Goal: Leave review/rating: Share an evaluation or opinion about a product, service, or content

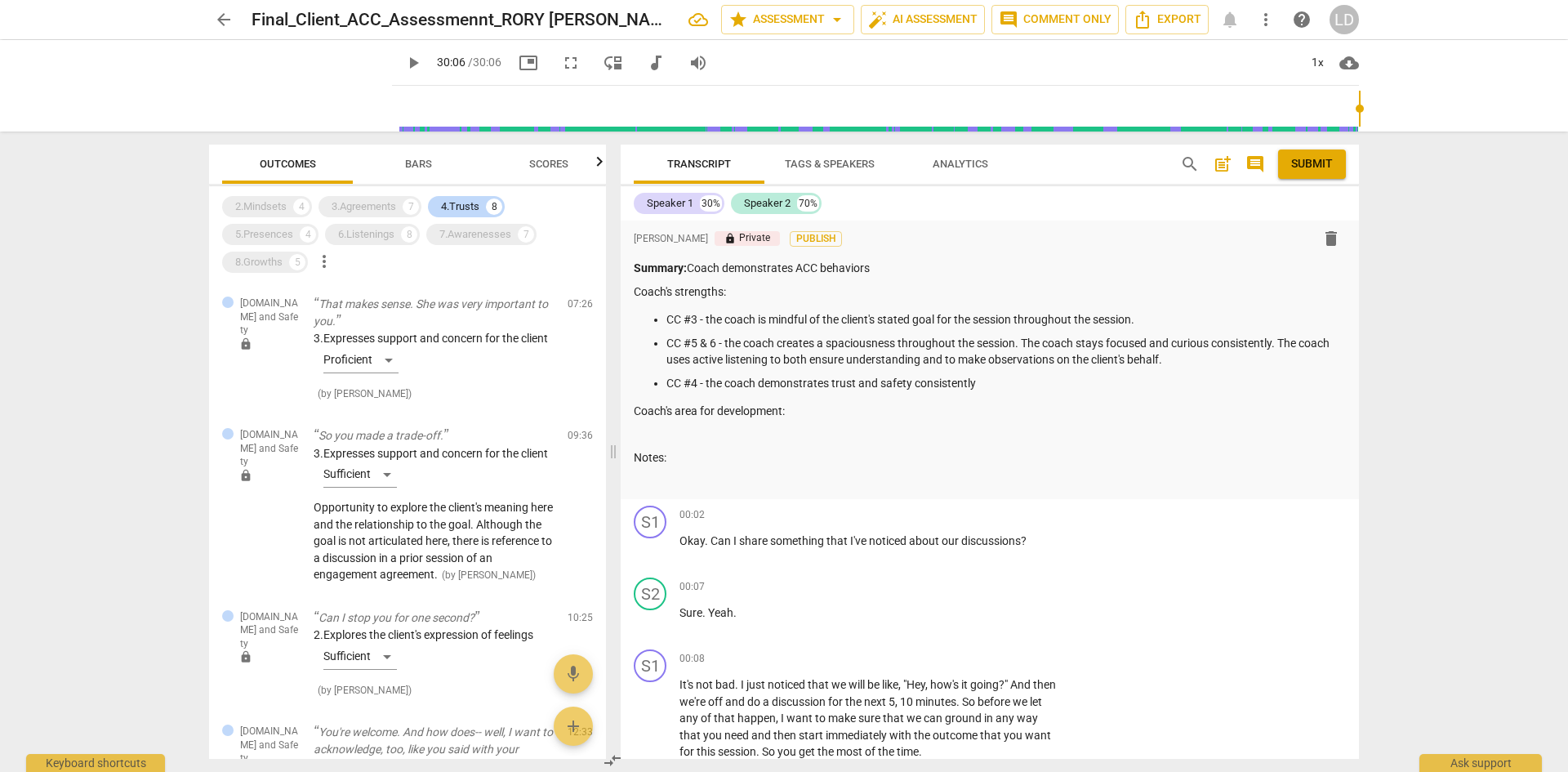
scroll to position [3022, 0]
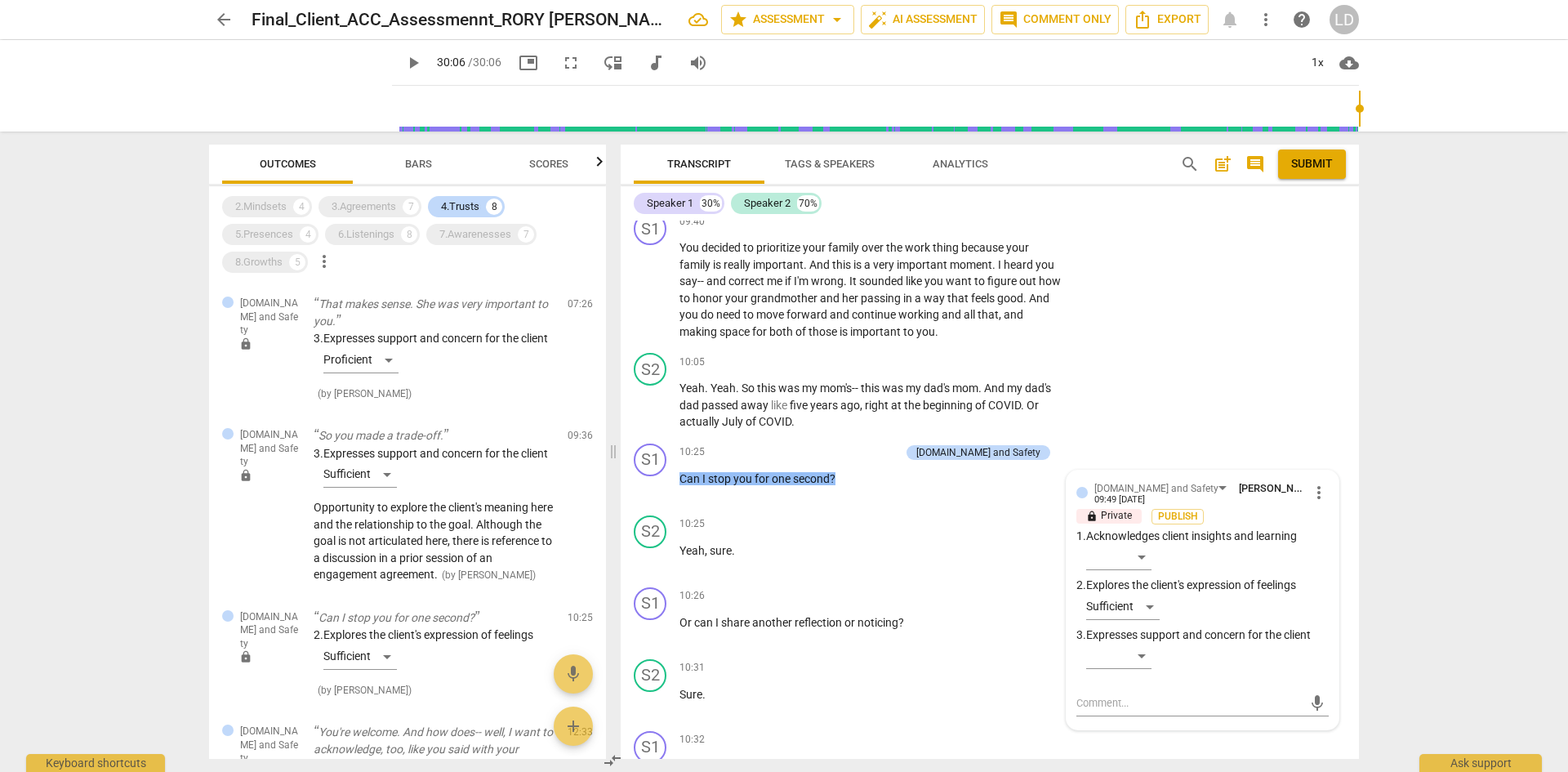
click at [1369, 562] on div "Transcript Tags & Speakers Analytics search post_add comment Submit Speaker 1 3…" at bounding box center [993, 451] width 758 height 640
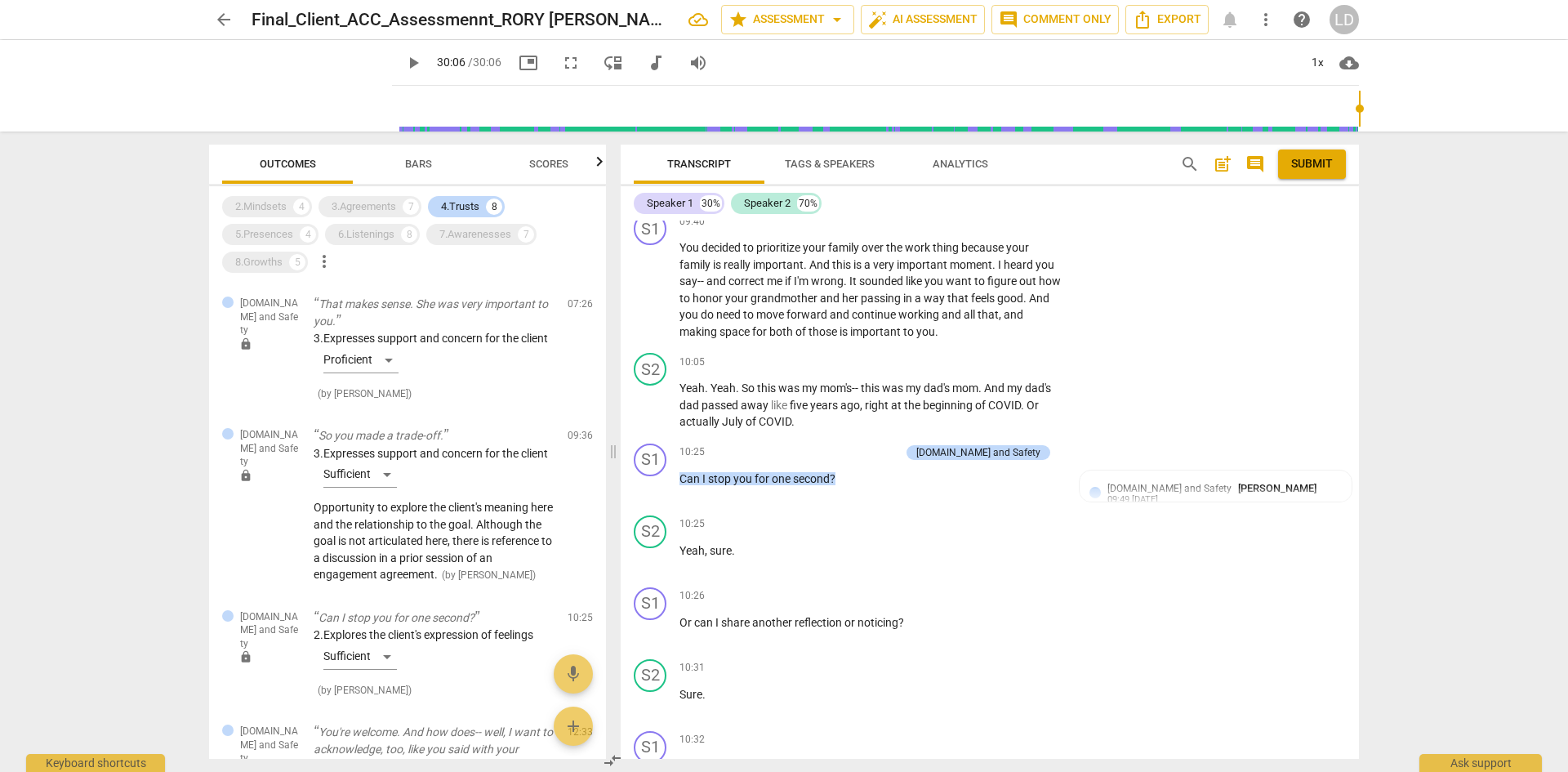
scroll to position [3430, 0]
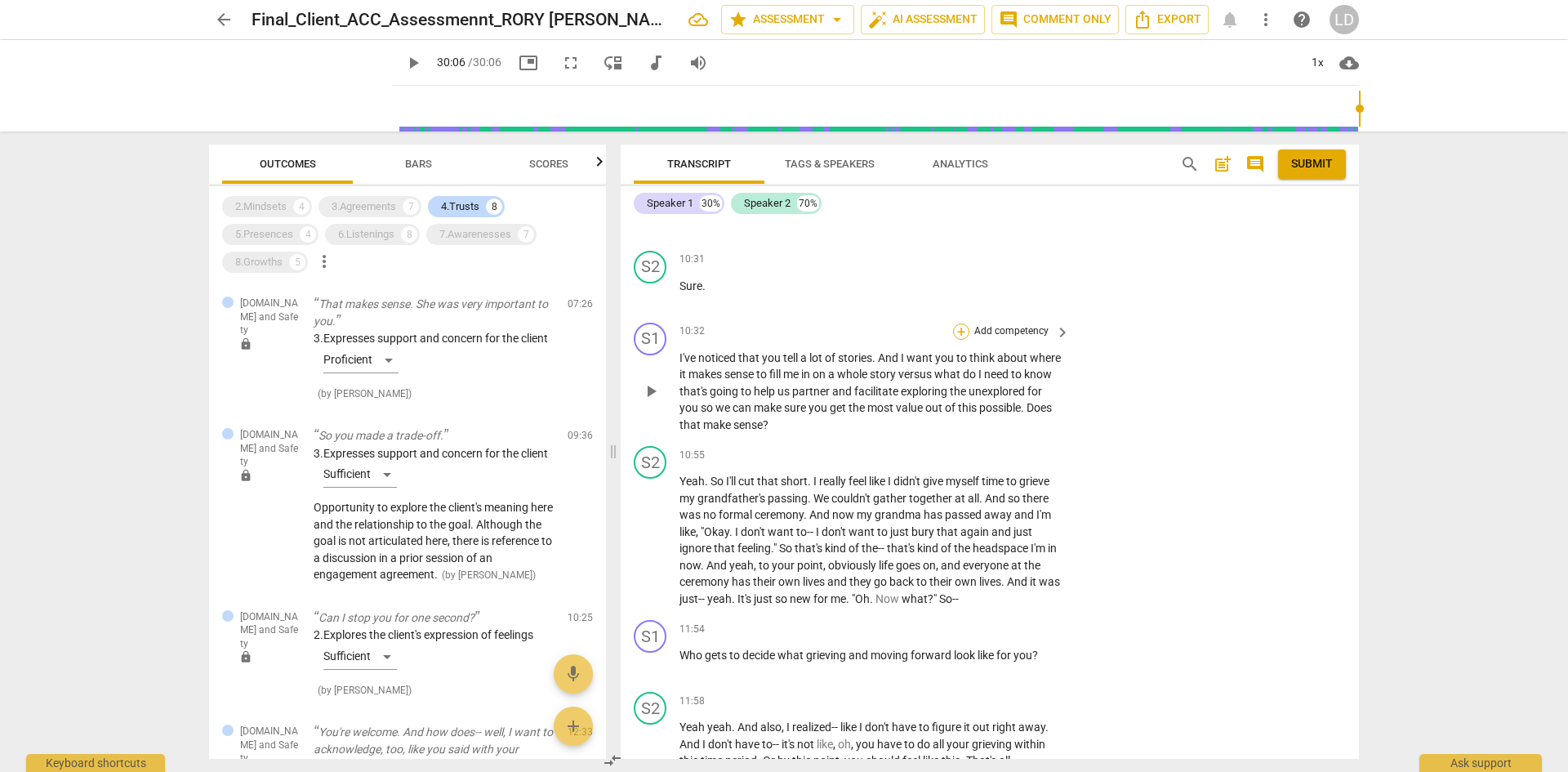
click at [963, 324] on div "+" at bounding box center [961, 331] width 16 height 16
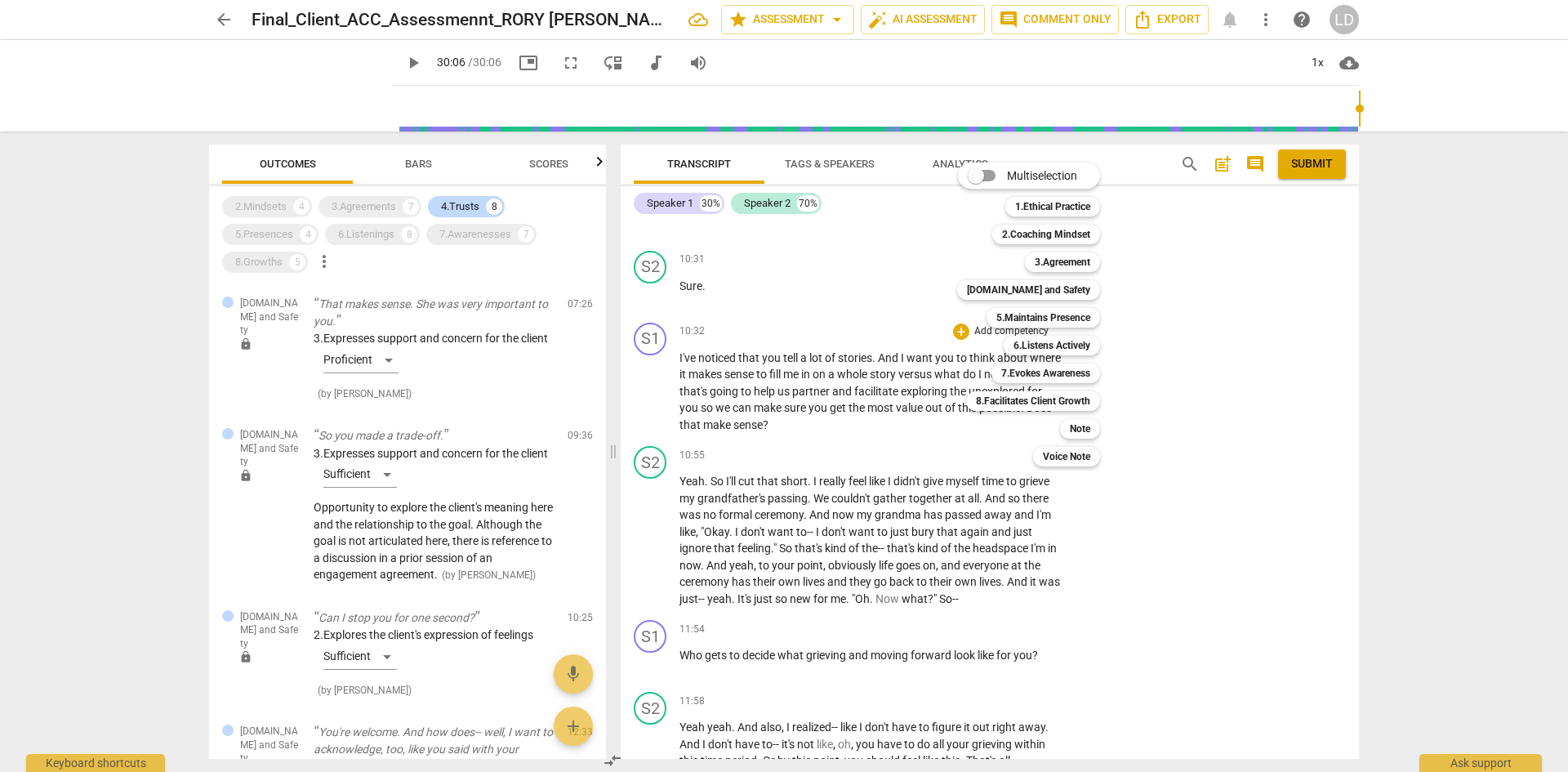
click at [423, 161] on div at bounding box center [784, 386] width 1568 height 772
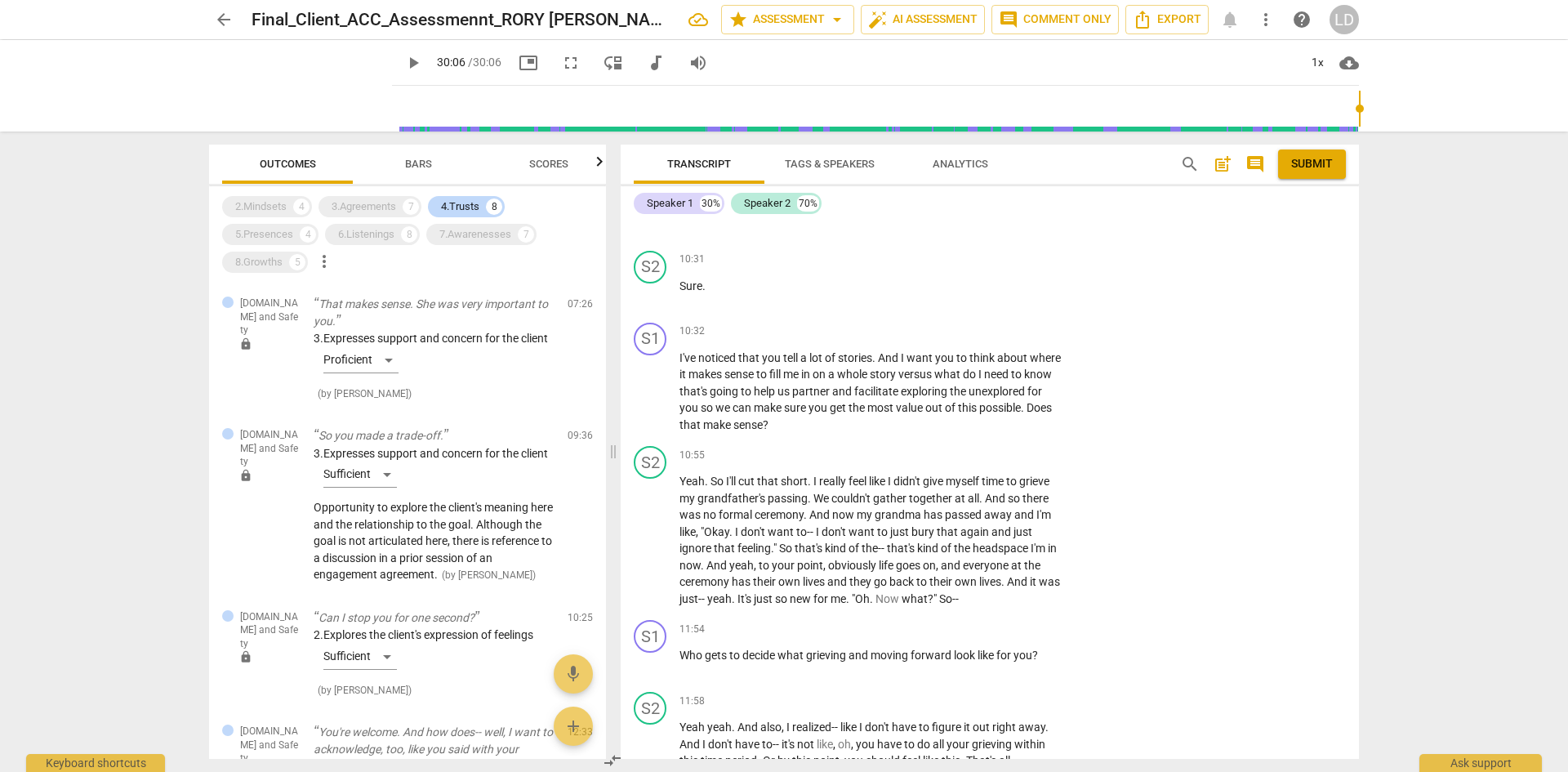
click at [423, 161] on span "Bars" at bounding box center [418, 164] width 27 height 12
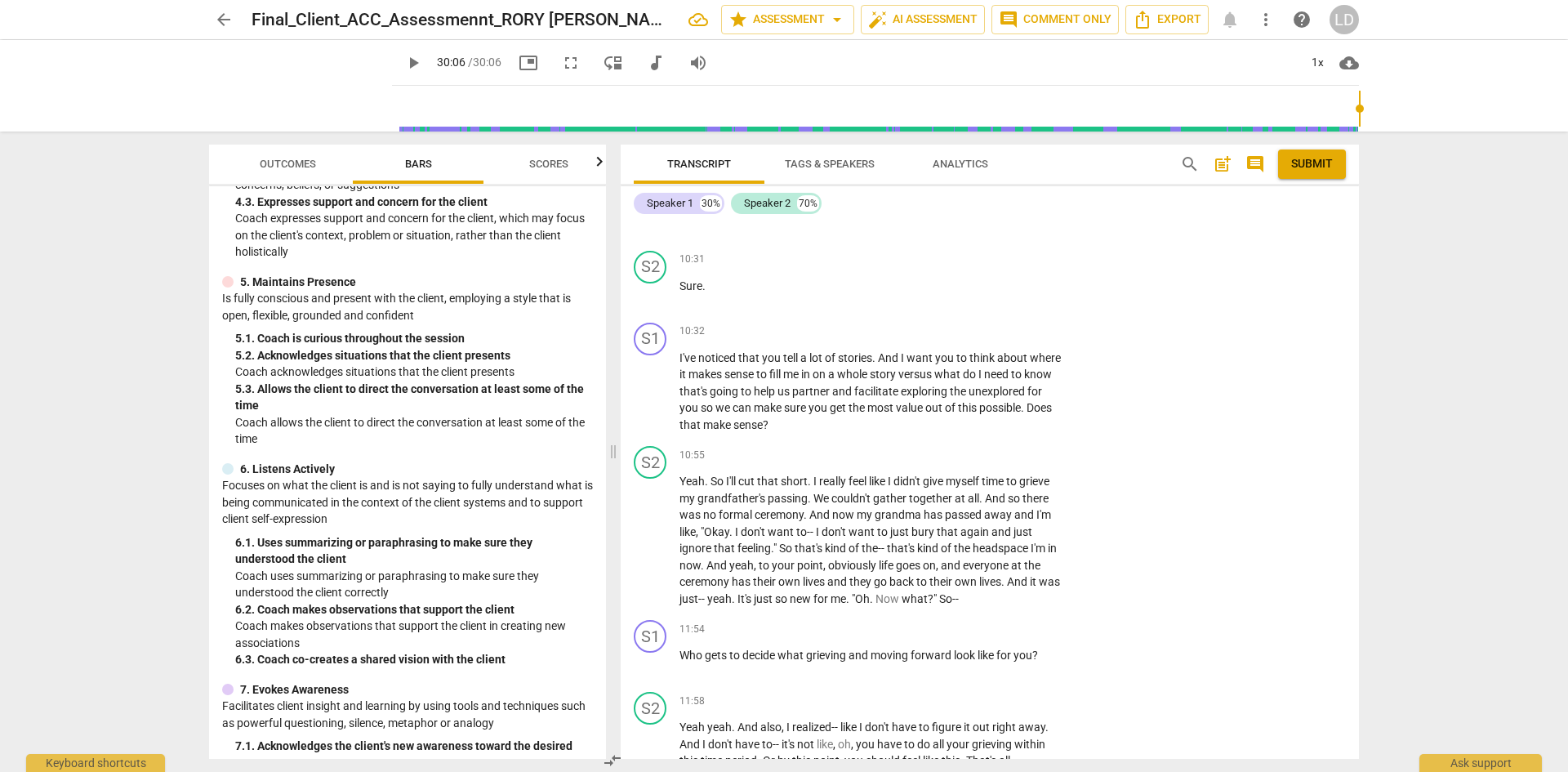
scroll to position [659, 0]
click at [963, 324] on div "+" at bounding box center [961, 331] width 16 height 16
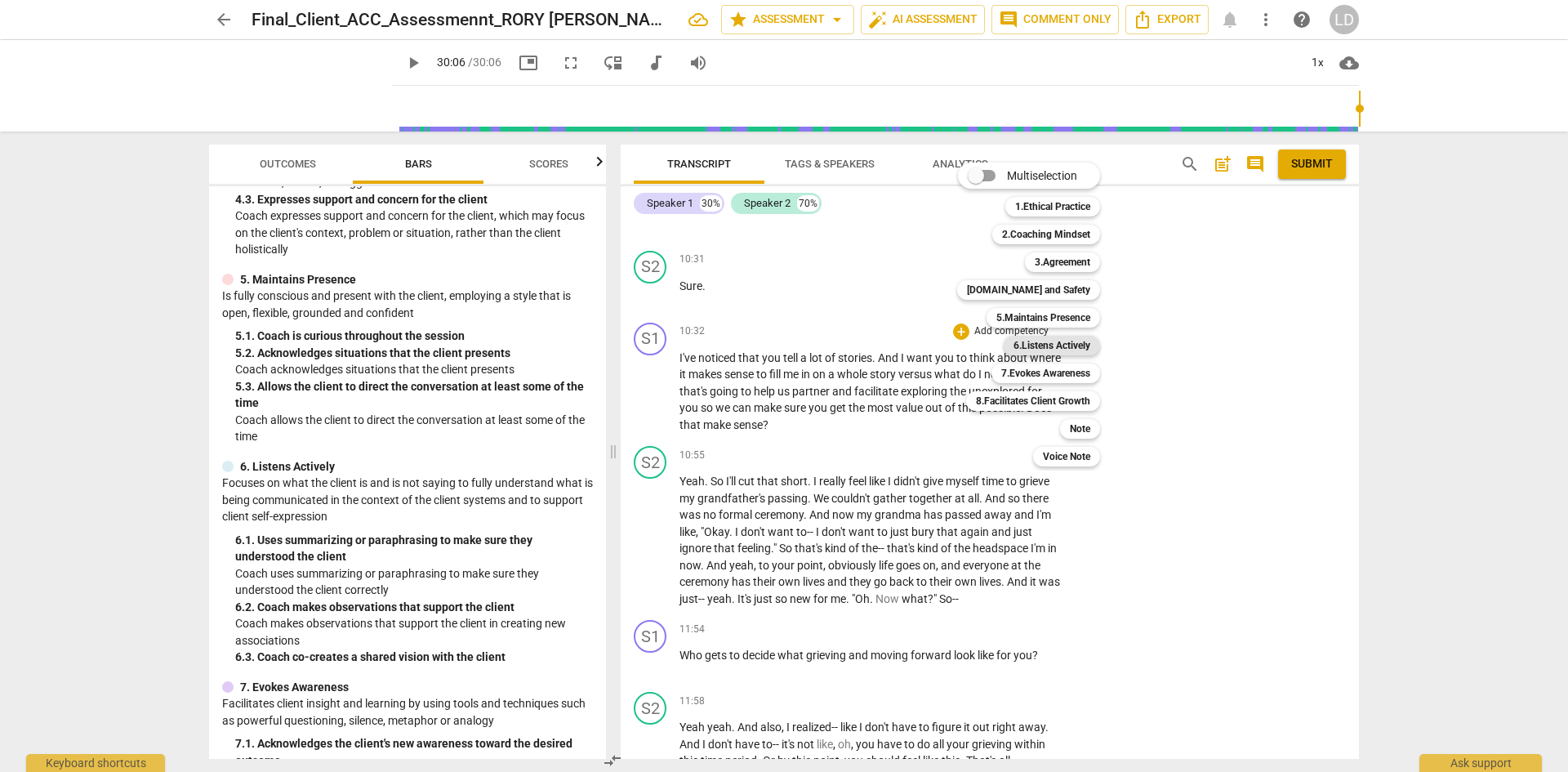
click at [1073, 342] on b "6.Listens Actively" at bounding box center [1052, 346] width 77 height 19
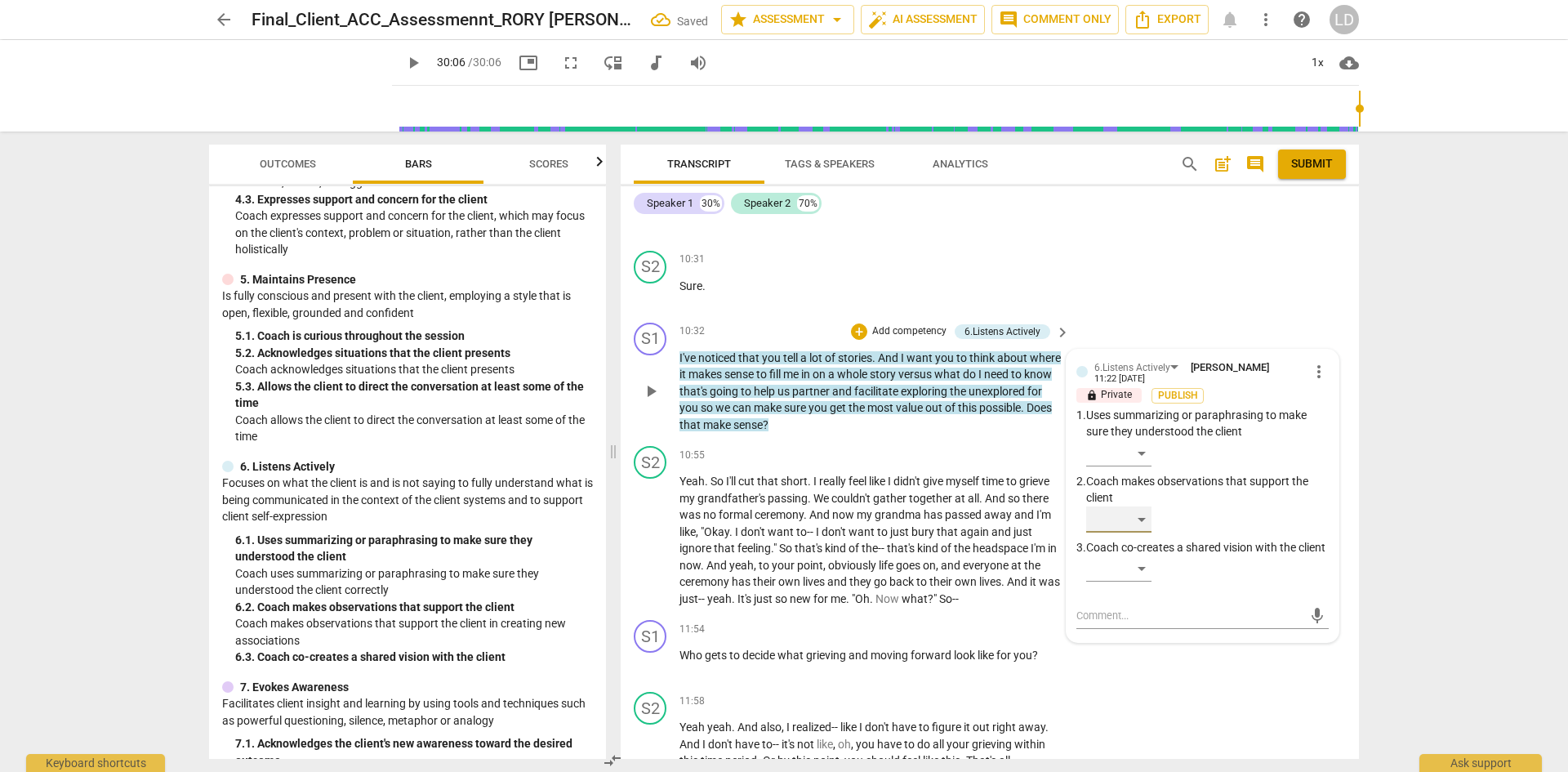
click at [1142, 506] on div "​" at bounding box center [1119, 519] width 66 height 26
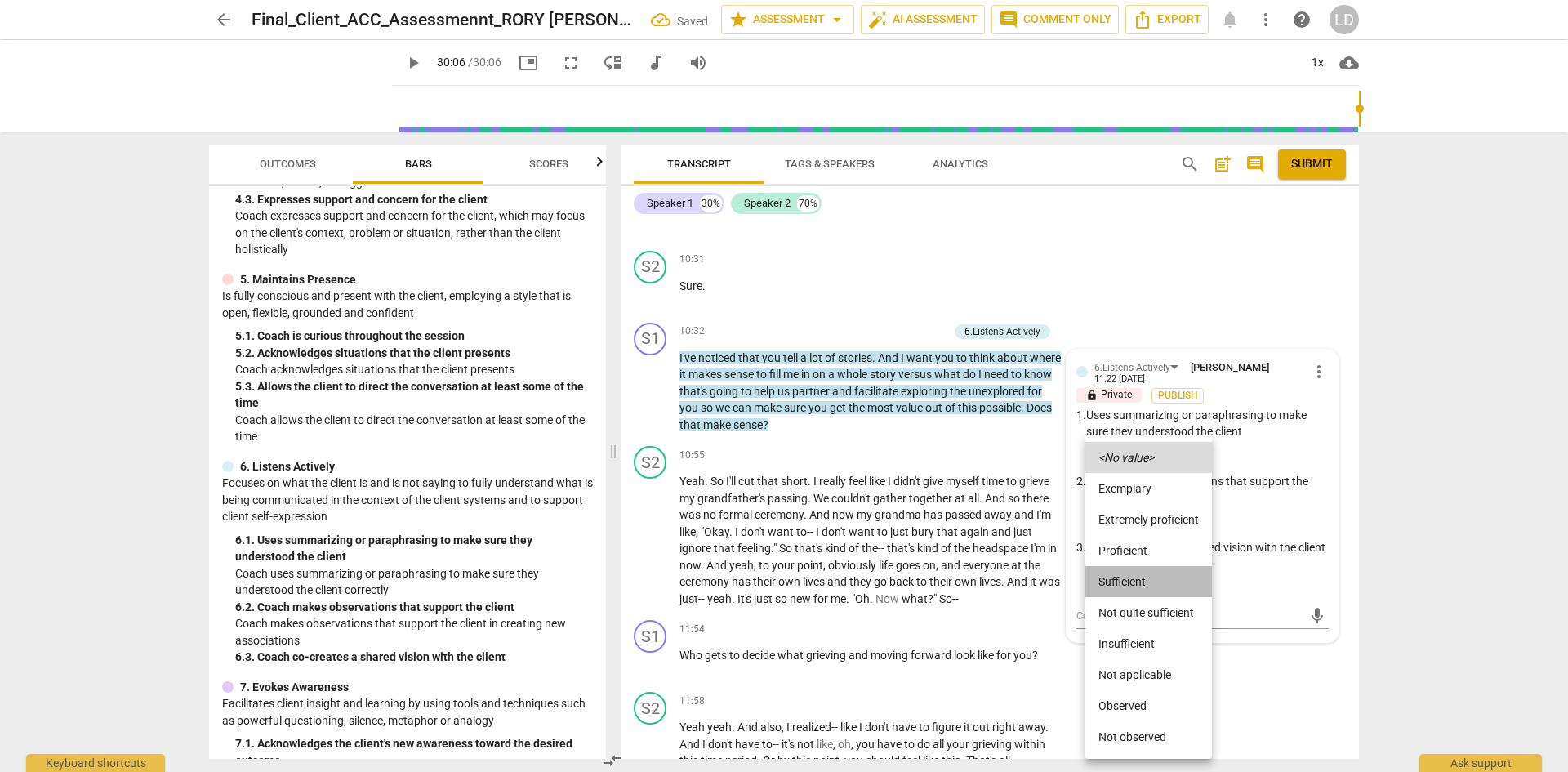
click at [1148, 581] on li "Sufficient" at bounding box center [1149, 581] width 127 height 31
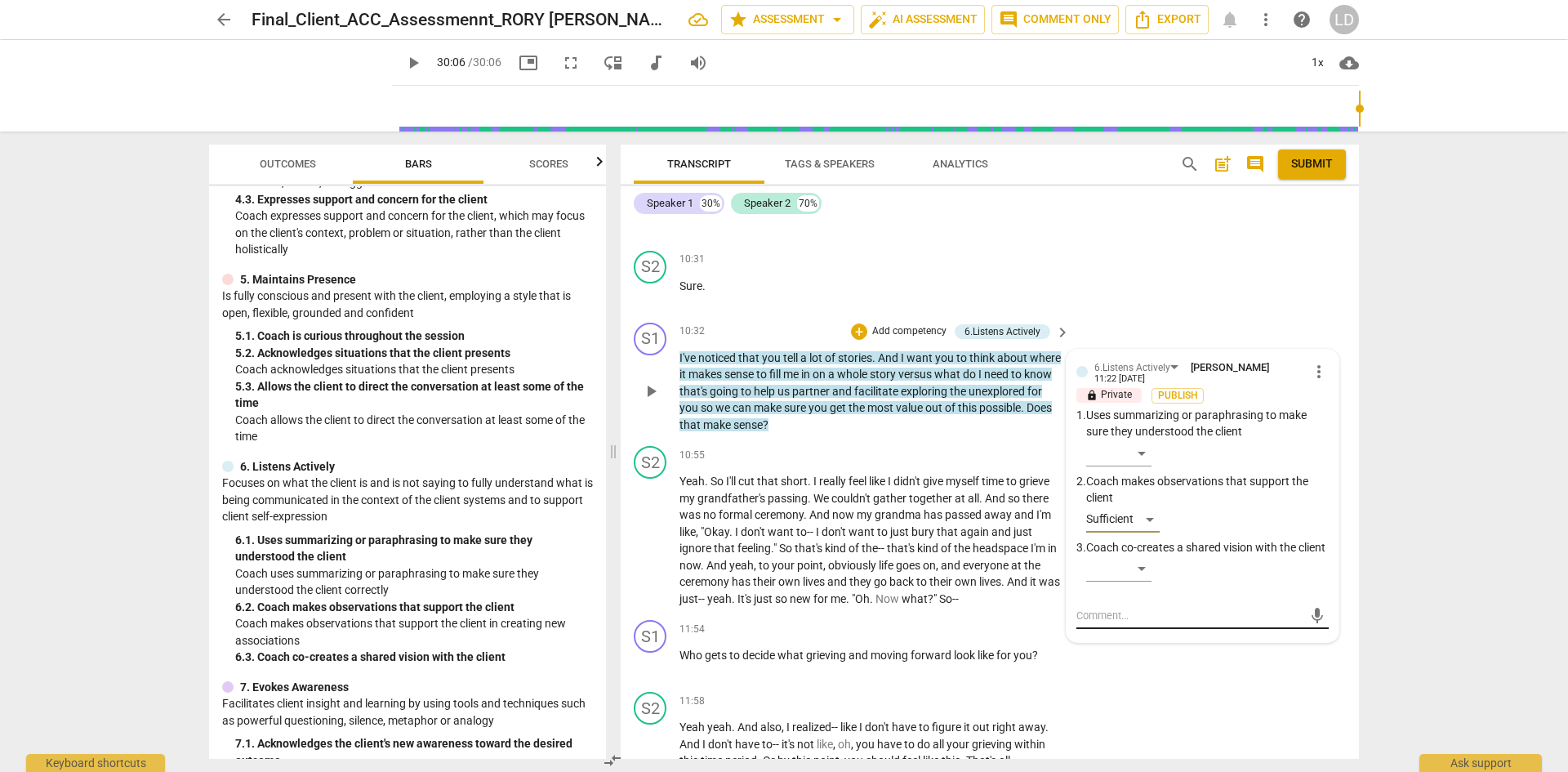
click at [1153, 608] on textarea at bounding box center [1190, 616] width 226 height 16
type textarea "O"
type textarea "Op"
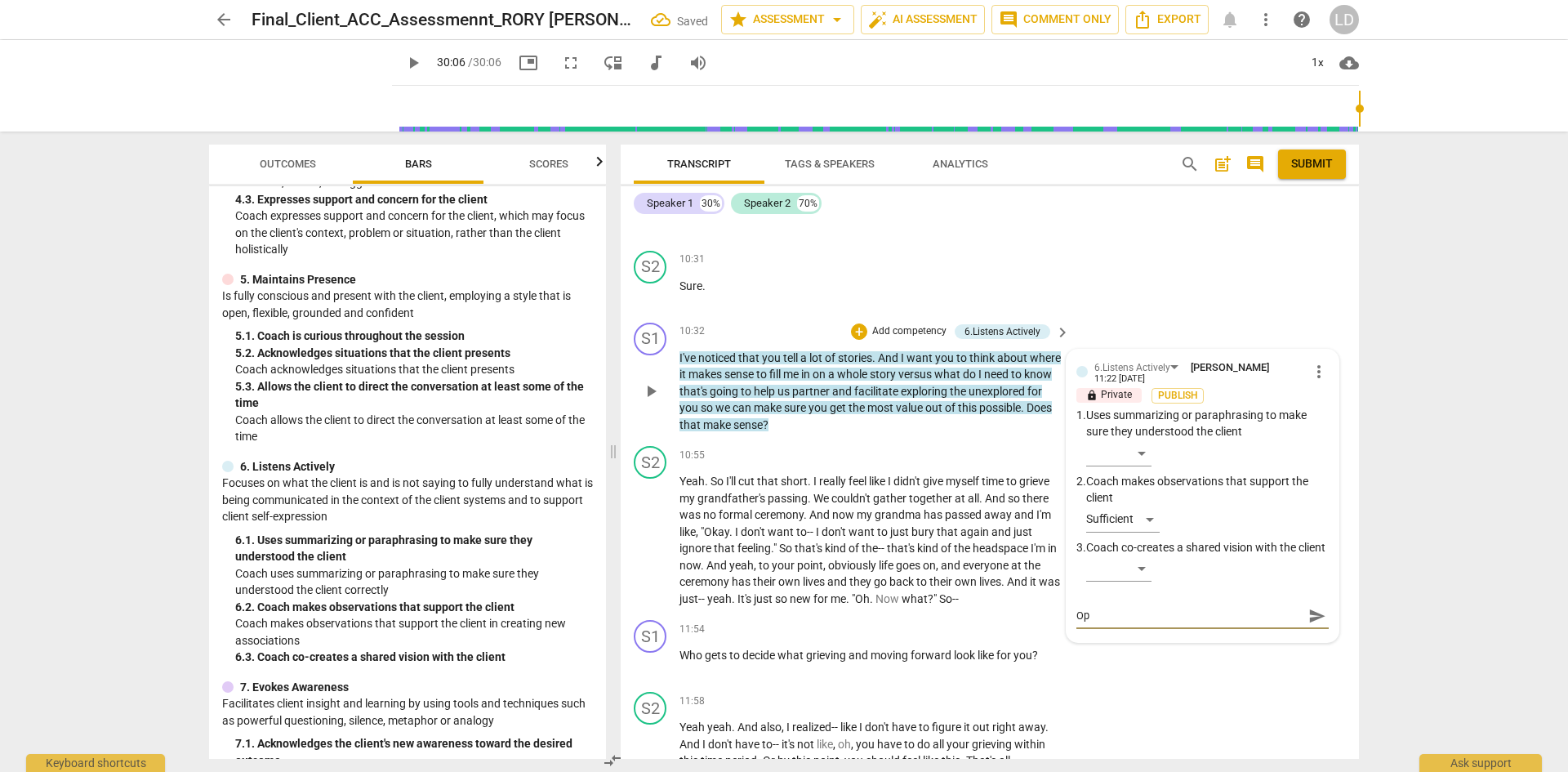
type textarea "Opp"
type textarea "Oppo"
type textarea "Oppor"
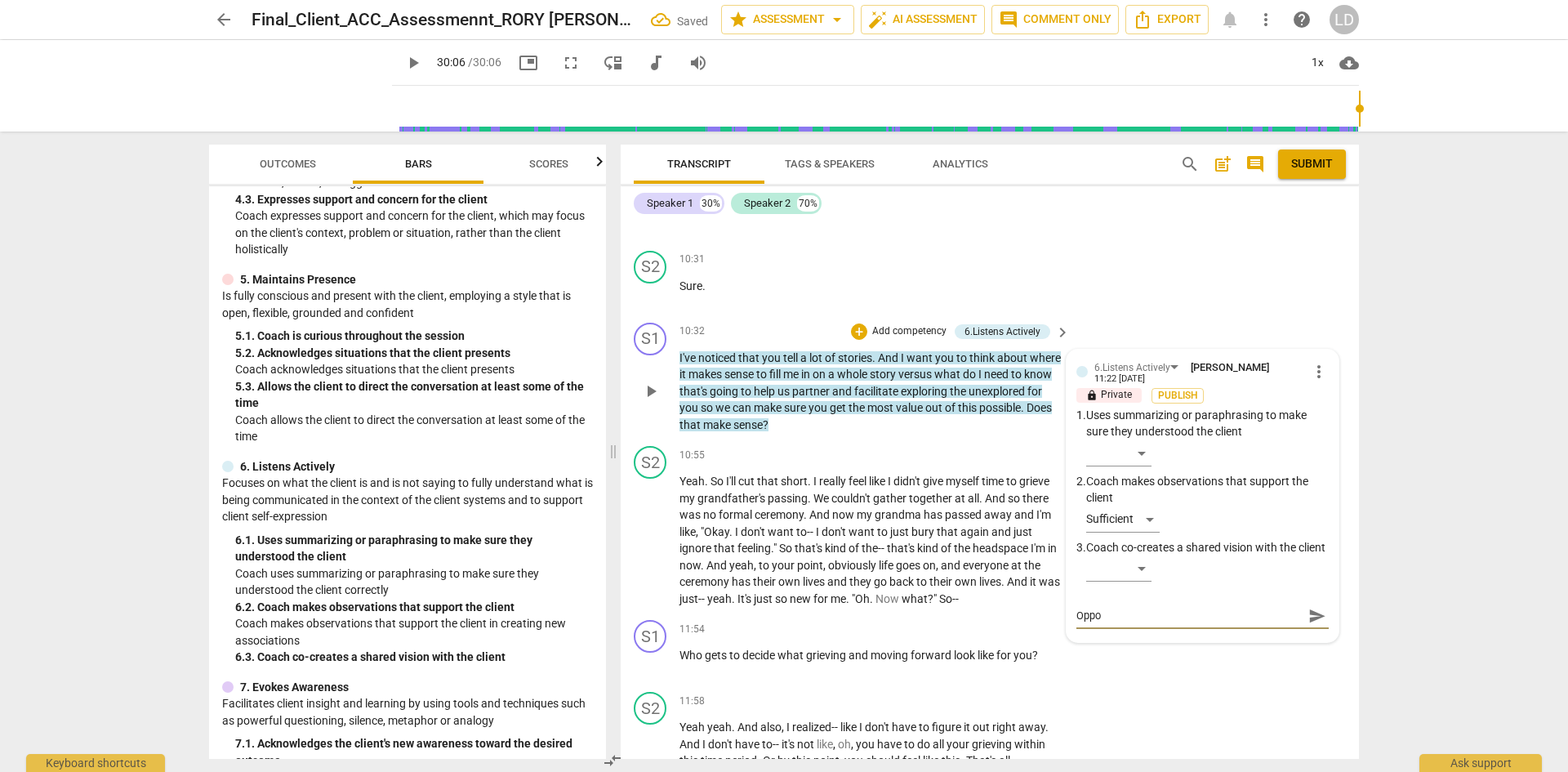
type textarea "Oppor"
type textarea "Opport"
type textarea "Opportu"
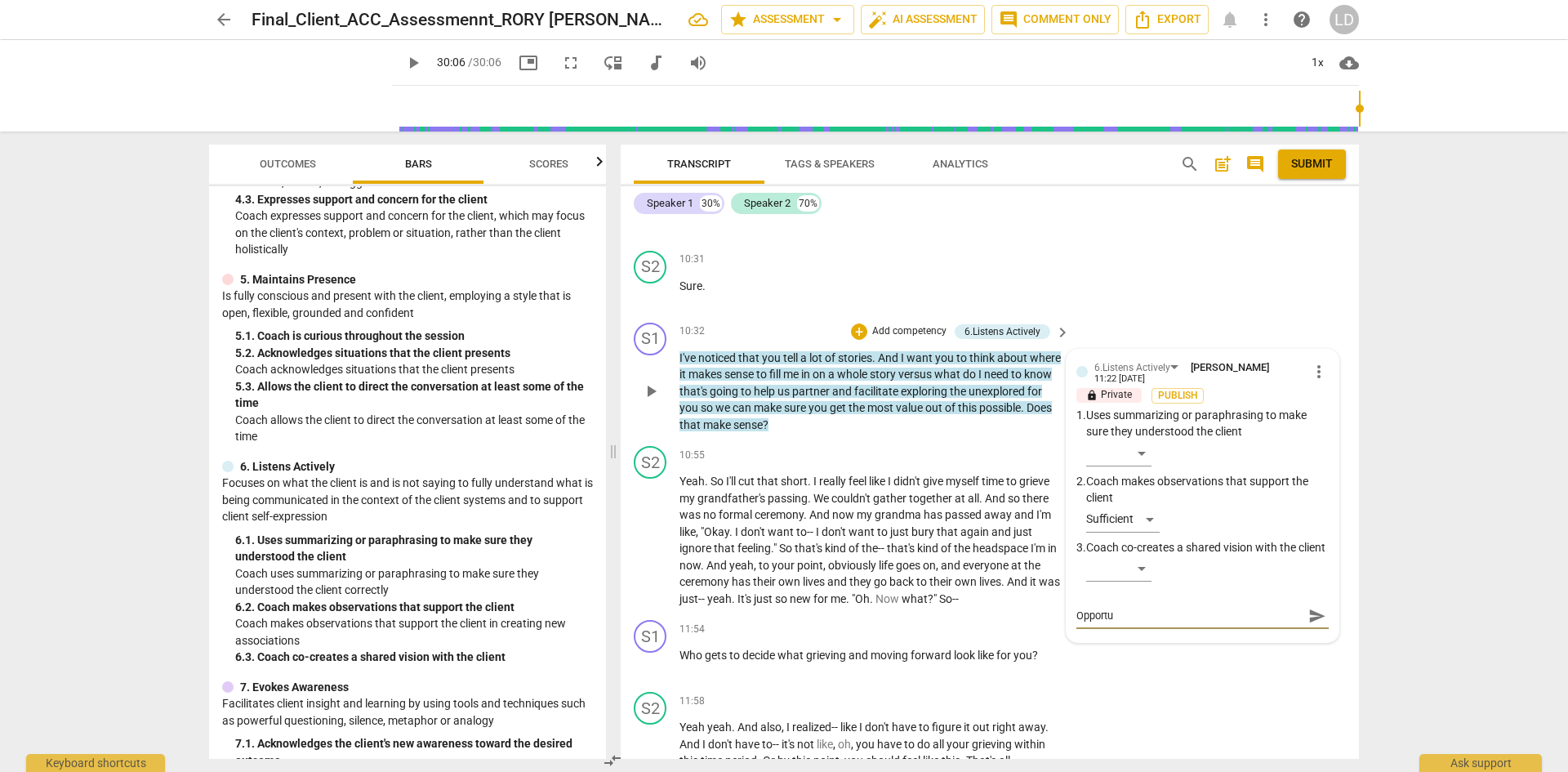
type textarea "Opportun"
type textarea "Opportuni"
type textarea "Opportunit"
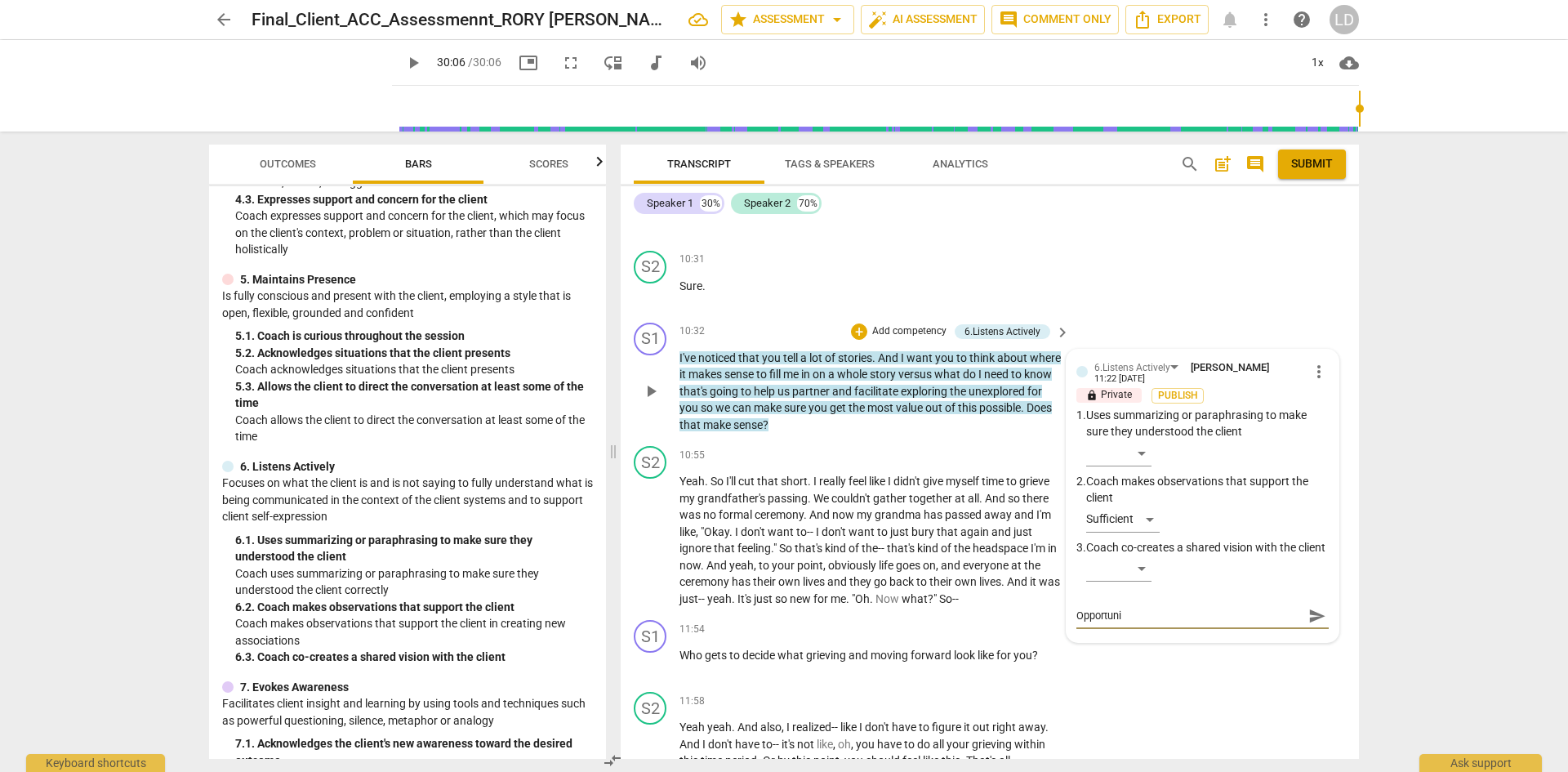
type textarea "Opportunit"
type textarea "Opportunity"
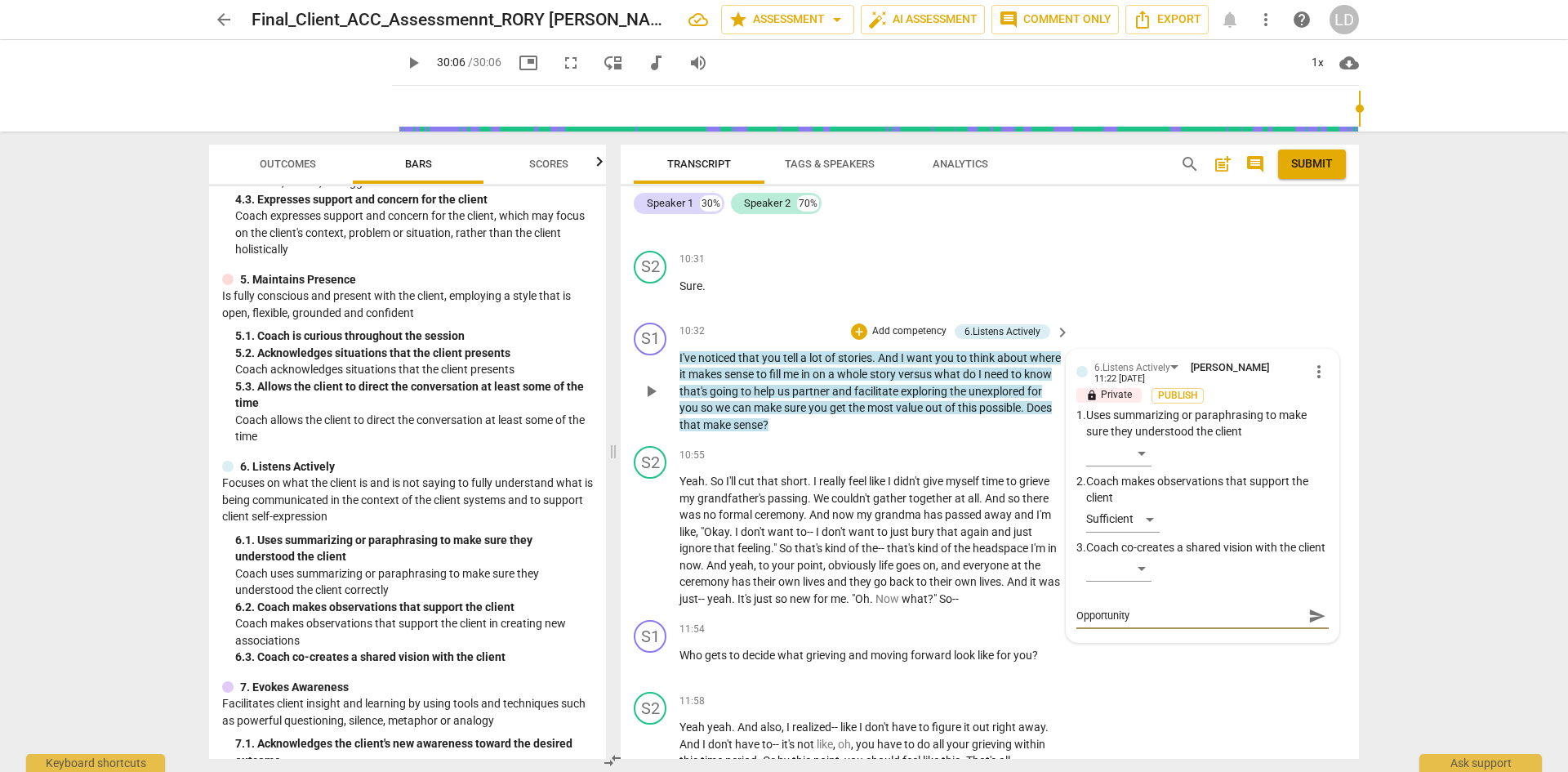
type textarea "Opportunity f"
type textarea "Opportunity fo"
type textarea "Opportunity for"
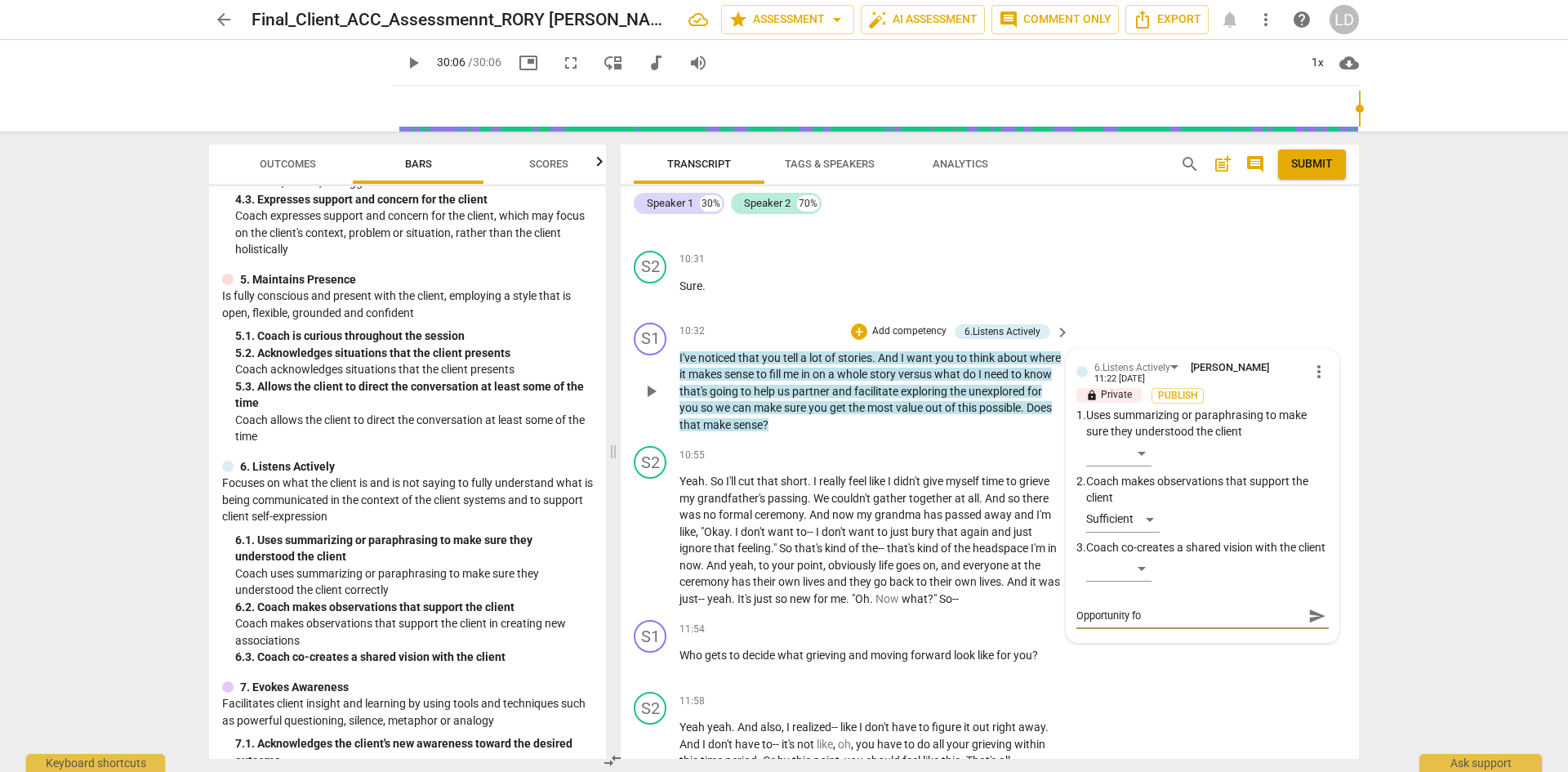
type textarea "Opportunity for"
type textarea "Opportunity for t"
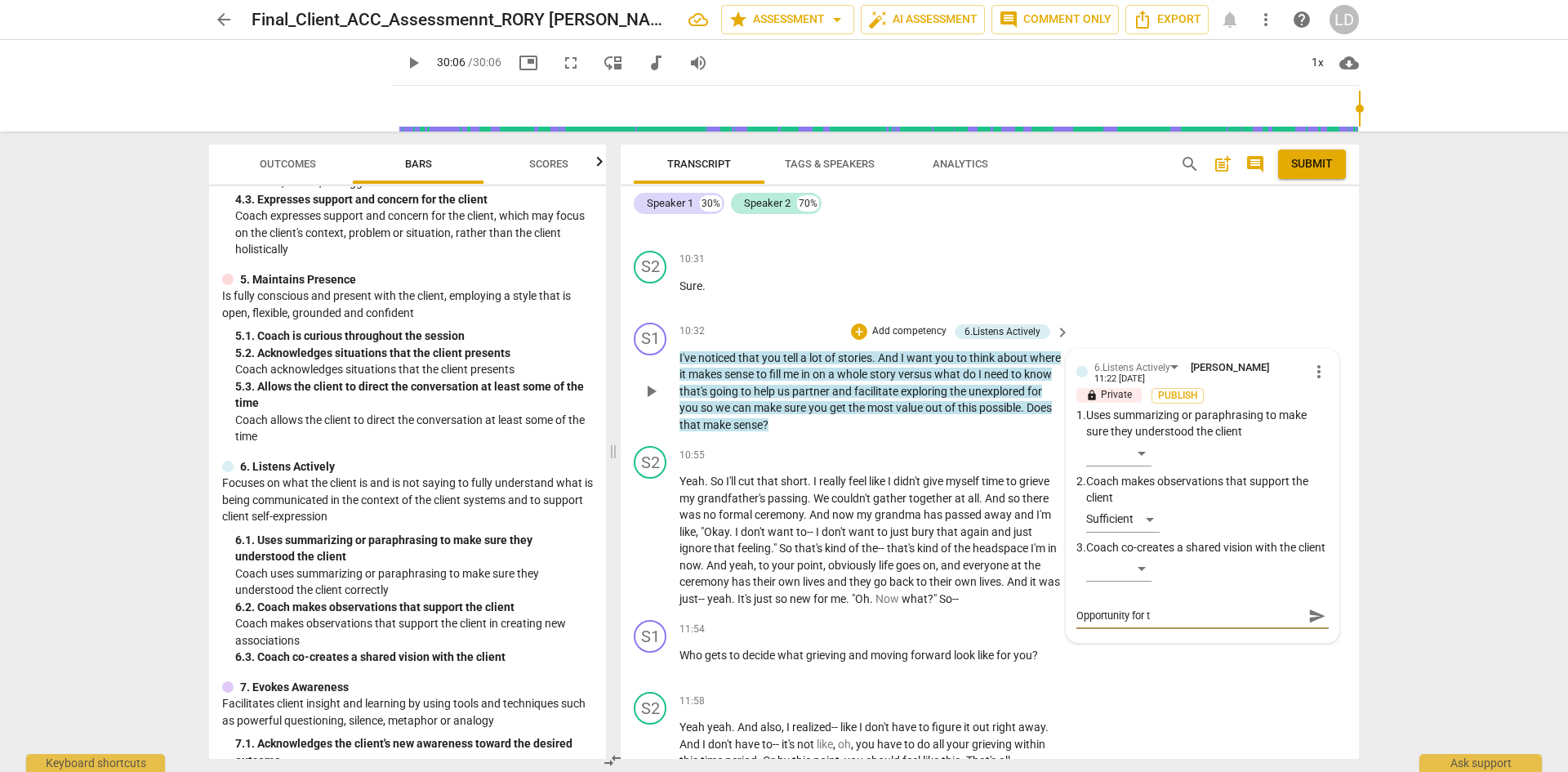
type textarea "Opportunity for th"
type textarea "Opportunity for the"
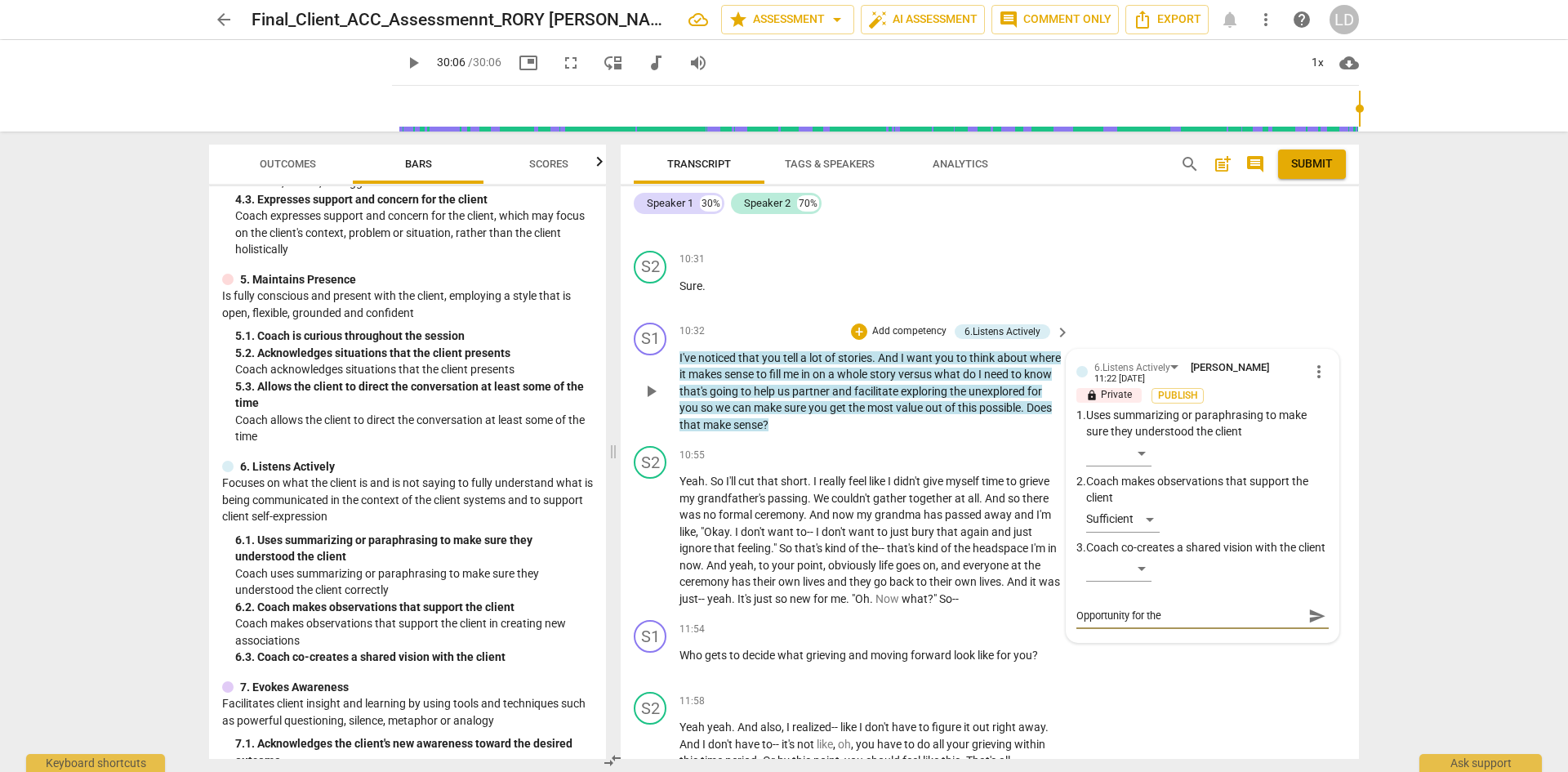
type textarea "Opportunity for the"
type textarea "Opportunity for the c"
type textarea "Opportunity for the co"
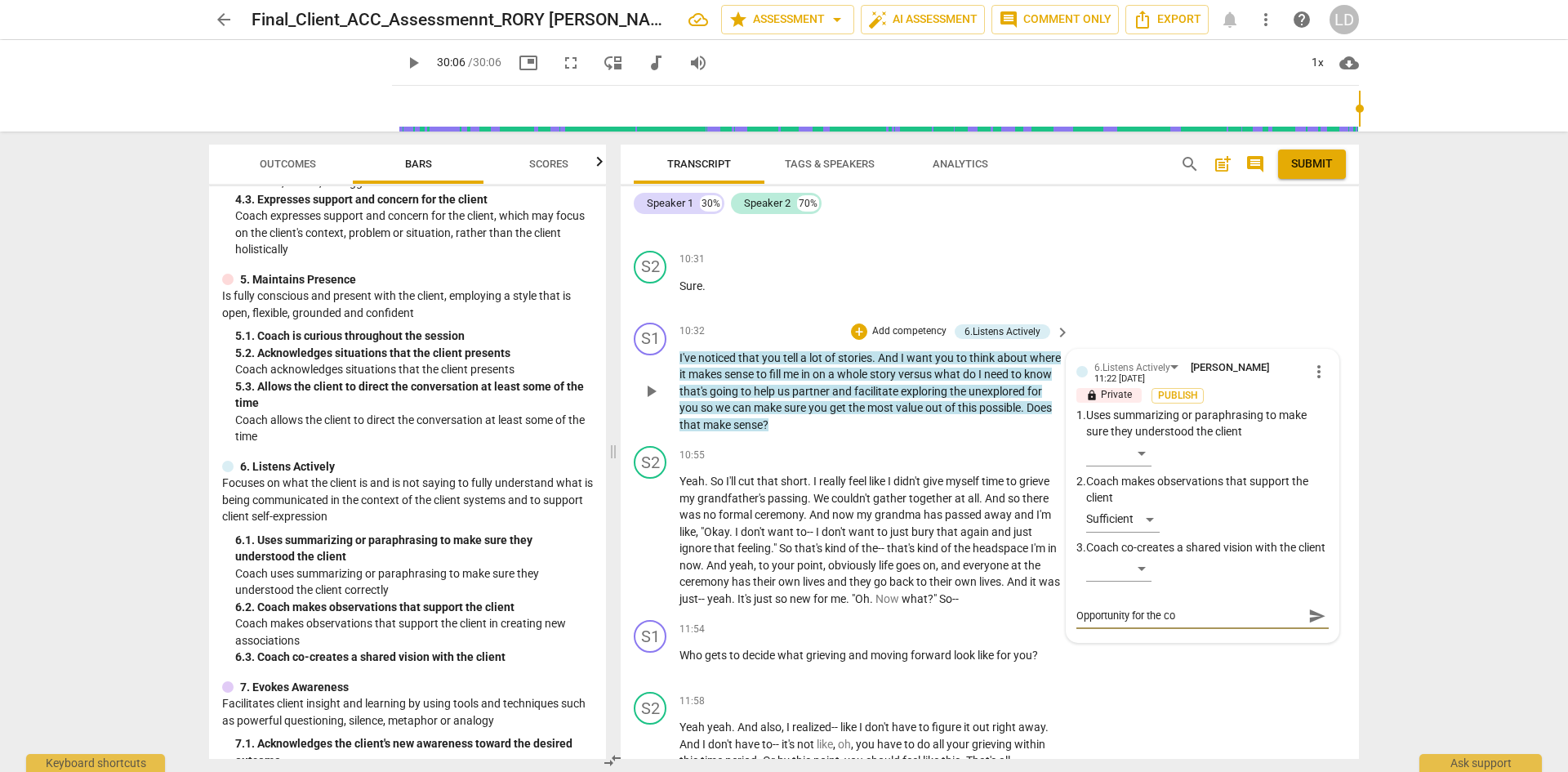
type textarea "Opportunity for the coa"
type textarea "Opportunity for the coac"
type textarea "Opportunity for the coach"
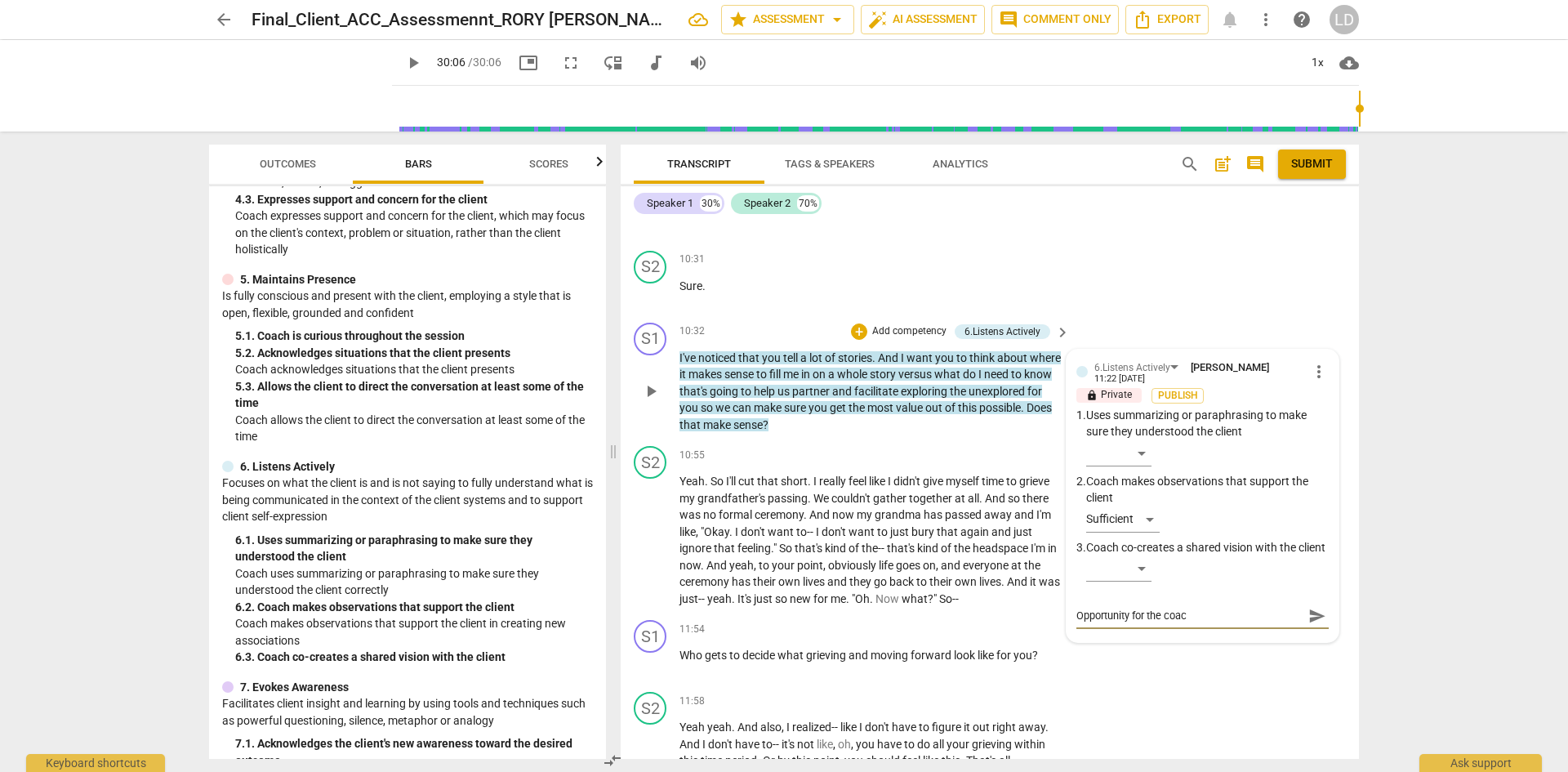
type textarea "Opportunity for the coach"
type textarea "Opportunity for the coach t"
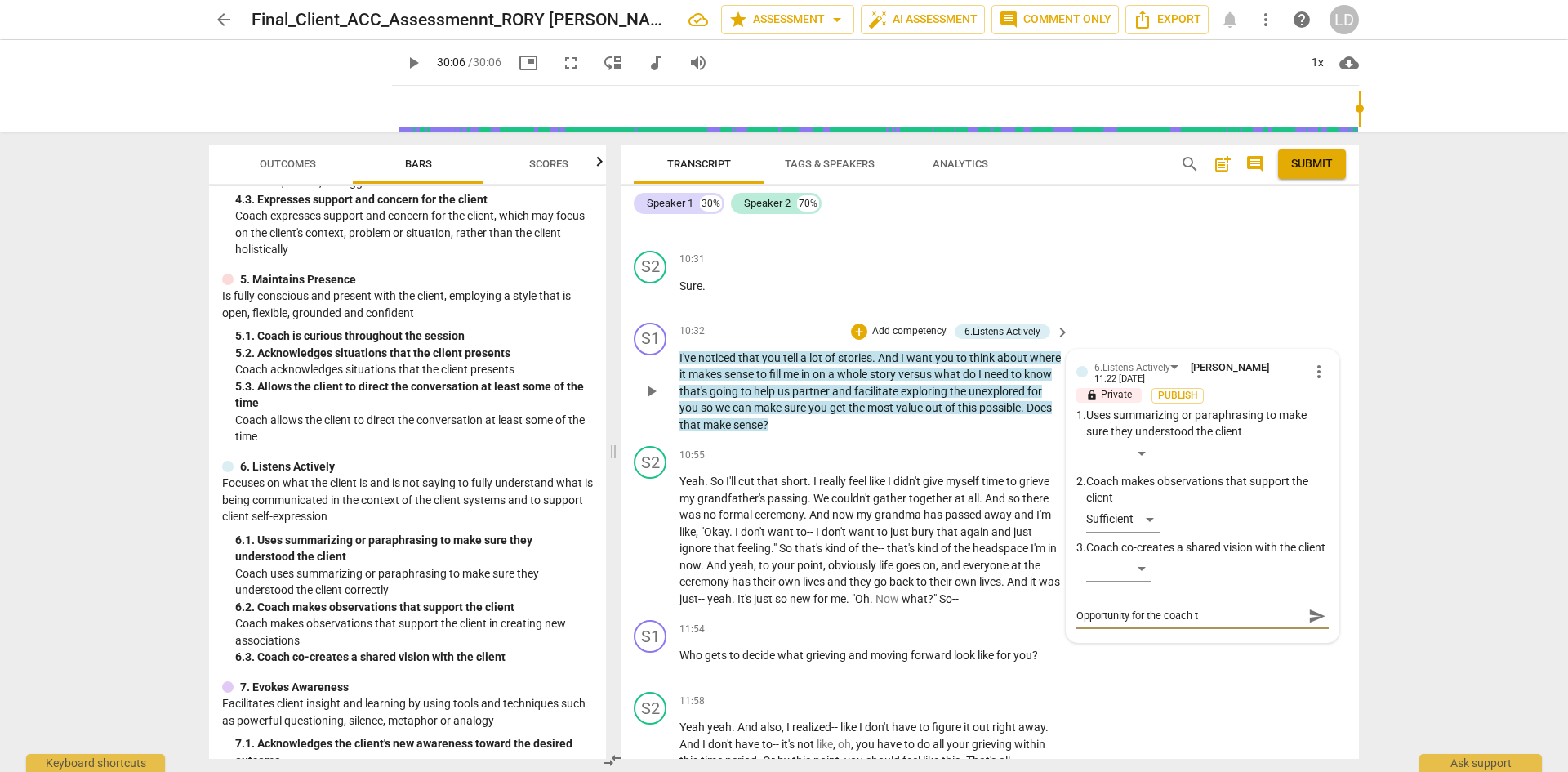
type textarea "Opportunity for the coach to"
type textarea "Opportunity for the coach to r"
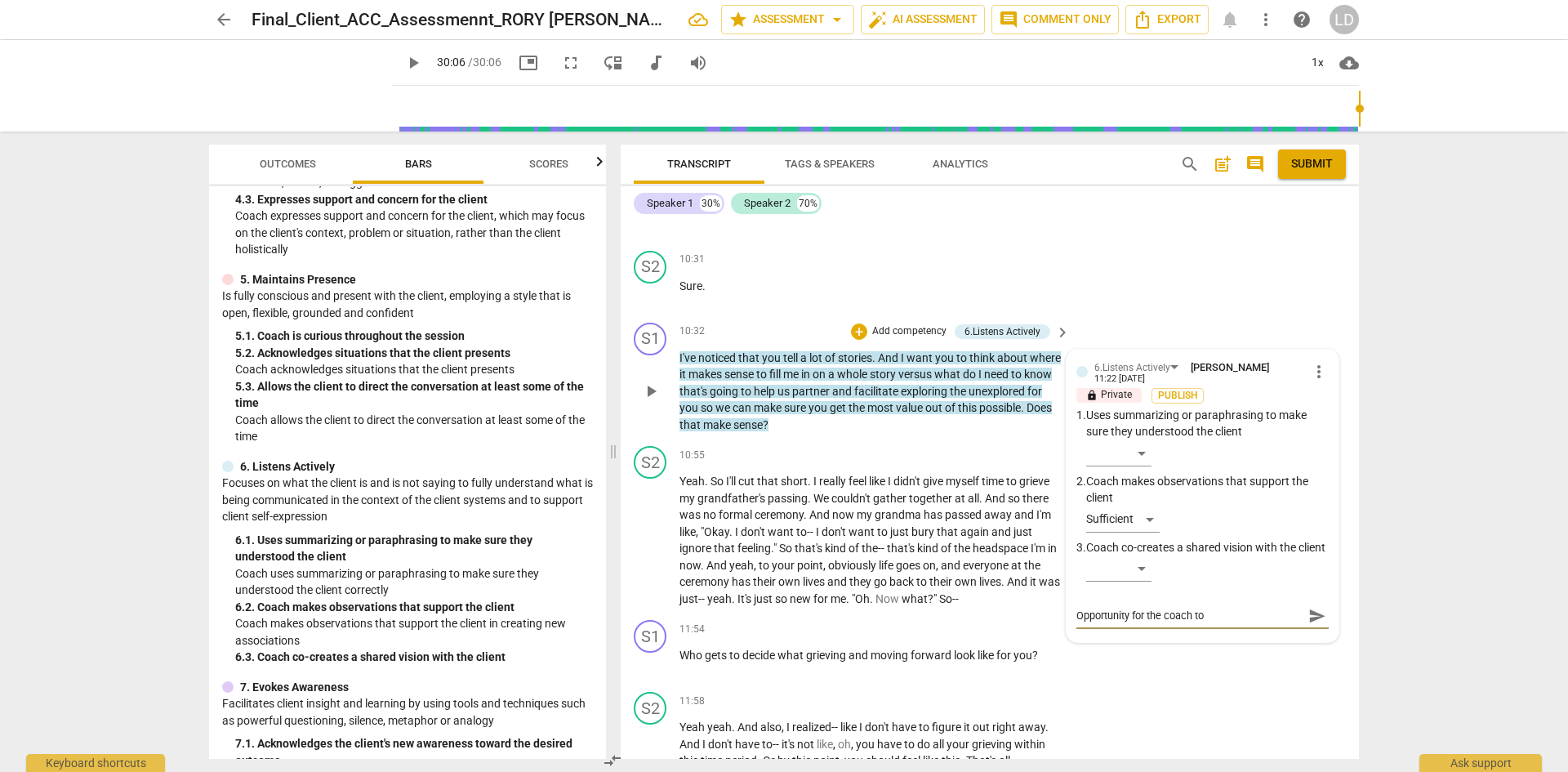
type textarea "Opportunity for the coach to r"
type textarea "Opportunity for the coach to re"
type textarea "Opportunity for the coach to ref"
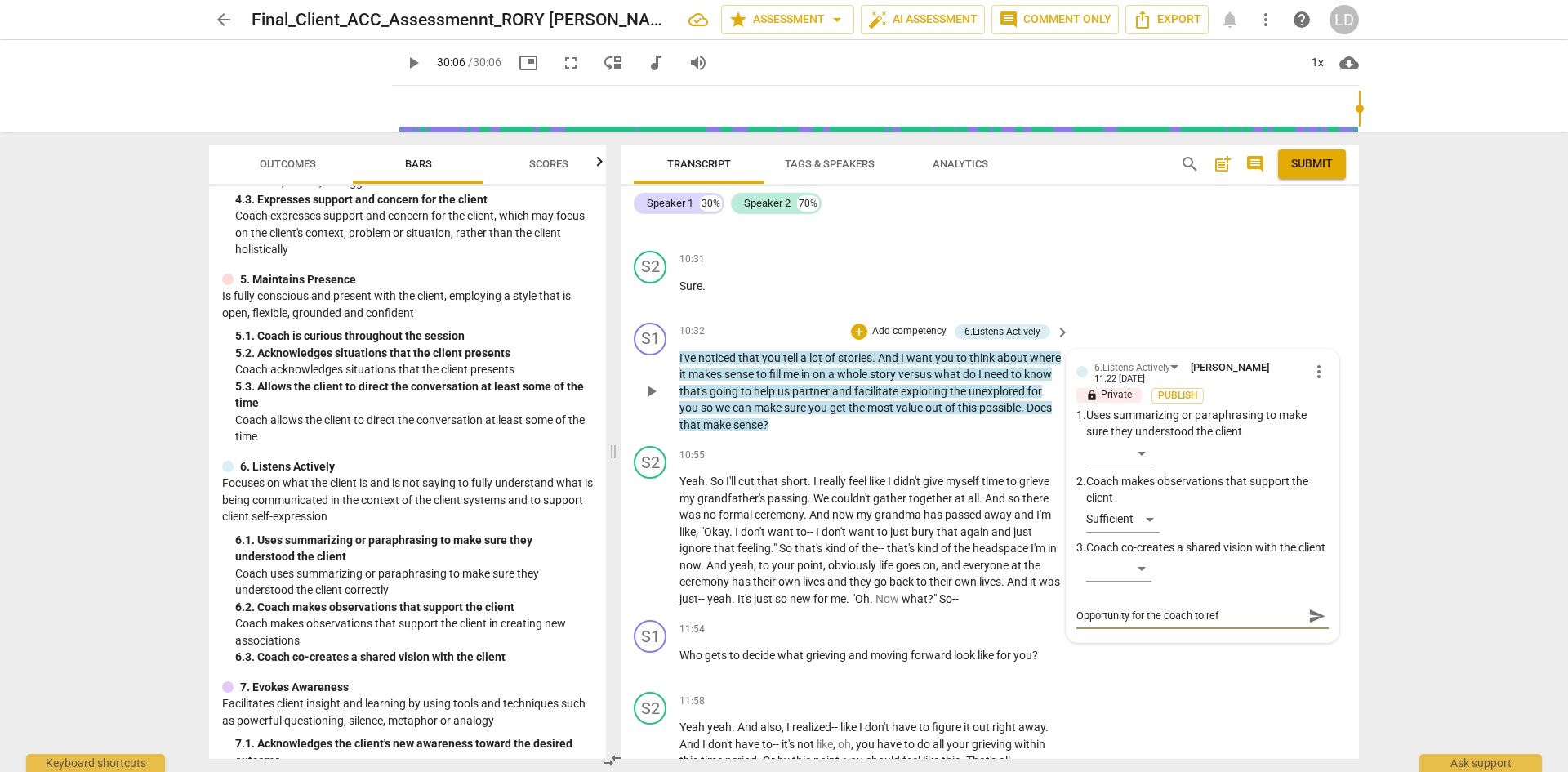
type textarea "Opportunity for the coach to refi"
type textarea "Opportunity for the coach to refin"
type textarea "Opportunity for the coach to refine"
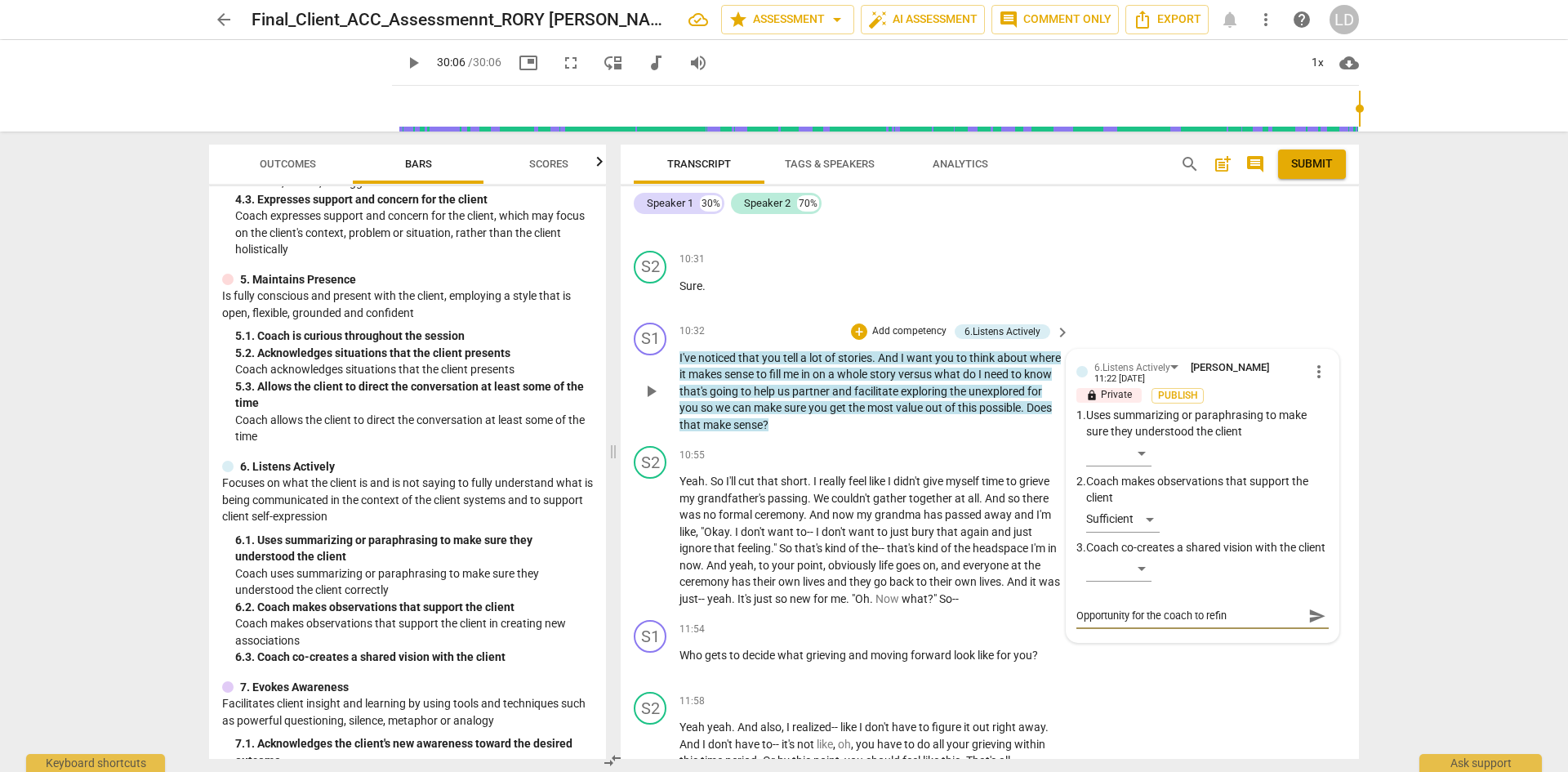
type textarea "Opportunity for the coach to refine"
type textarea "Opportunity for the coach to refine t"
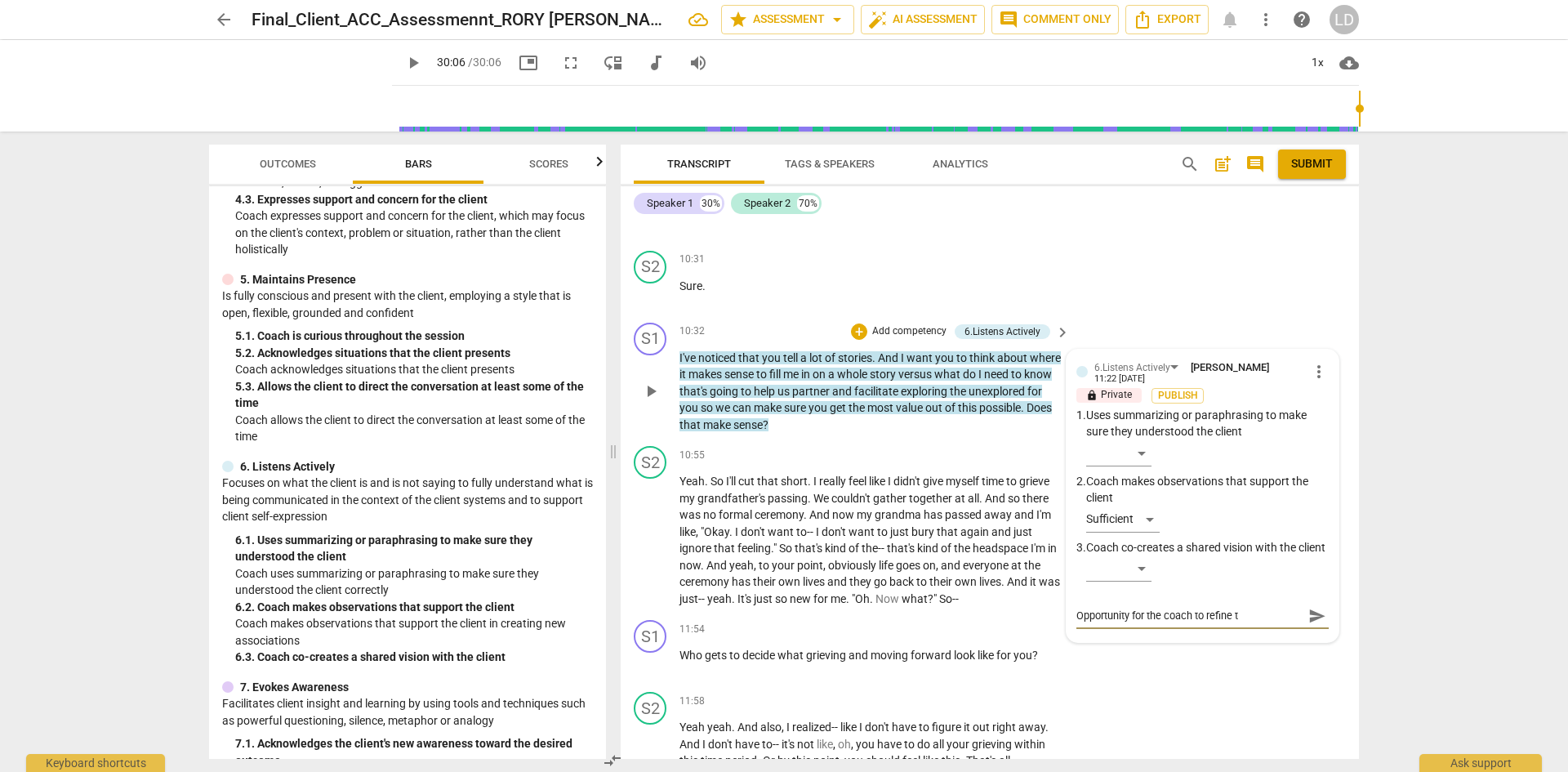
type textarea "Opportunity for the coach to refine th"
type textarea "Opportunity for the coach to refine the"
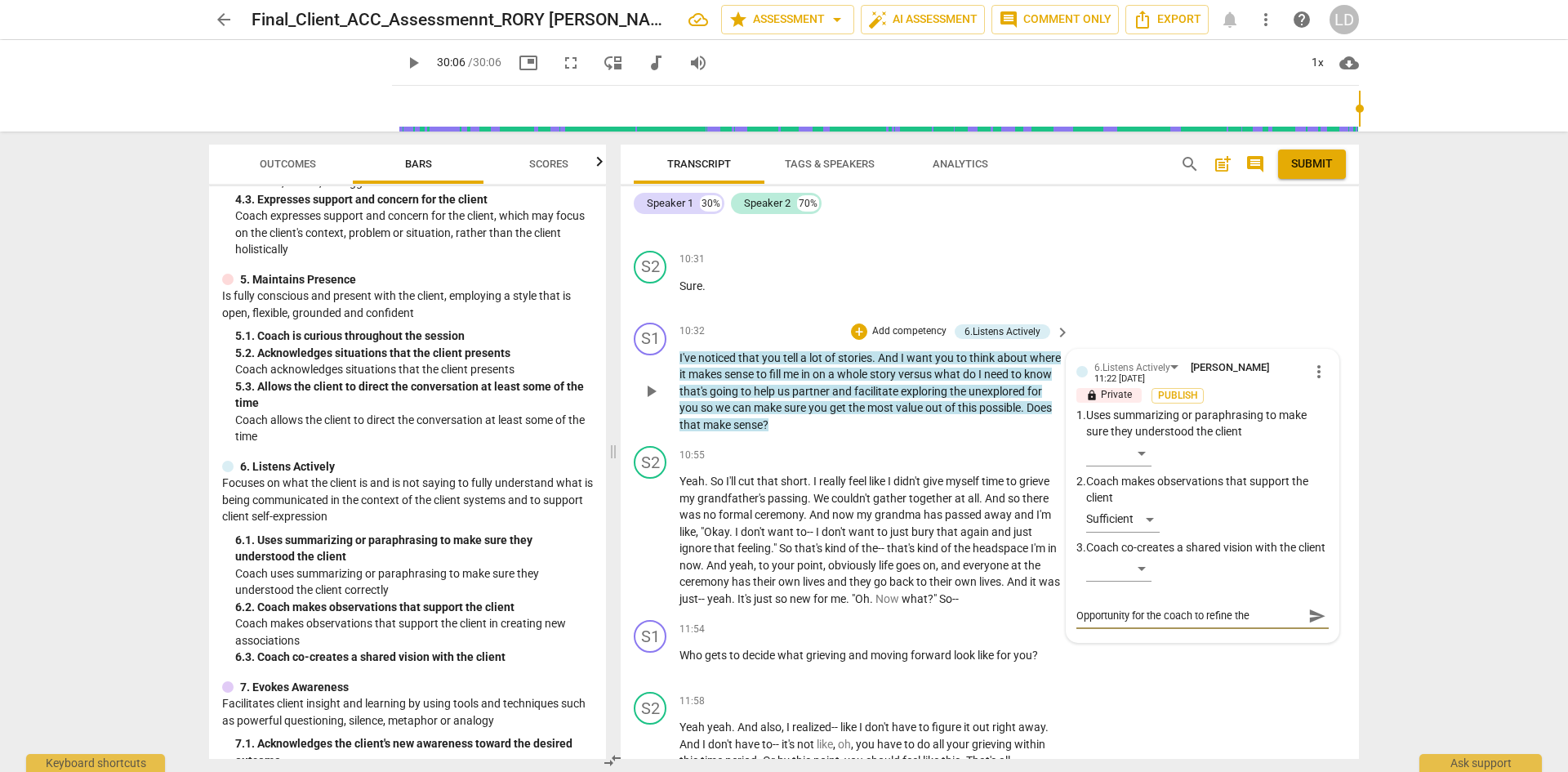
type textarea "Opportunity for the coach to refine the"
type textarea "Opportunity for the coach to refine the c"
type textarea "Opportunity for the coach to refine the cl"
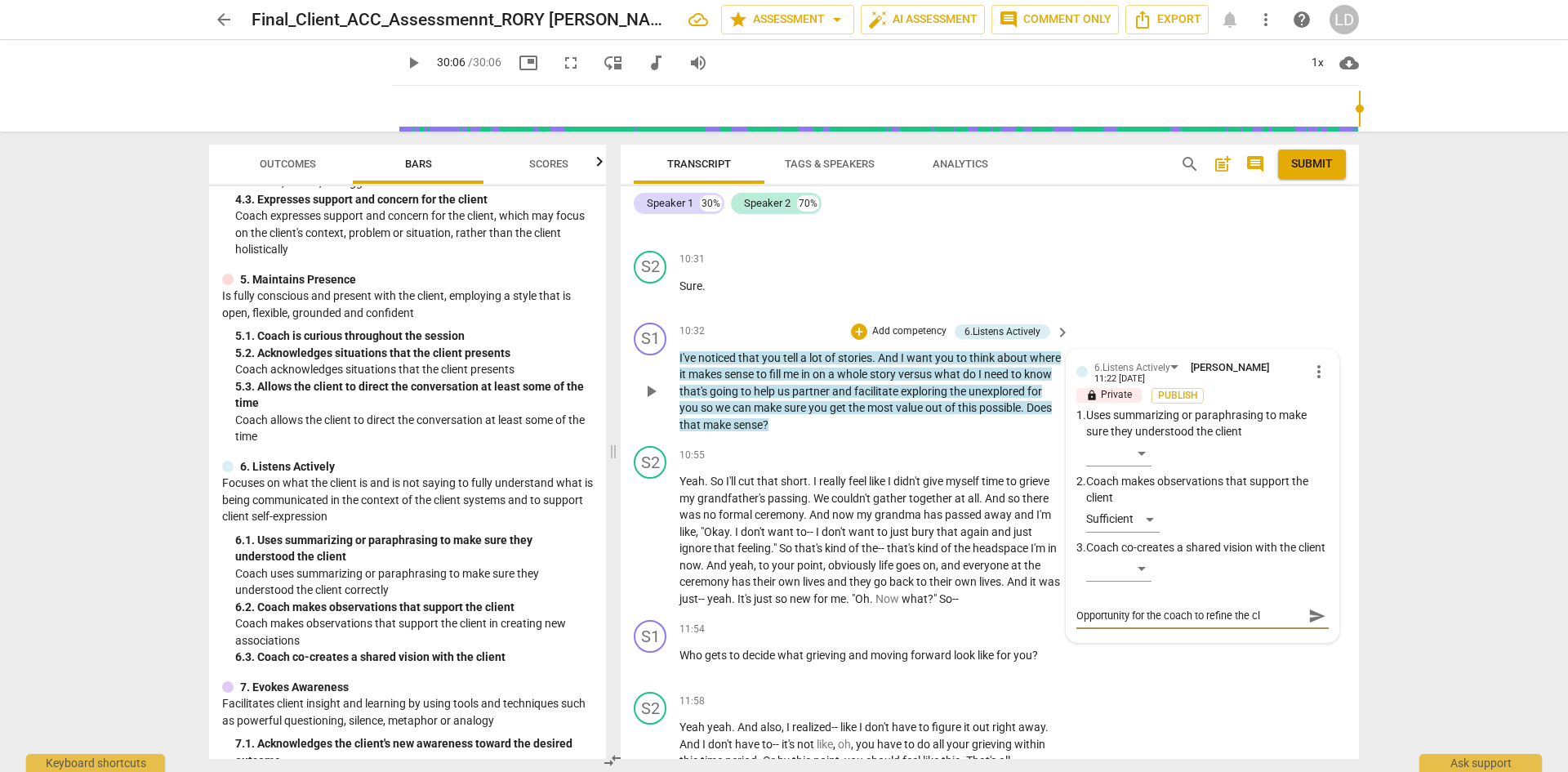
type textarea "Opportunity for the coach to refine the cli"
type textarea "Opportunity for the coach to refine the clie"
type textarea "Opportunity for the coach to refine the clien"
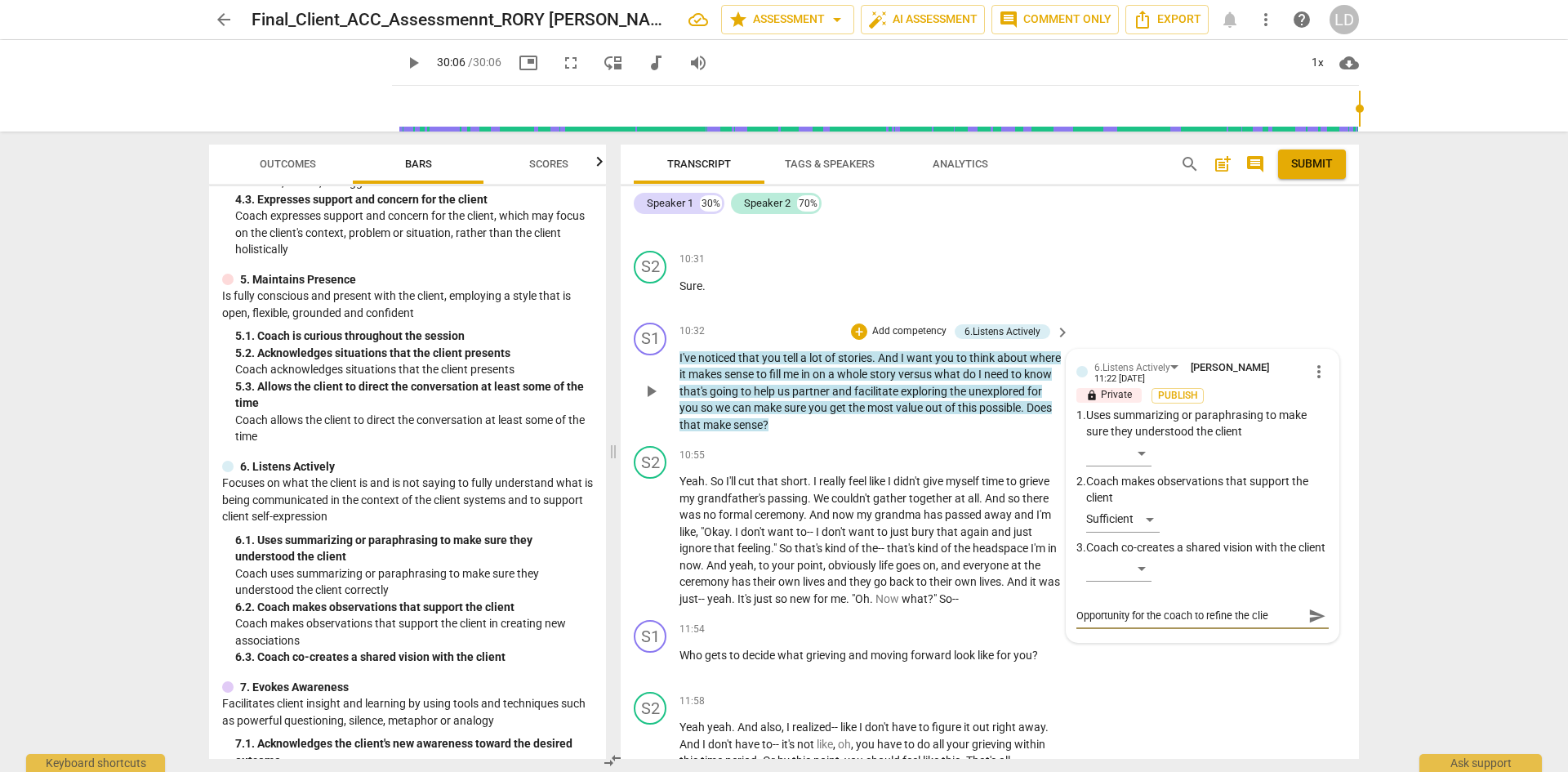
type textarea "Opportunity for the coach to refine the clien"
type textarea "Opportunity for the coach to refine the client"
type textarea "Opportunity for the coach to refine the client'"
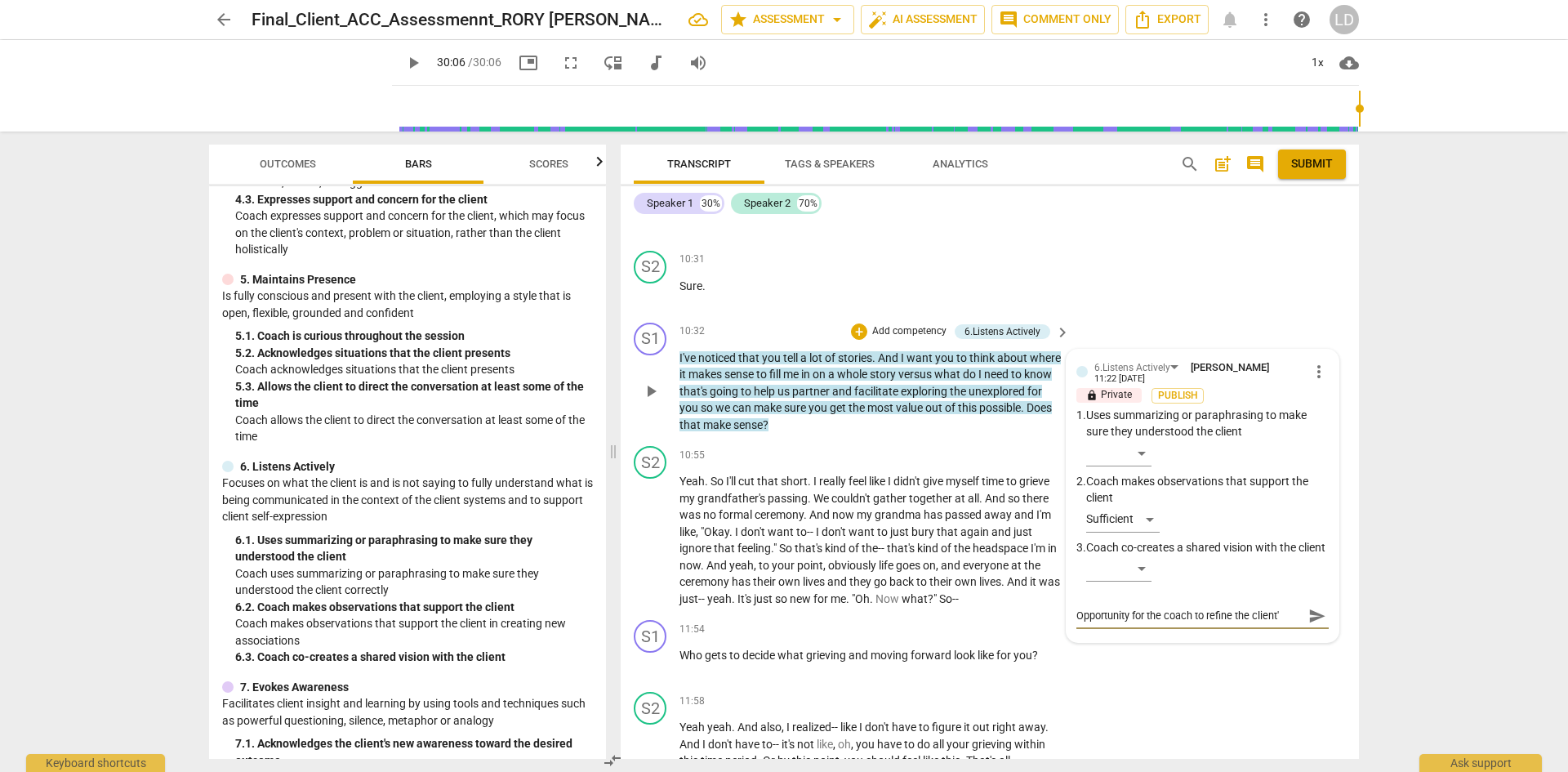
type textarea "Opportunity for the coach to refine the client's"
type textarea "Opportunity for the coach to refine the client's f"
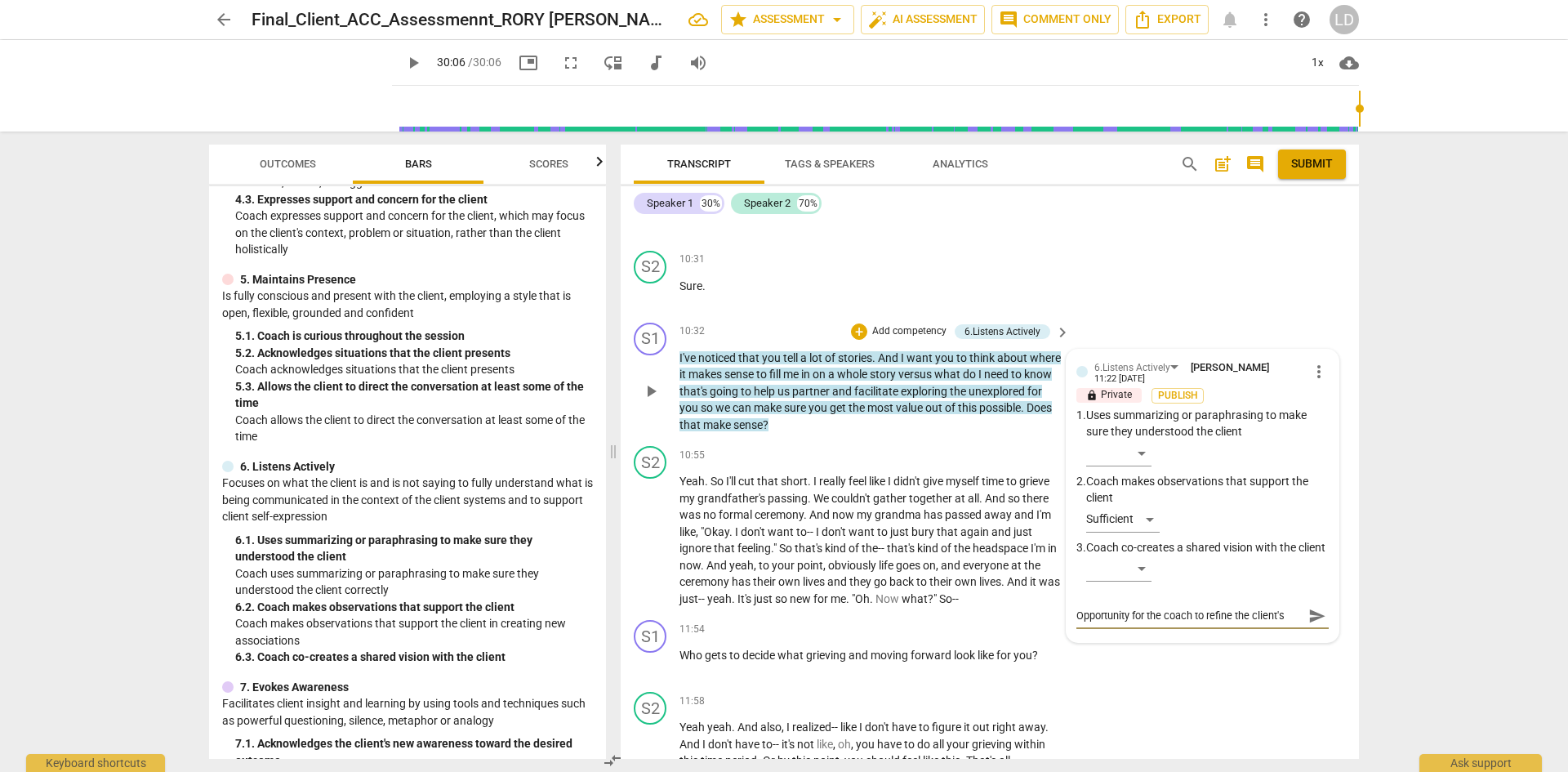
type textarea "Opportunity for the coach to refine the client's f"
type textarea "Opportunity for the coach to refine the client's fo"
type textarea "Opportunity for the coach to refine the client's foc"
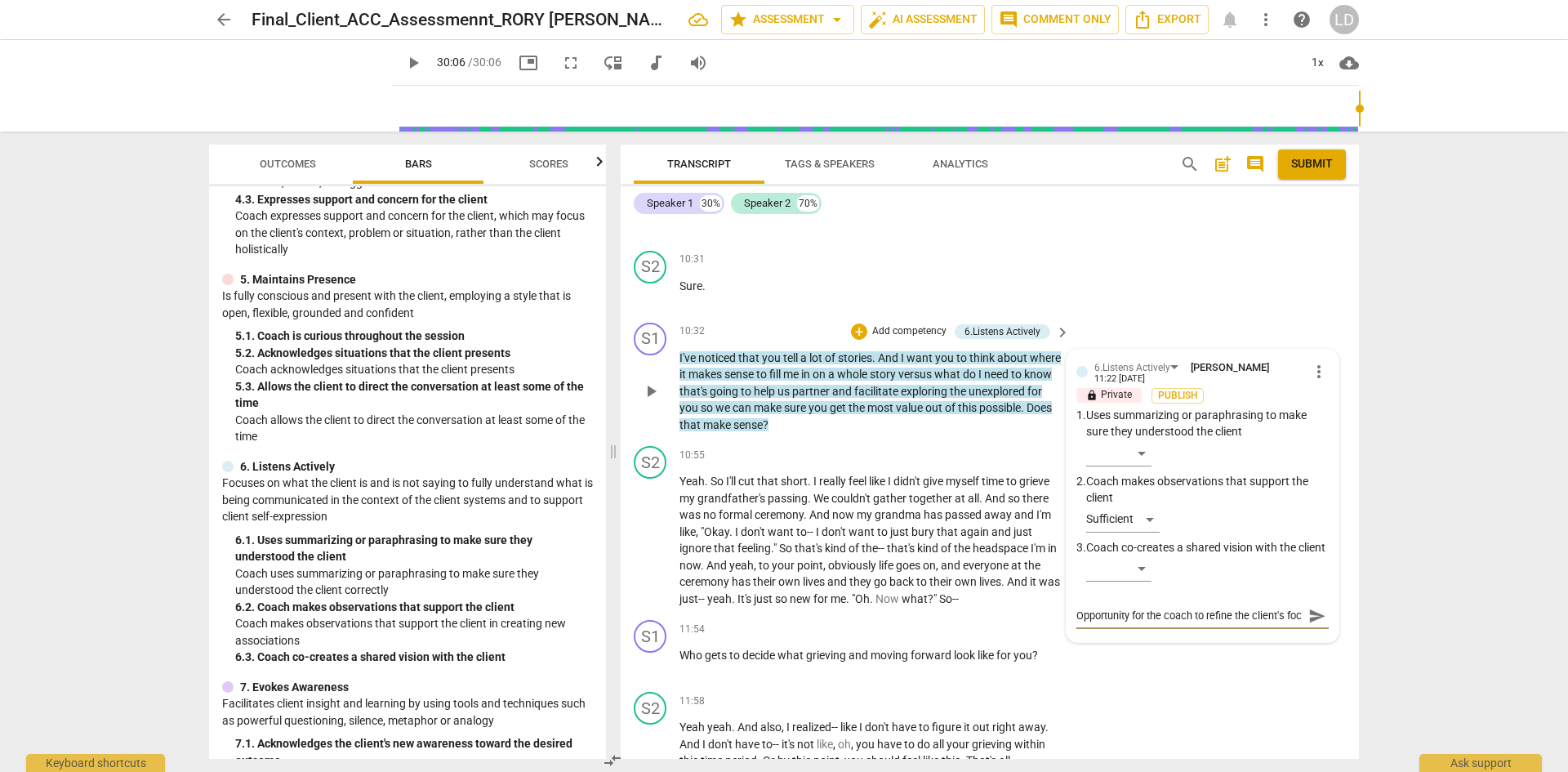
scroll to position [15, 0]
type textarea "Opportunity for the coach to refine the client's focu"
type textarea "Opportunity for the coach to refine the client's focus"
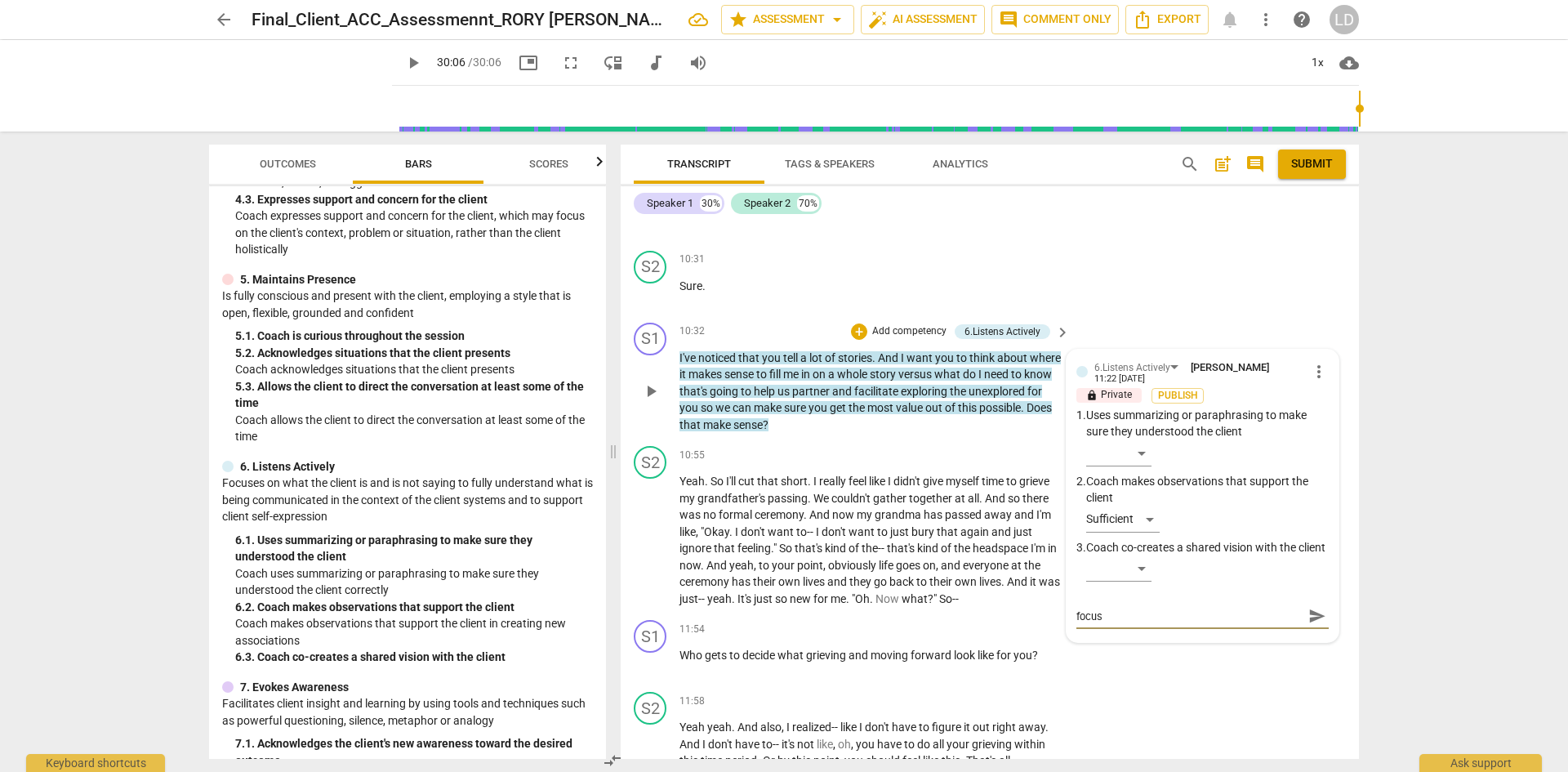
type textarea "Opportunity for the coach to refine the client's focus."
type textarea "Opportunity for the coach to refine the client's focus. I"
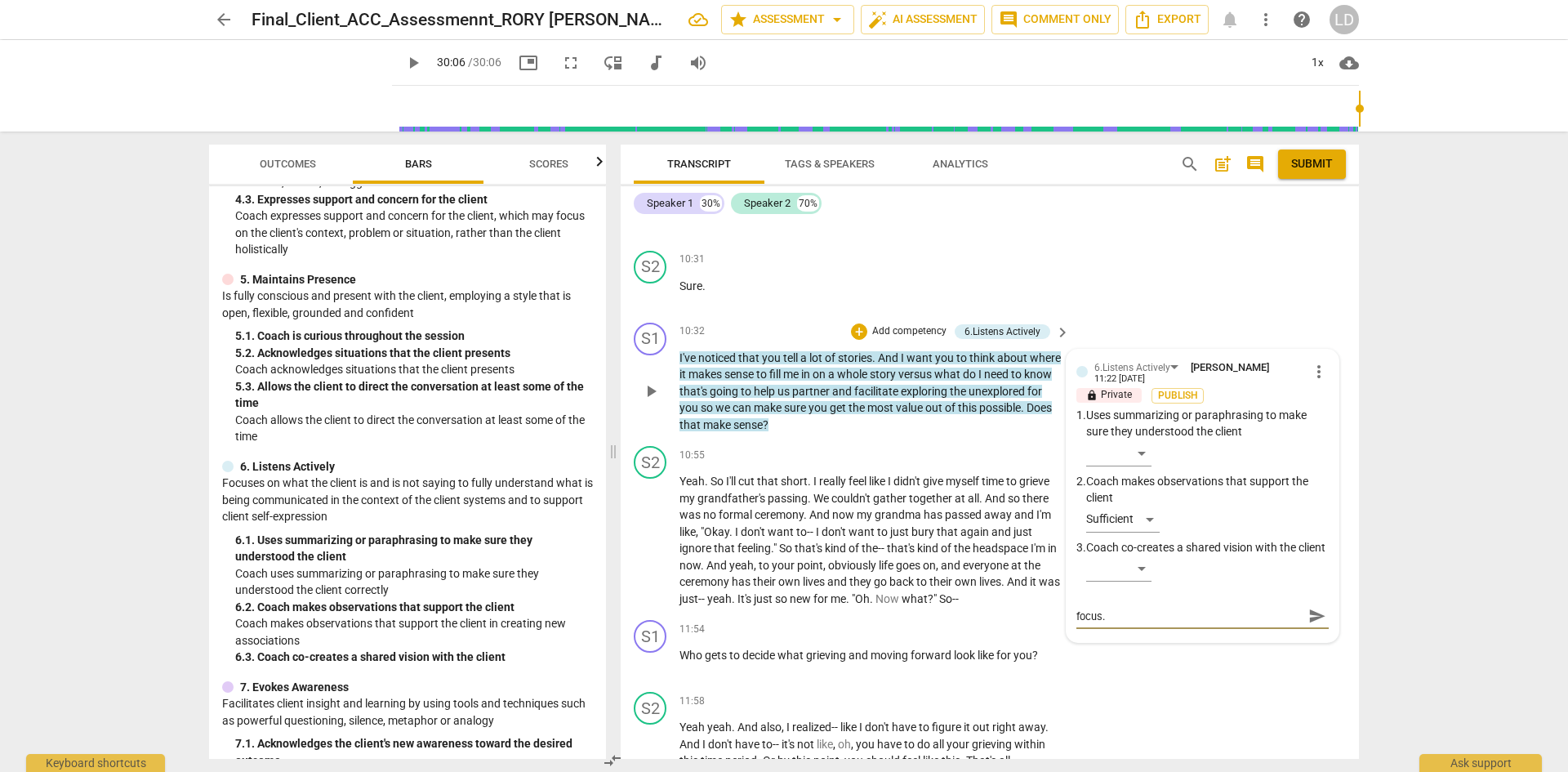
type textarea "Opportunity for the coach to refine the client's focus. I"
type textarea "Opportunity for the coach to refine the client's focus. I a"
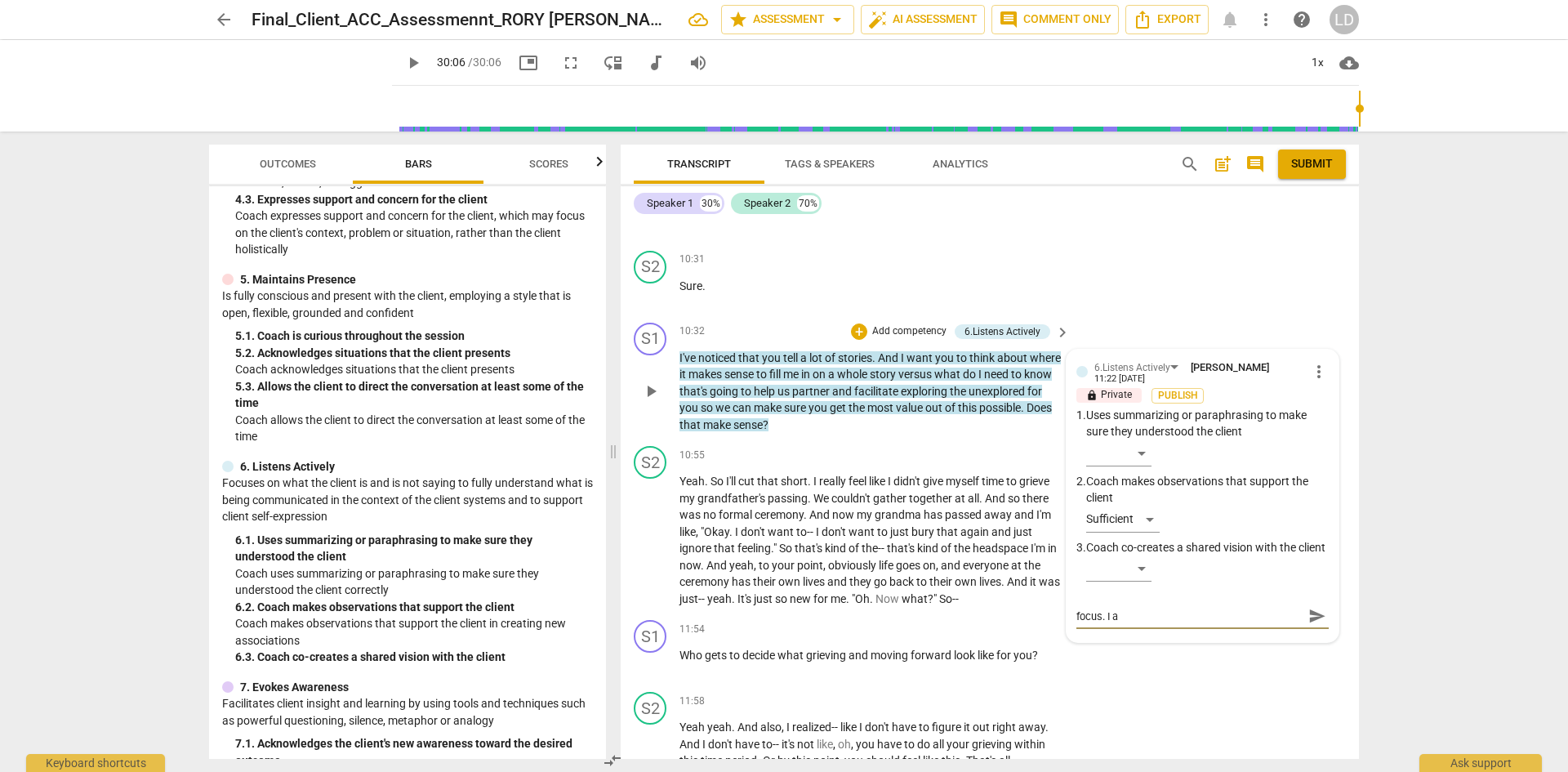
scroll to position [0, 0]
type textarea "Opportunity for the coach to refine the client's focus. I ap"
type textarea "Opportunity for the coach to refine the client's focus. I app"
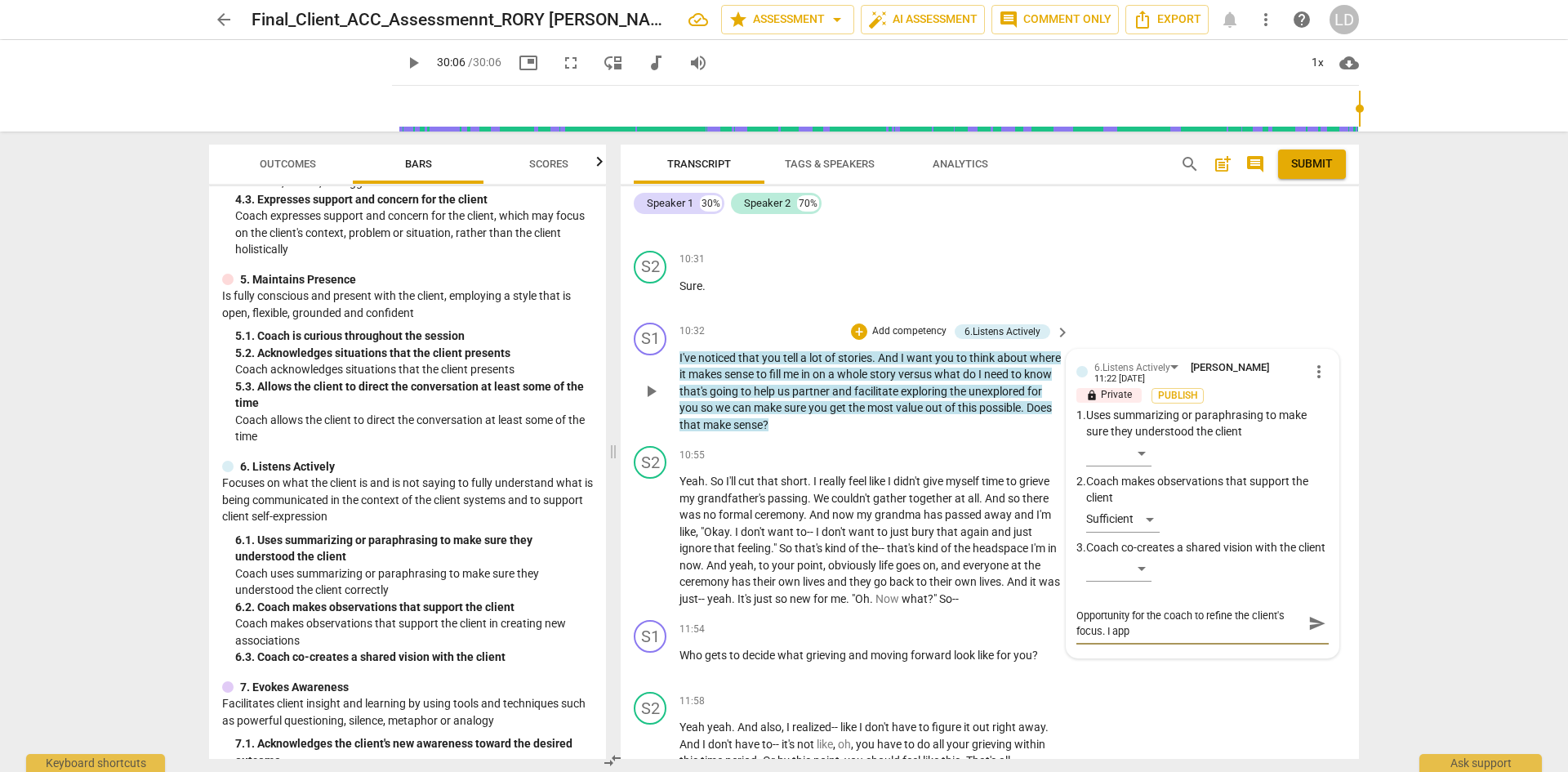
type textarea "Opportunity for the coach to refine the client's focus. I appr"
type textarea "Opportunity for the coach to refine the client's focus. I appre"
type textarea "Opportunity for the coach to refine the client's focus. I apprec"
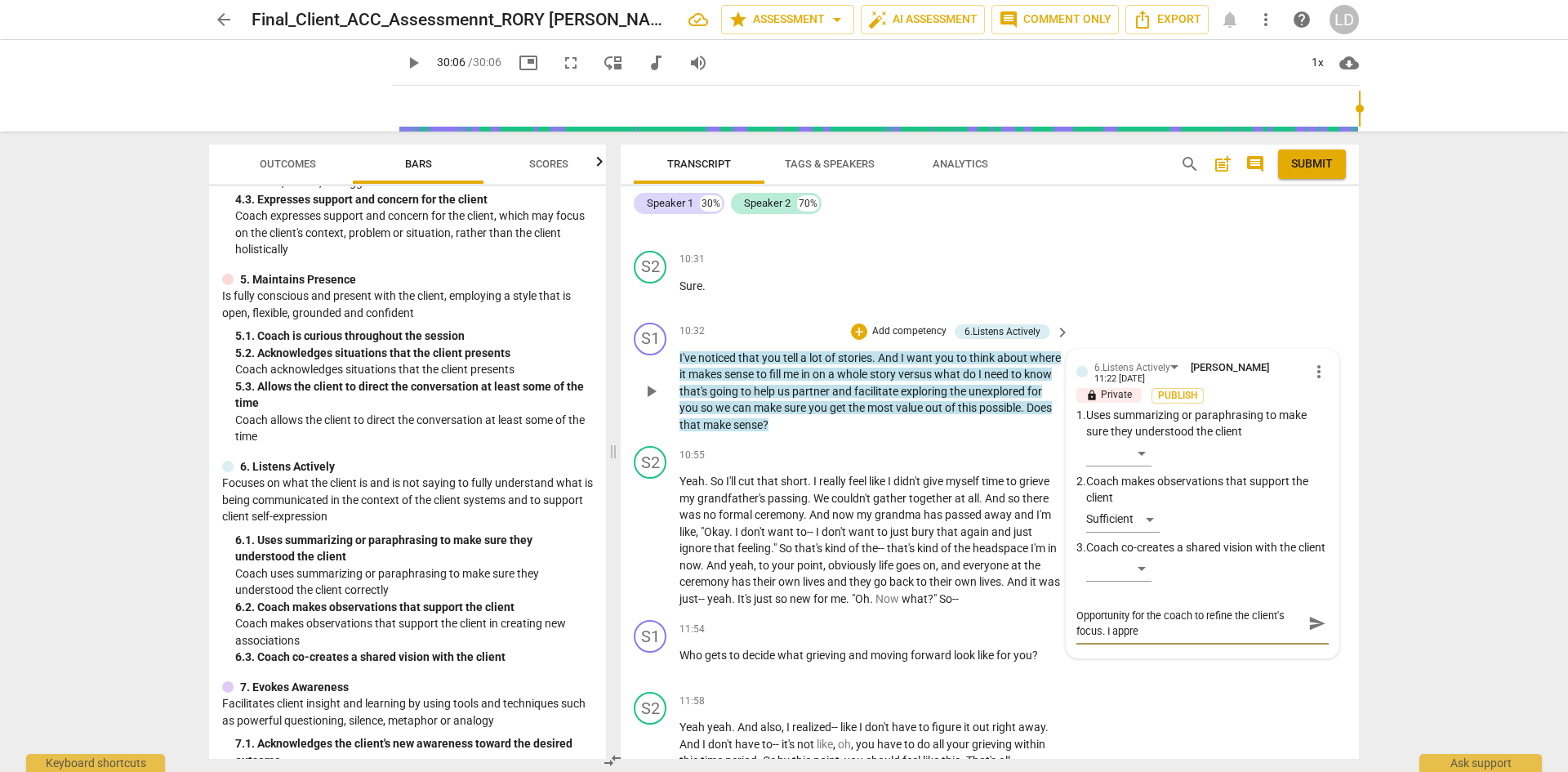
type textarea "Opportunity for the coach to refine the client's focus. I apprec"
type textarea "Opportunity for the coach to refine the client's focus. I appreci"
type textarea "Opportunity for the coach to refine the client's focus. I apprecia"
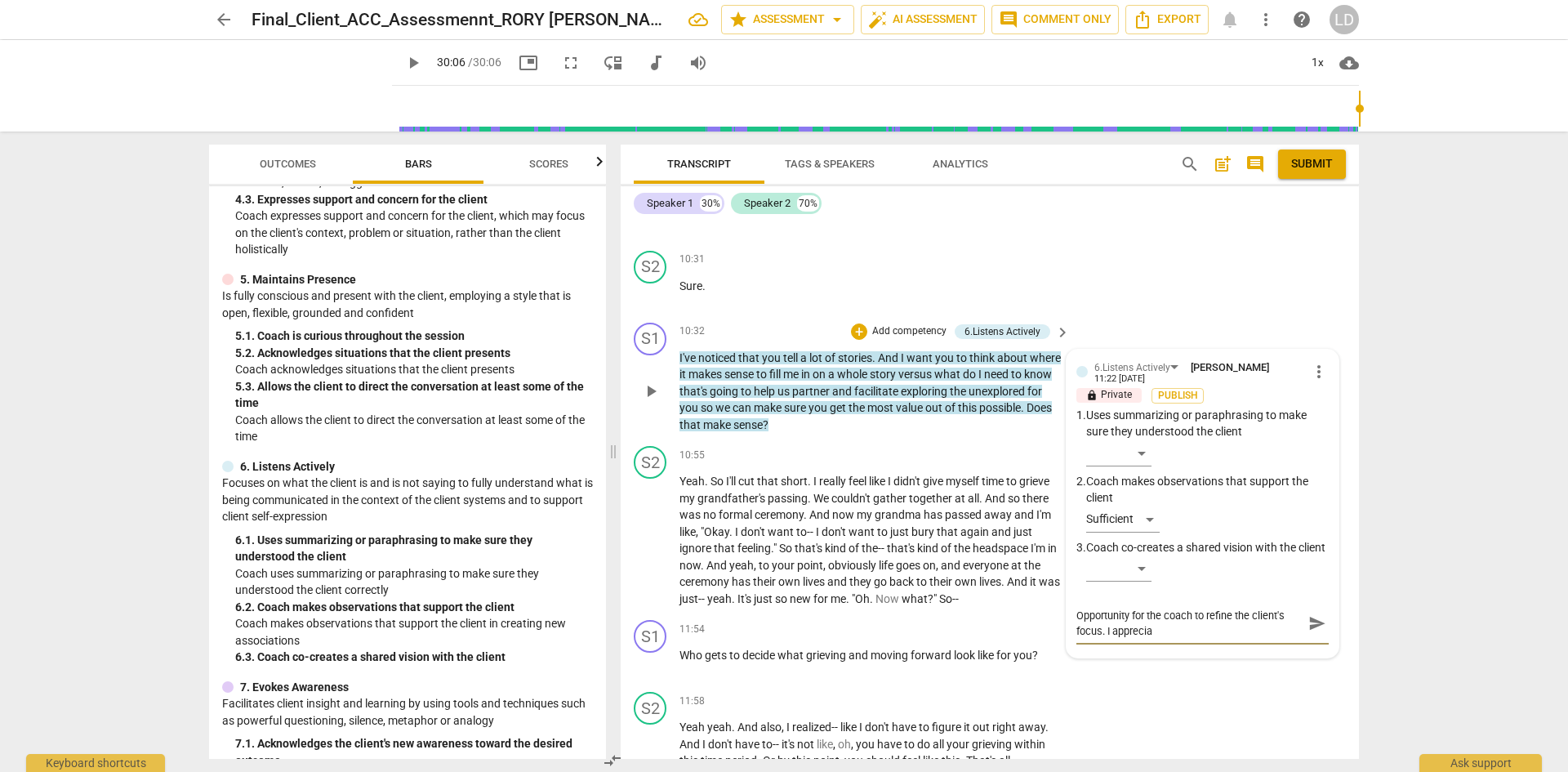
type textarea "Opportunity for the coach to refine the client's focus. I appreciat"
type textarea "Opportunity for the coach to refine the client's focus. I appreciate"
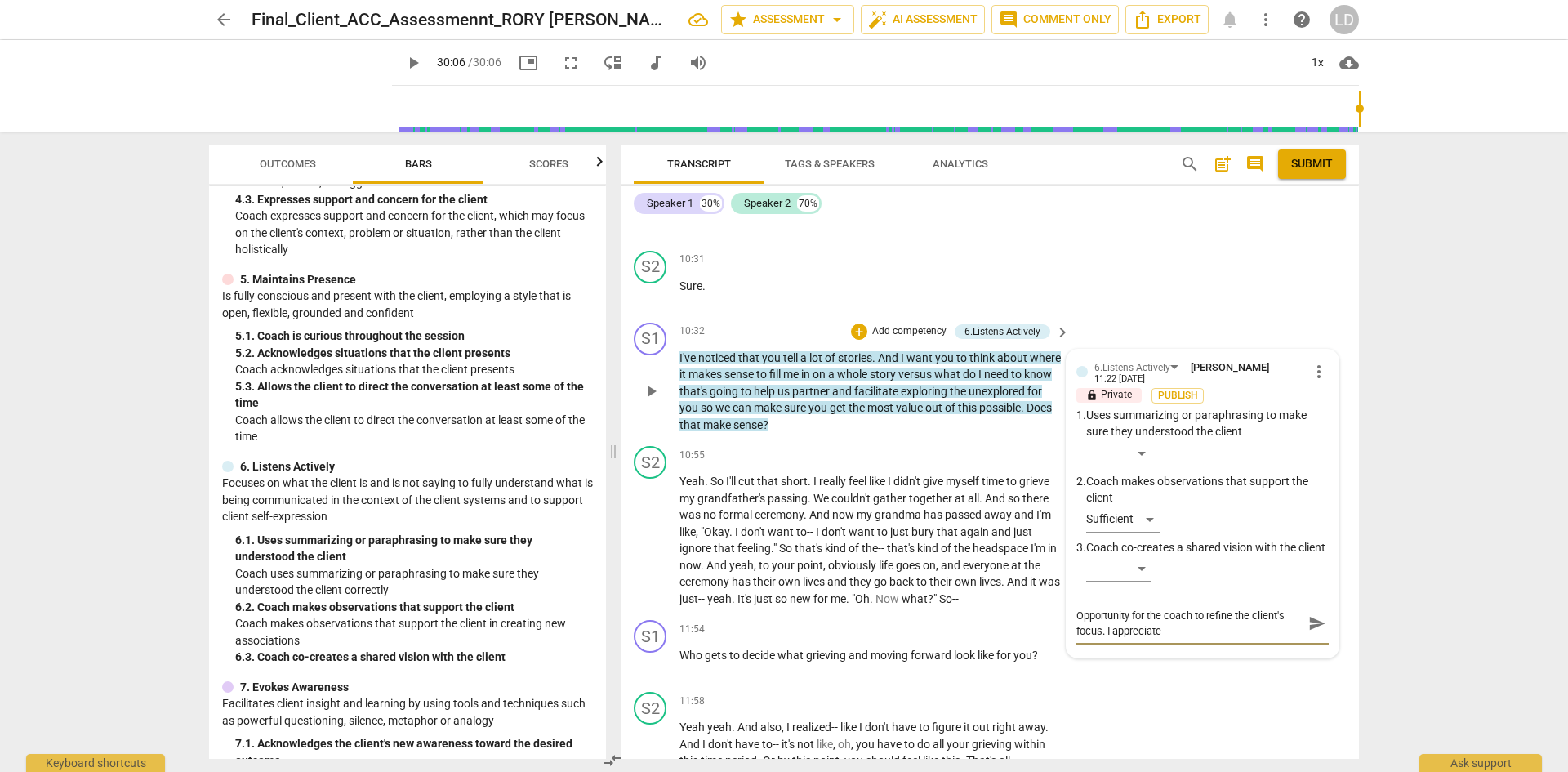
type textarea "Opportunity for the coach to refine the client's focus. I appreciate"
type textarea "Opportunity for the coach to refine the client's focus. I appreciate t"
type textarea "Opportunity for the coach to refine the client's focus. I appreciate th"
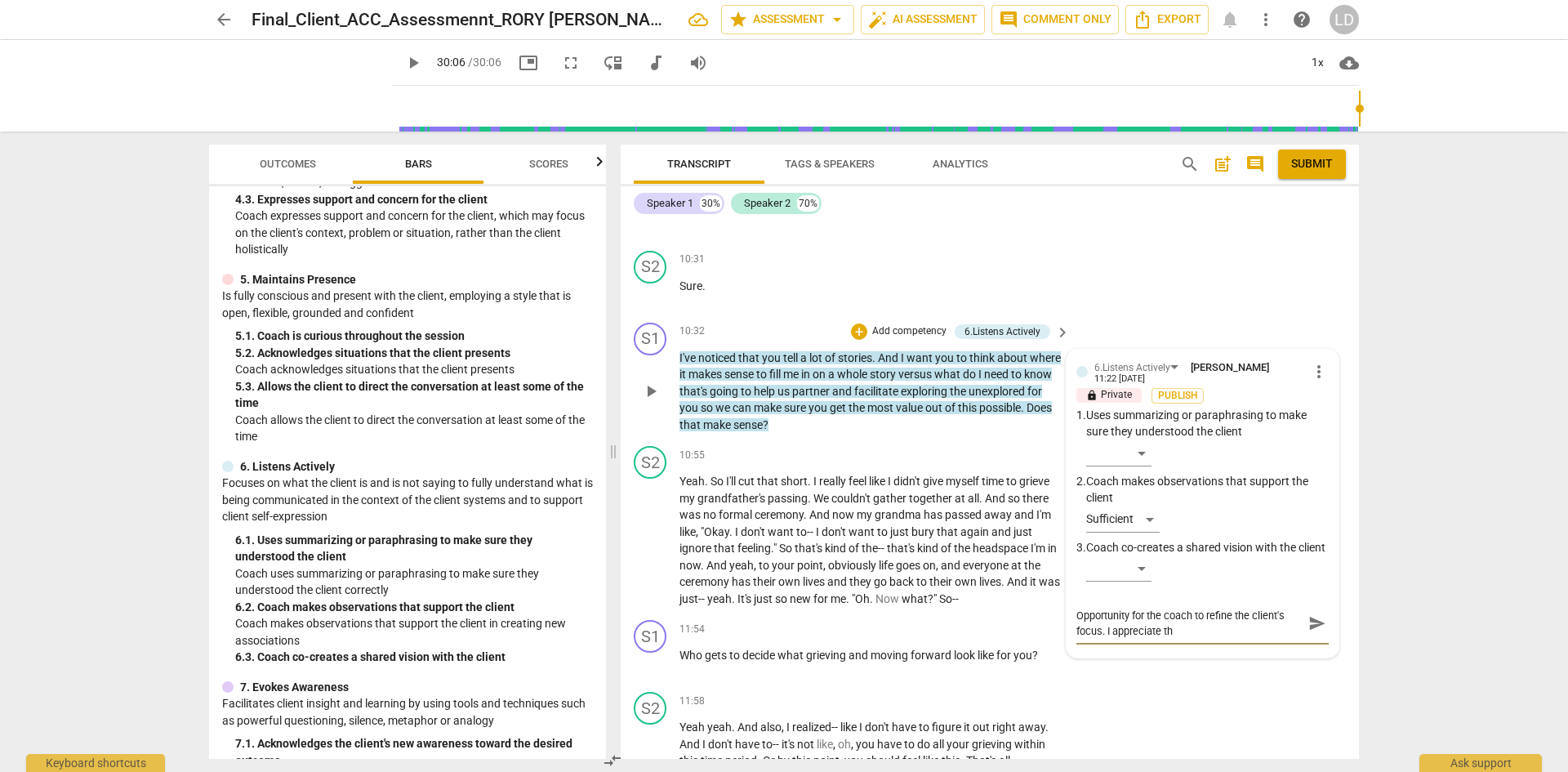
type textarea "Opportunity for the coach to refine the client's focus. I appreciate the"
type textarea "Opportunity for the coach to refine the client's focus. I appreciate the i"
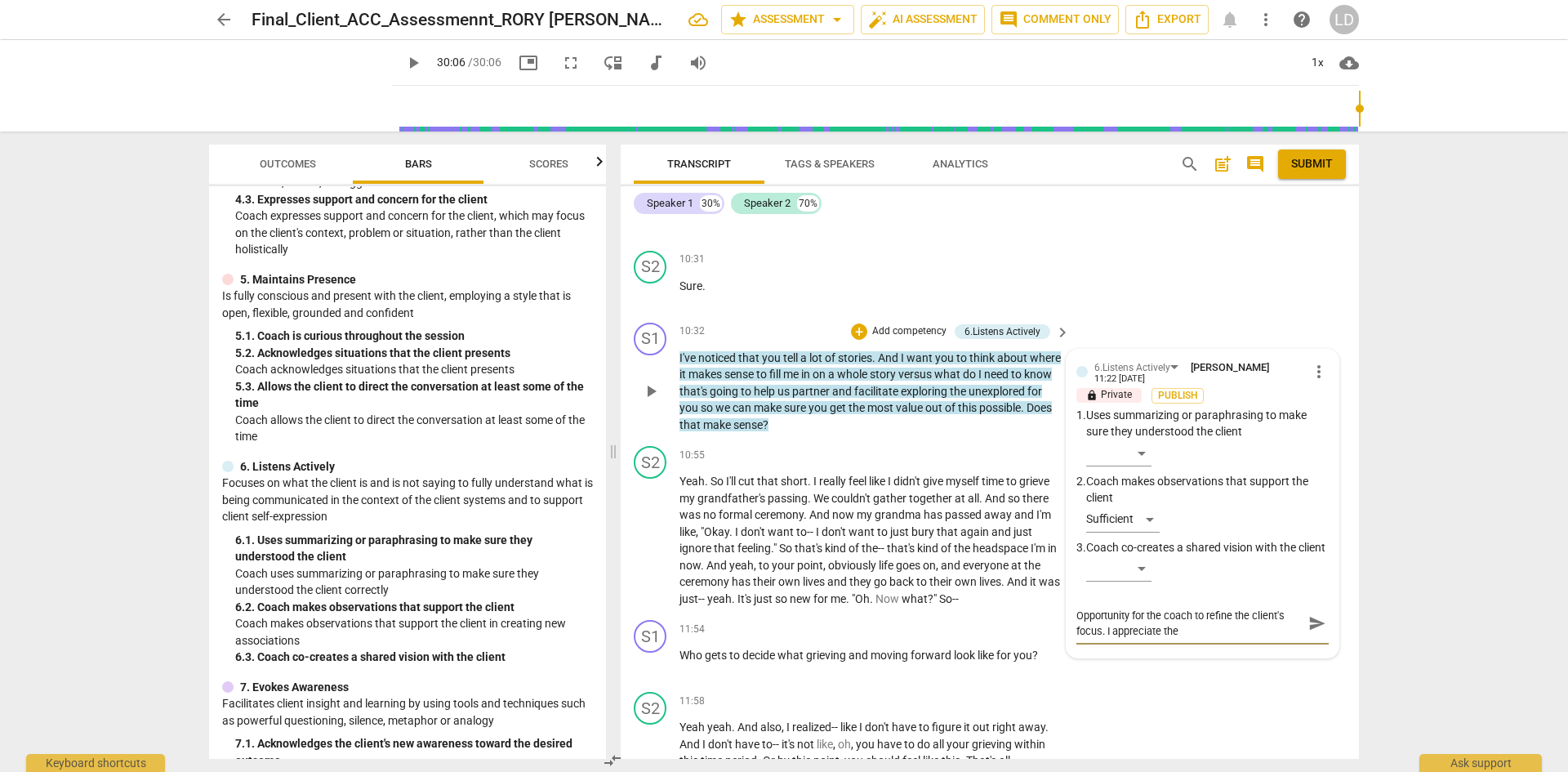
type textarea "Opportunity for the coach to refine the client's focus. I appreciate the i"
type textarea "Opportunity for the coach to refine the client's focus. I appreciate the in"
type textarea "Opportunity for the coach to refine the client's focus. I appreciate the int"
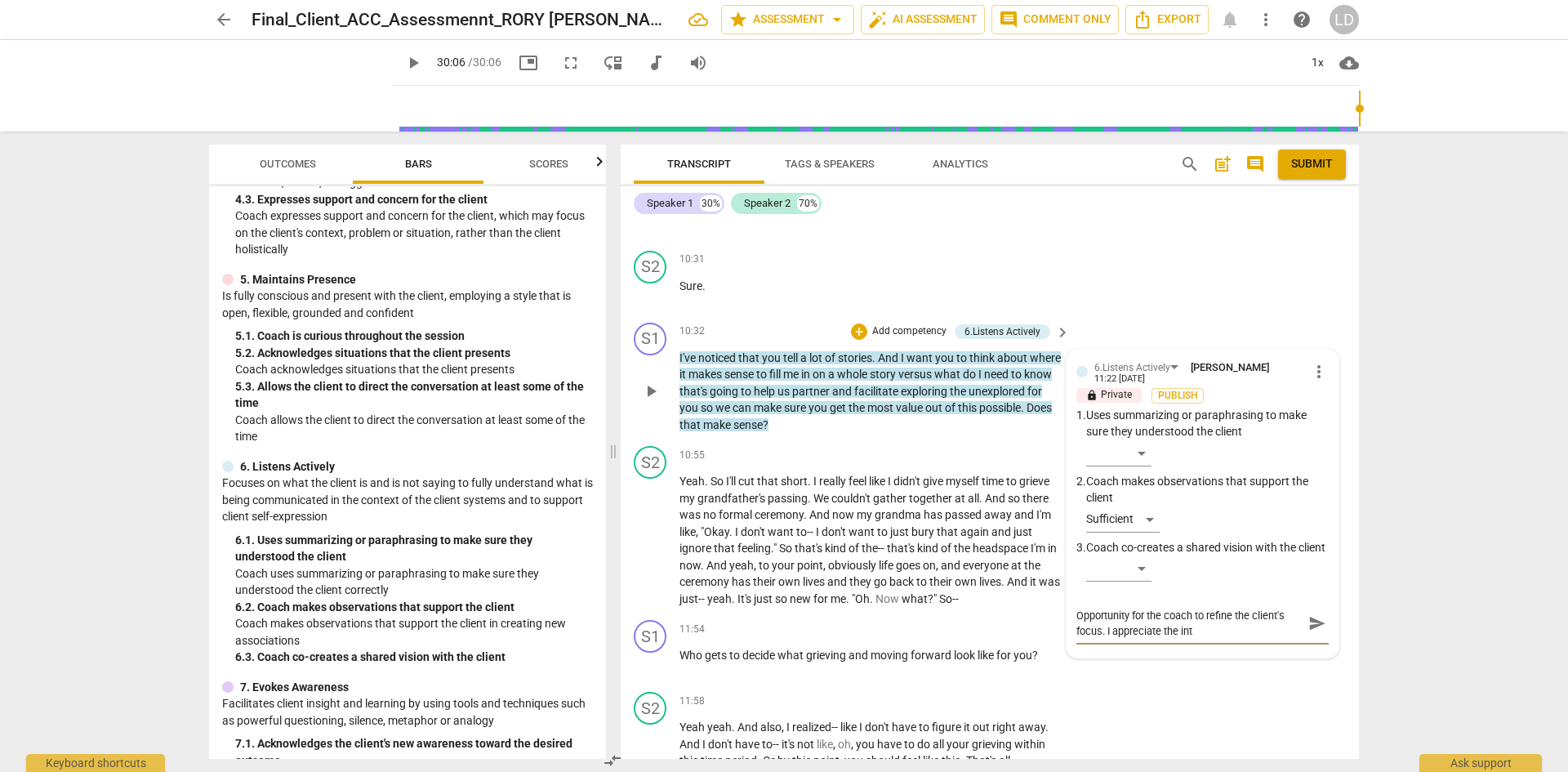
type textarea "Opportunity for the coach to refine the client's focus. I appreciate the inte"
type textarea "Opportunity for the coach to refine the client's focus. I appreciate the inten"
type textarea "Opportunity for the coach to refine the client's focus. I appreciate the inteni"
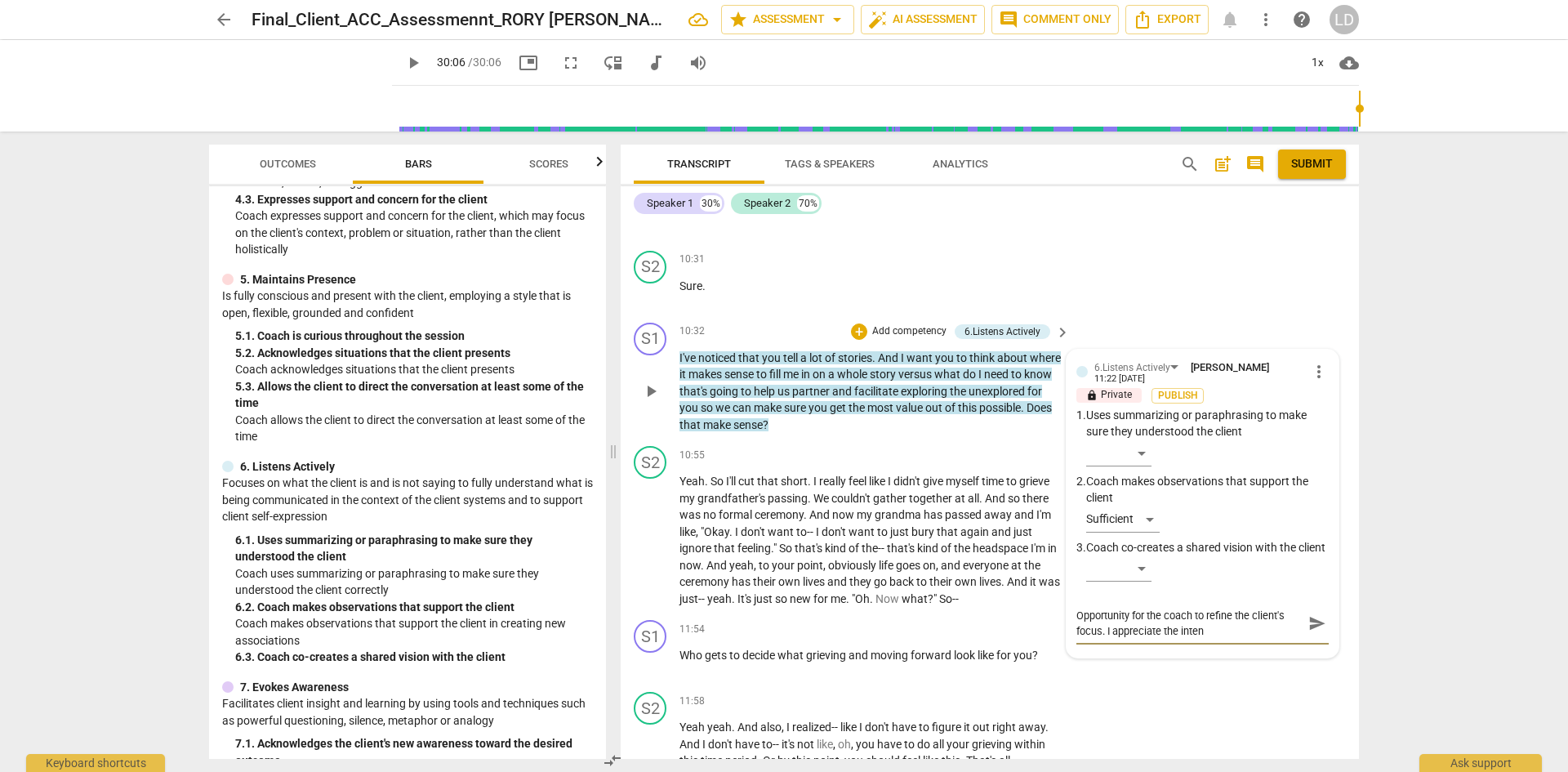
type textarea "Opportunity for the coach to refine the client's focus. I appreciate the inteni"
type textarea "Opportunity for the coach to refine the client's focus. I appreciate the inten"
type textarea "Opportunity for the coach to refine the client's focus. I appreciate the intent"
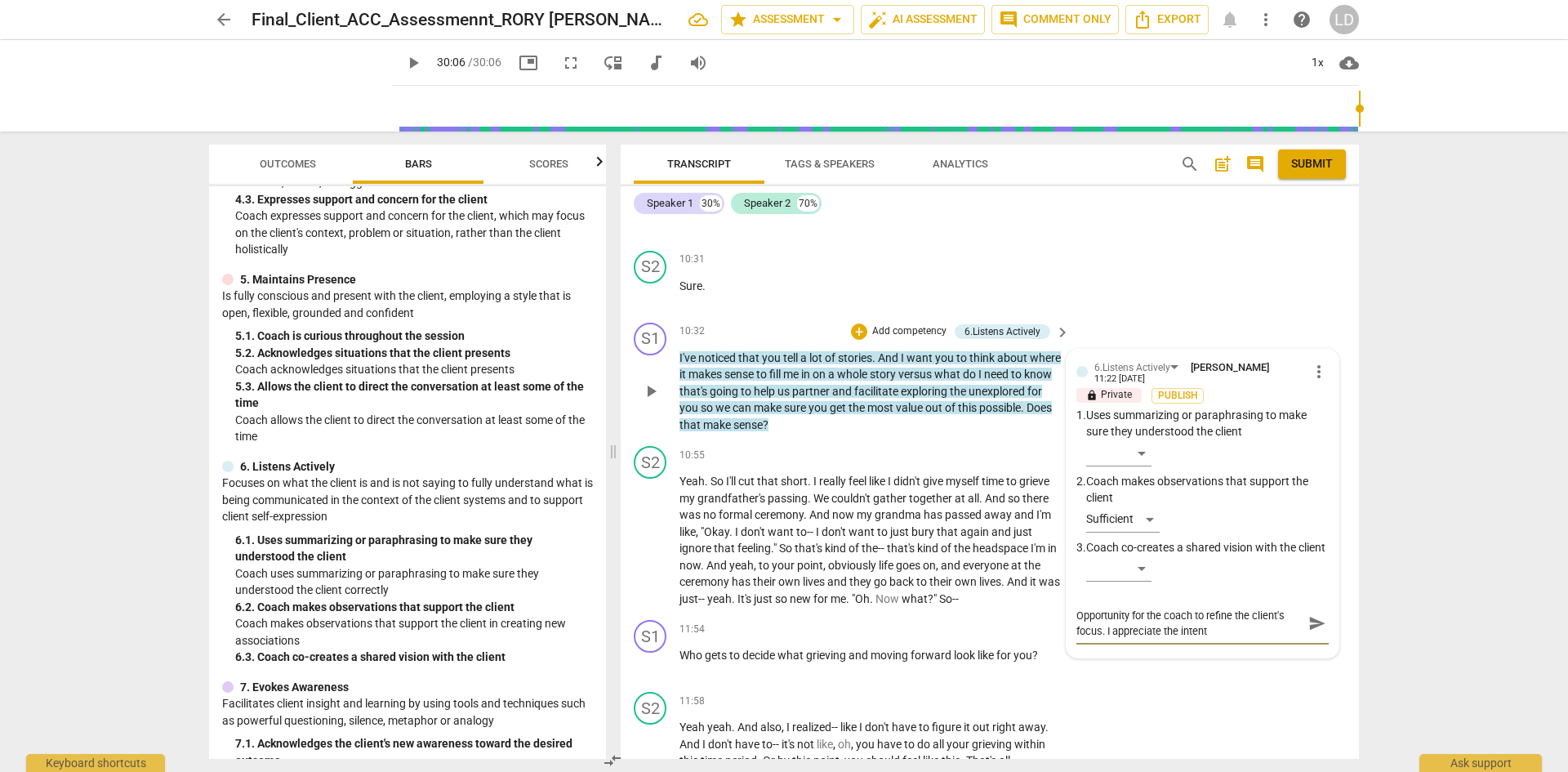
type textarea "Opportunity for the coach to refine the client's focus. I appreciate the intenti"
type textarea "Opportunity for the coach to refine the client's focus. I appreciate the intent…"
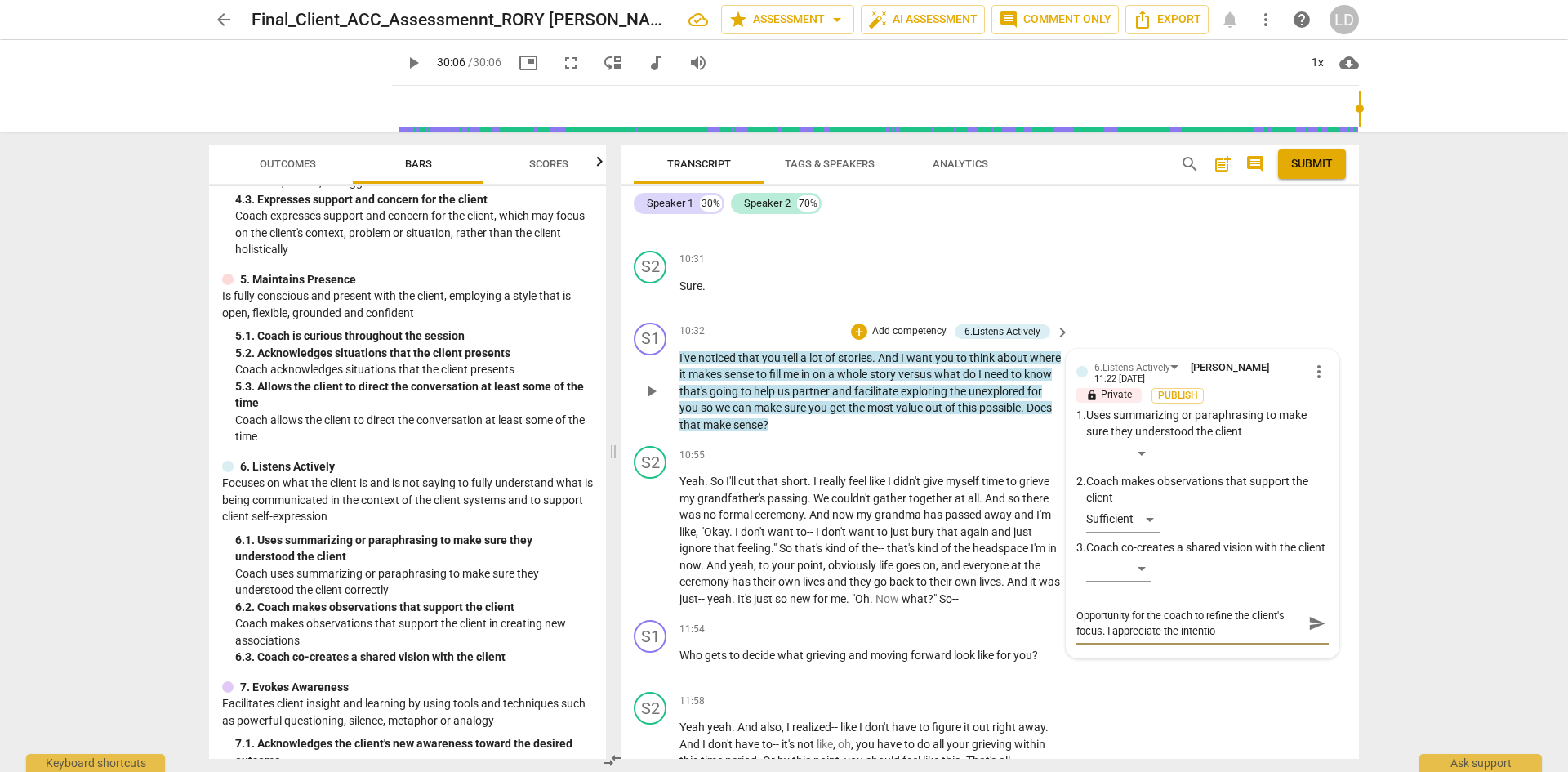
type textarea "Opportunity for the coach to refine the client's focus. I appreciate the intent…"
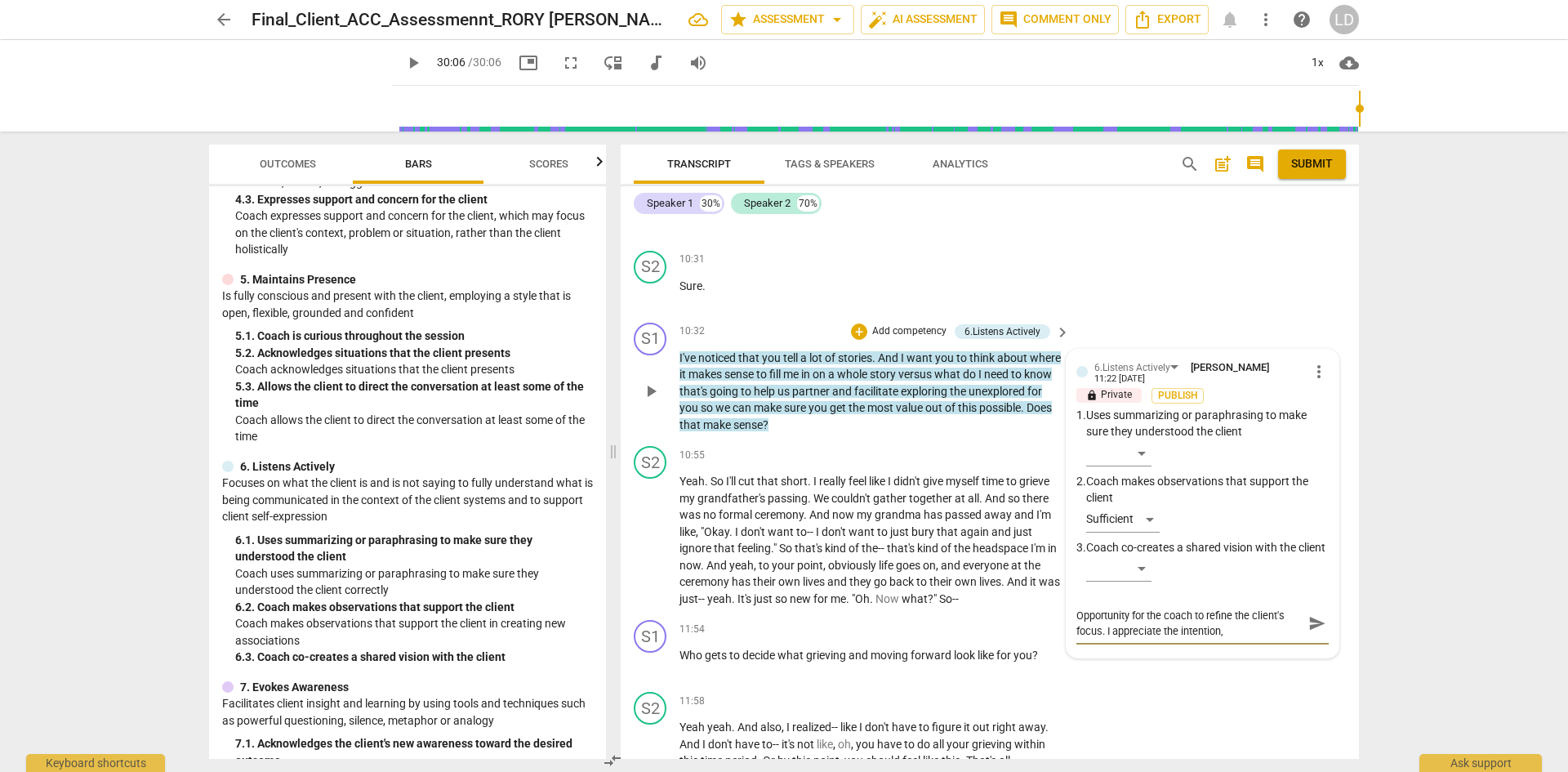
type textarea "Opportunity for the coach to refine the client's focus. I appreciate the intent…"
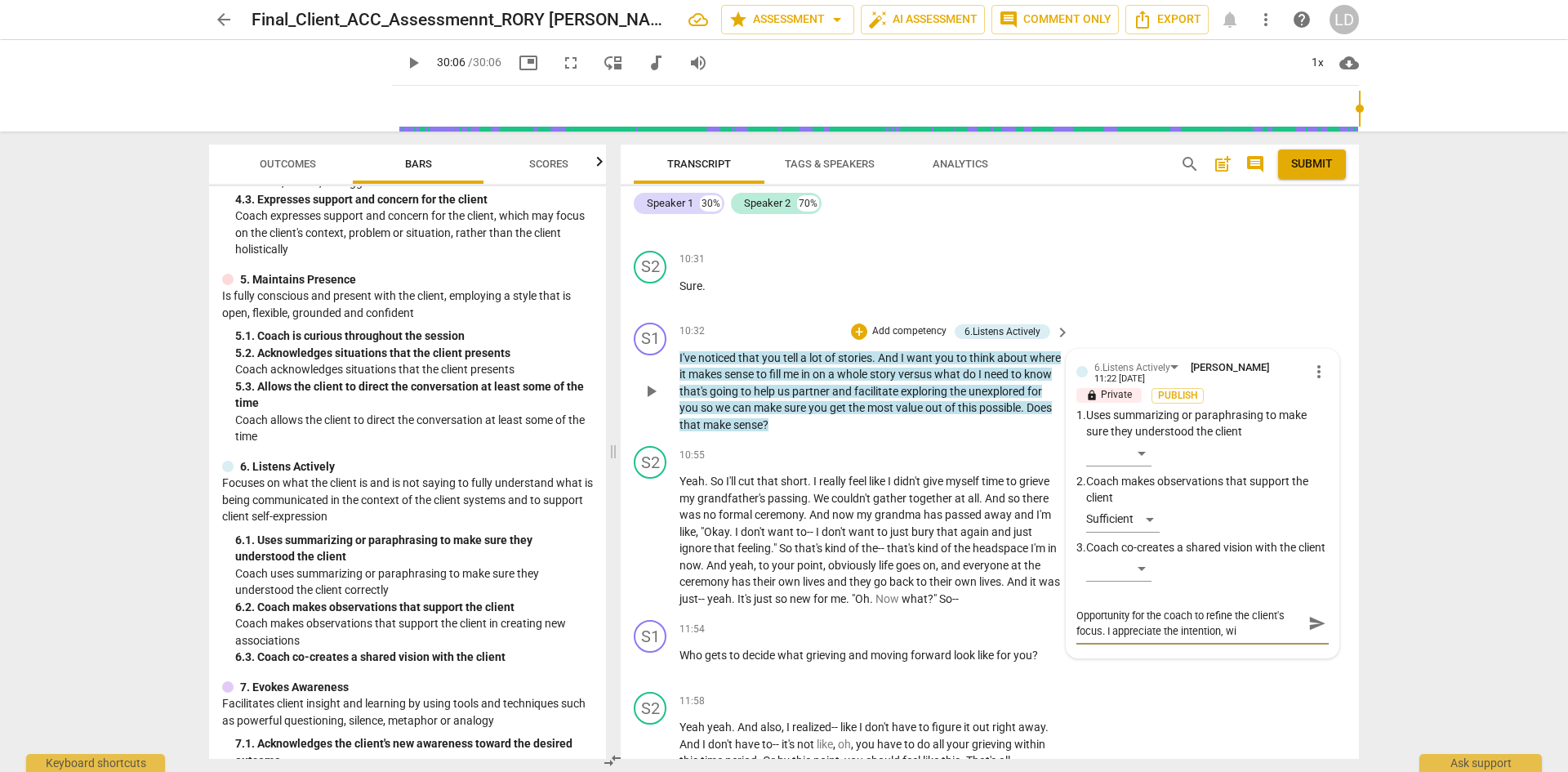
type textarea "Opportunity for the coach to refine the client's focus. I appreciate the intent…"
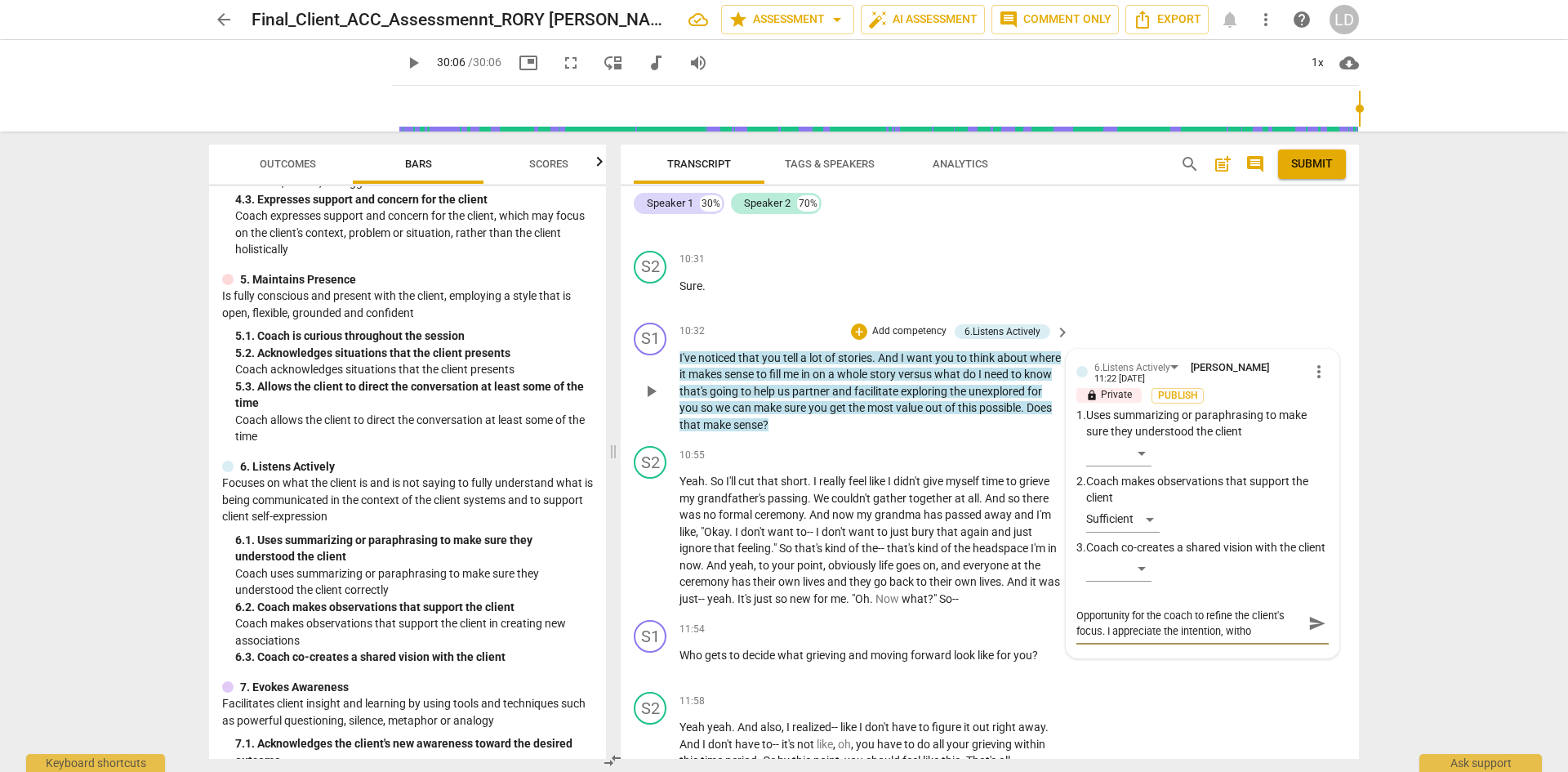
type textarea "Opportunity for the coach to refine the client's focus. I appreciate the intent…"
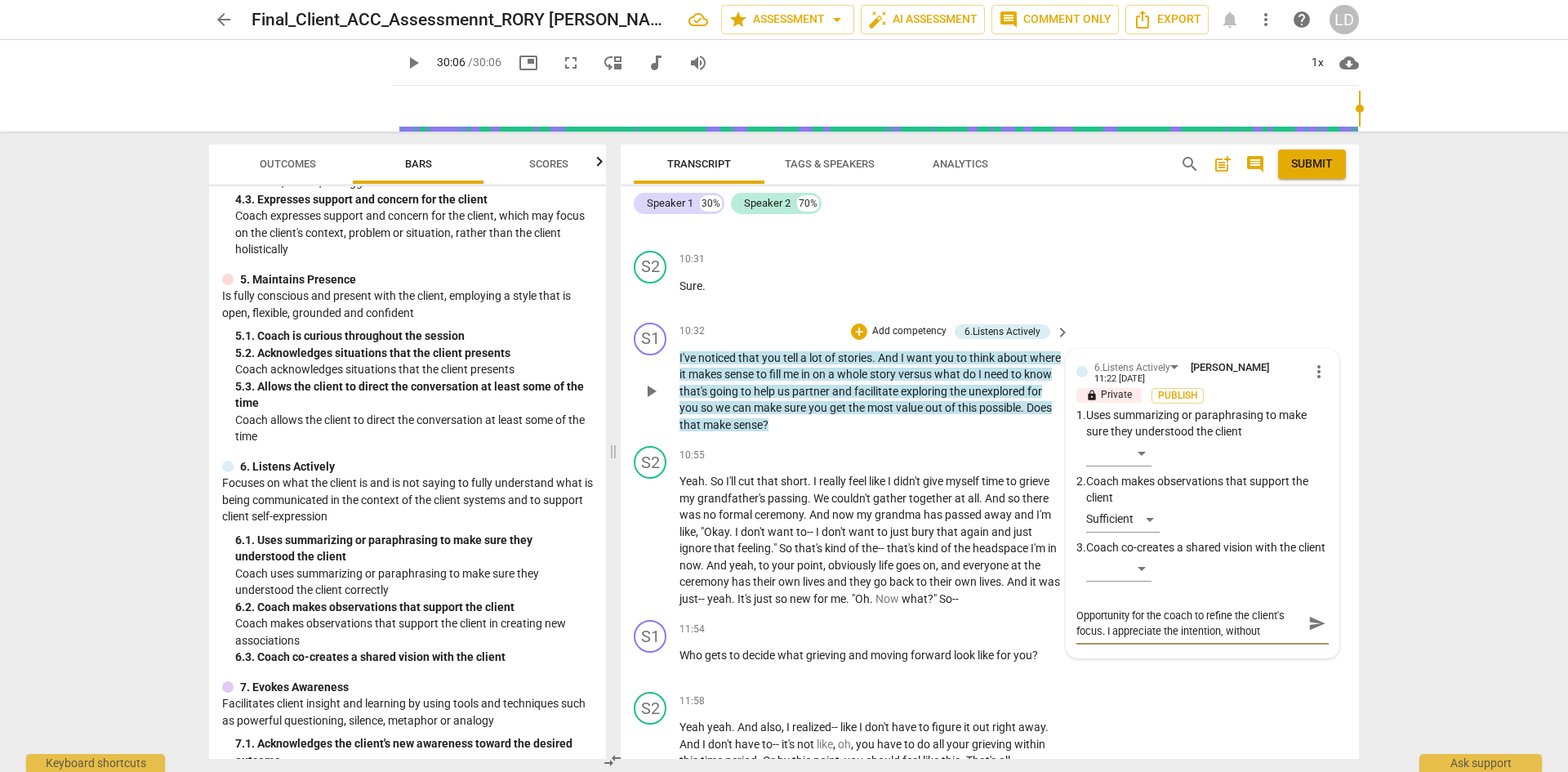
type textarea "Opportunity for the coach to refine the client's focus. I appreciate the intent…"
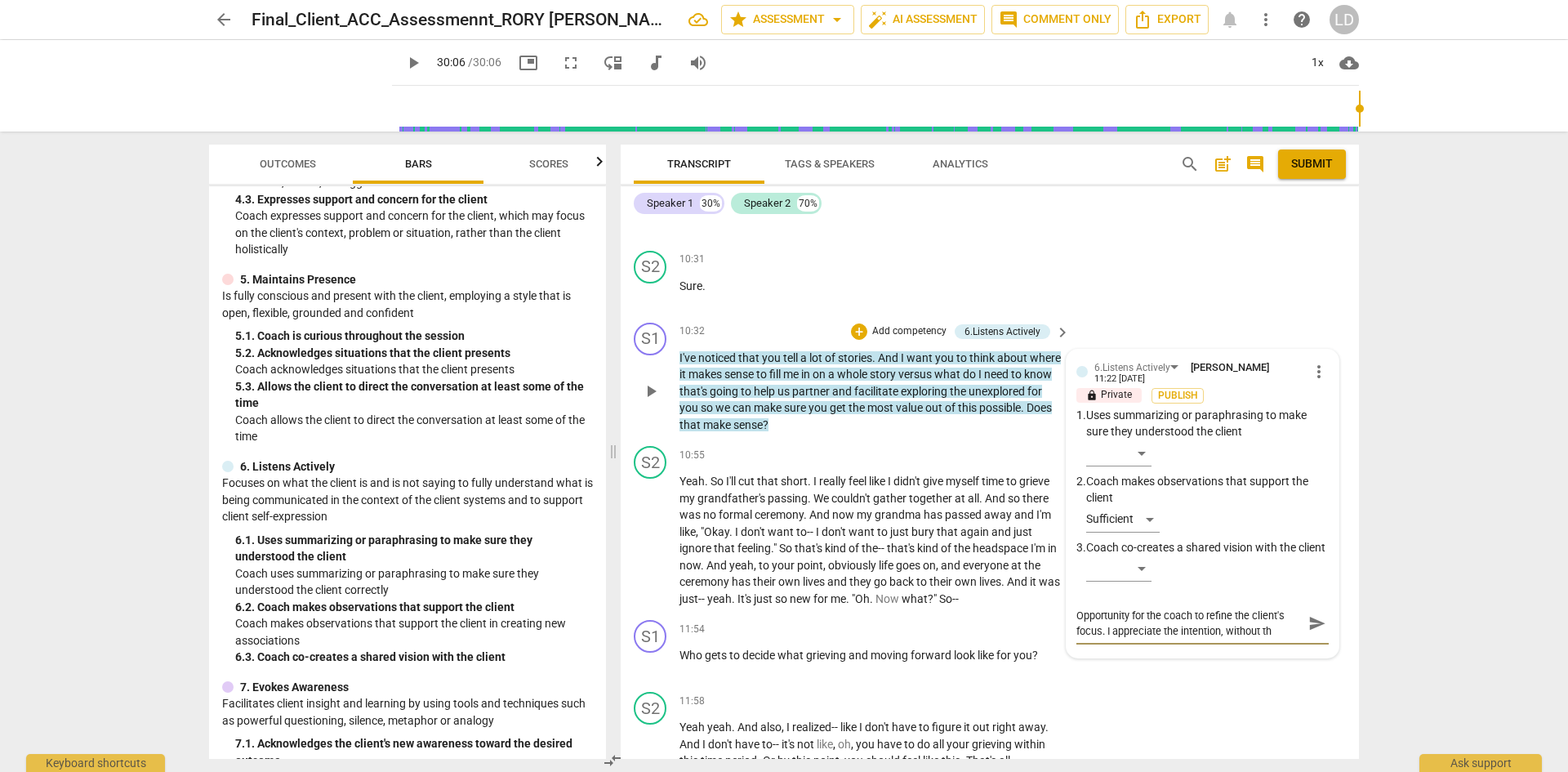
type textarea "Opportunity for the coach to refine the client's focus. I appreciate the intent…"
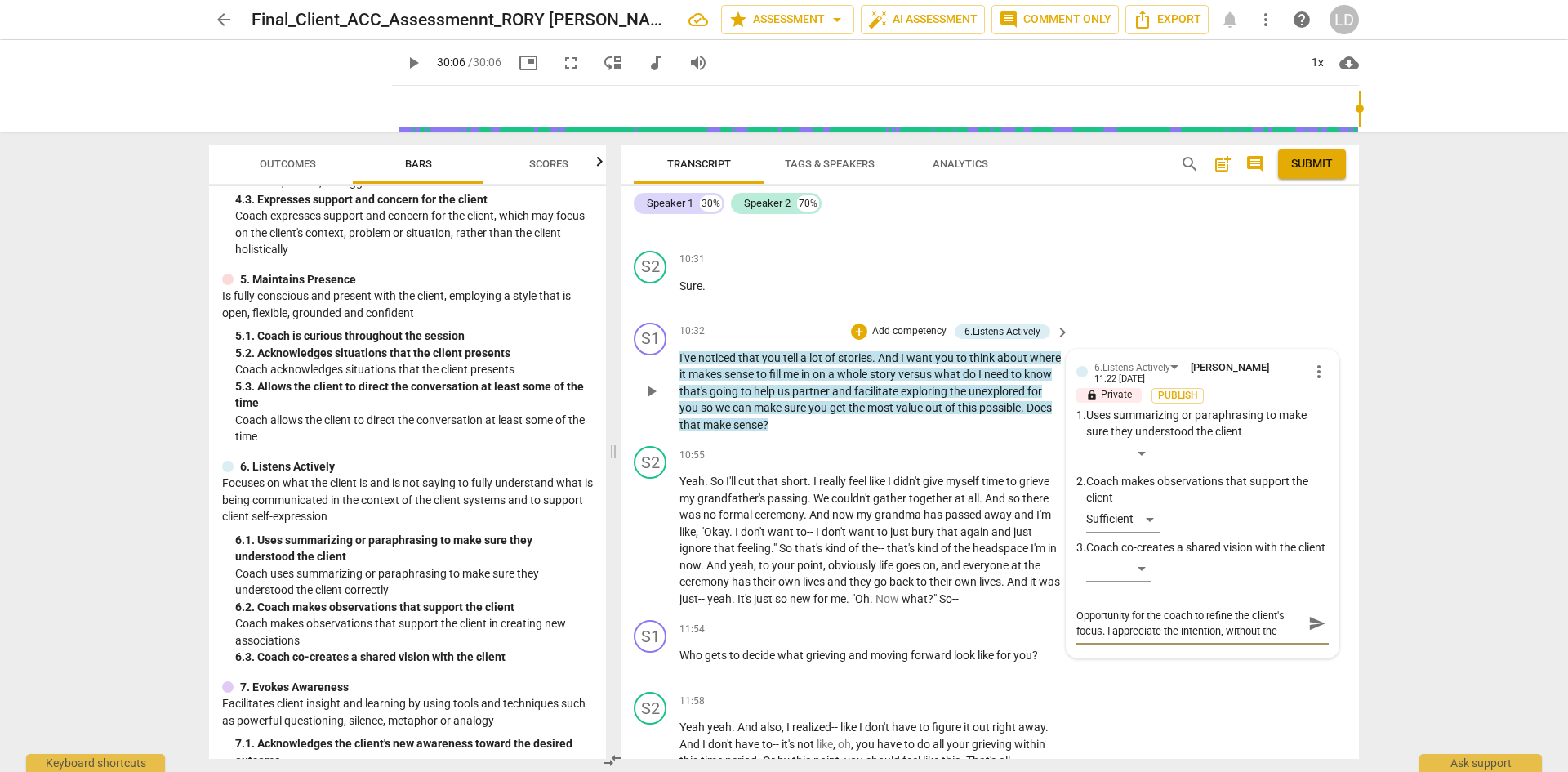
type textarea "Opportunity for the coach to refine the client's focus. I appreciate the intent…"
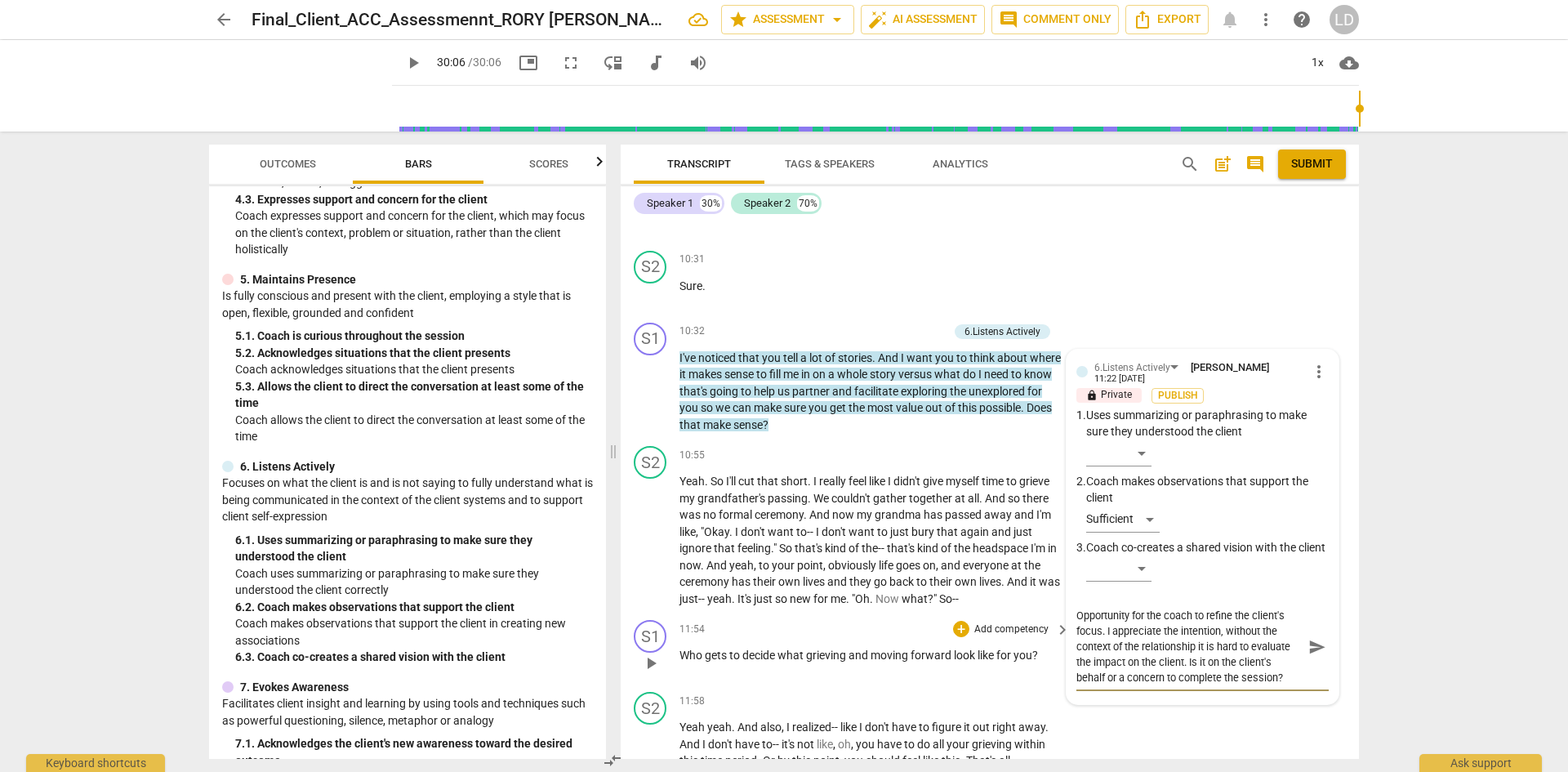
click at [1308, 651] on span "send" at bounding box center [1317, 647] width 18 height 18
click at [1423, 556] on div "arrow_back Final_Client_ACC_Assessmennt_RORY [PERSON_NAME] Saved star Assessmen…" at bounding box center [784, 386] width 1568 height 772
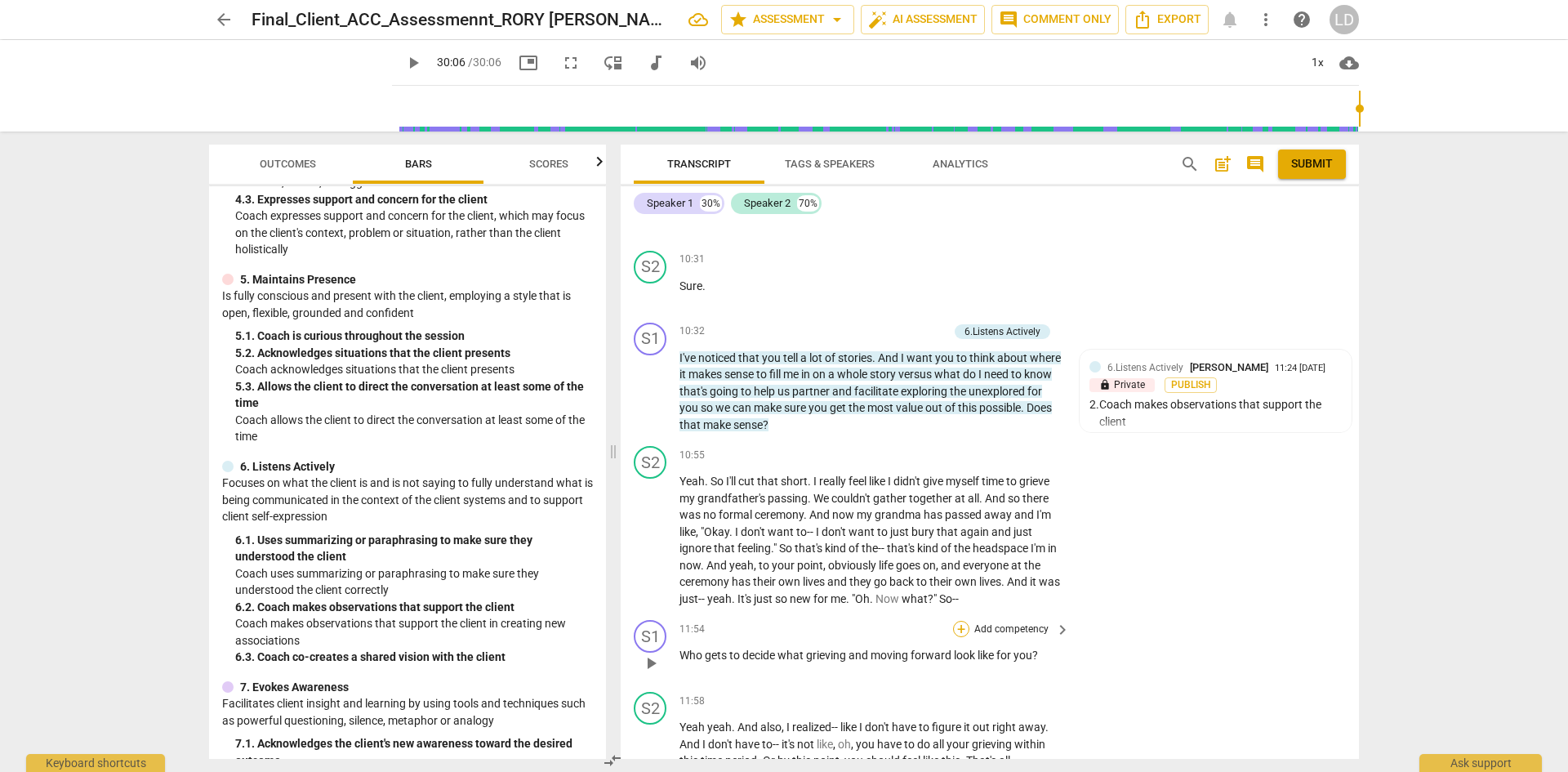
click at [959, 620] on div "+" at bounding box center [961, 628] width 16 height 16
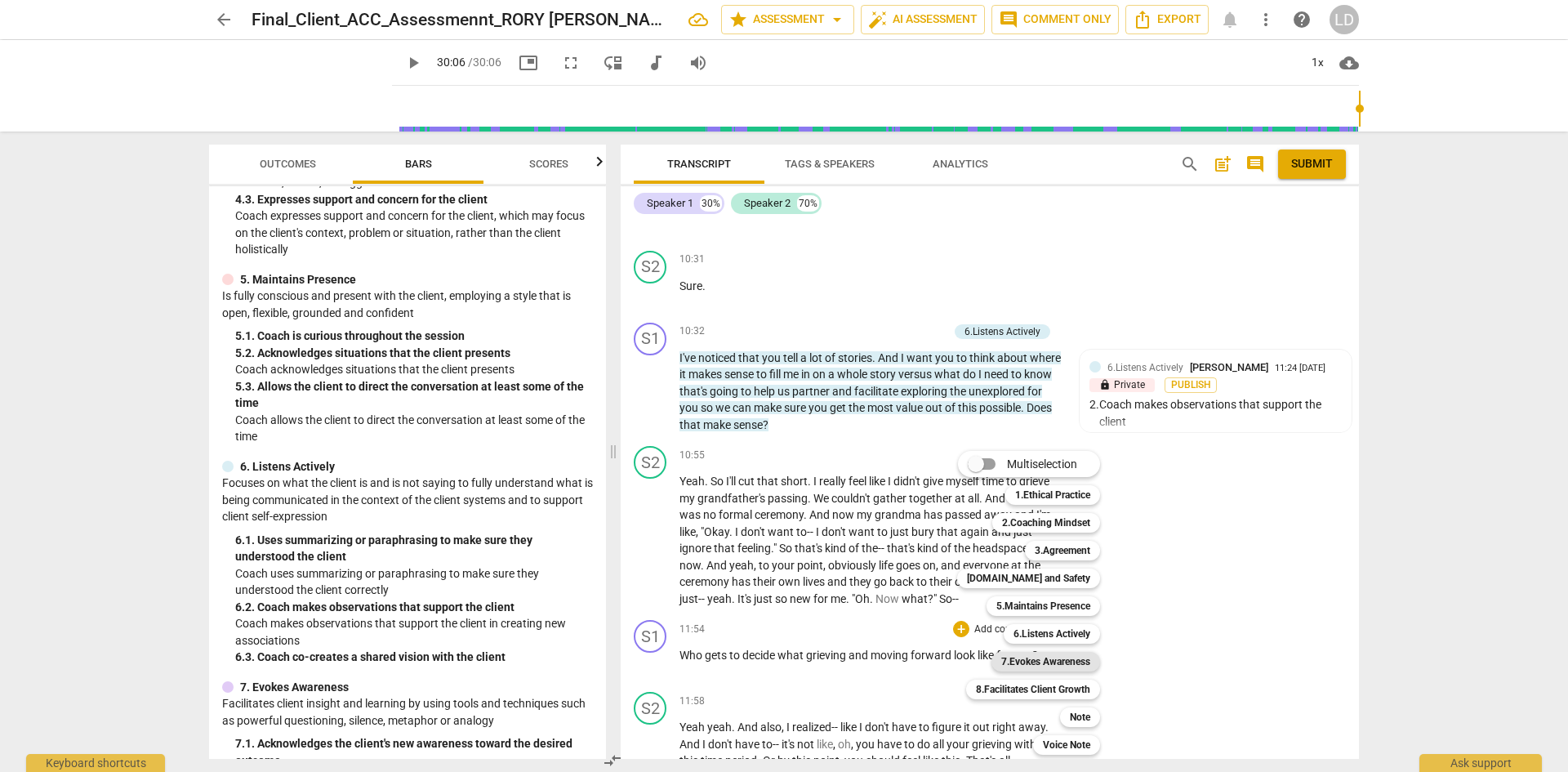
click at [1037, 660] on b "7.Evokes Awareness" at bounding box center [1046, 661] width 89 height 19
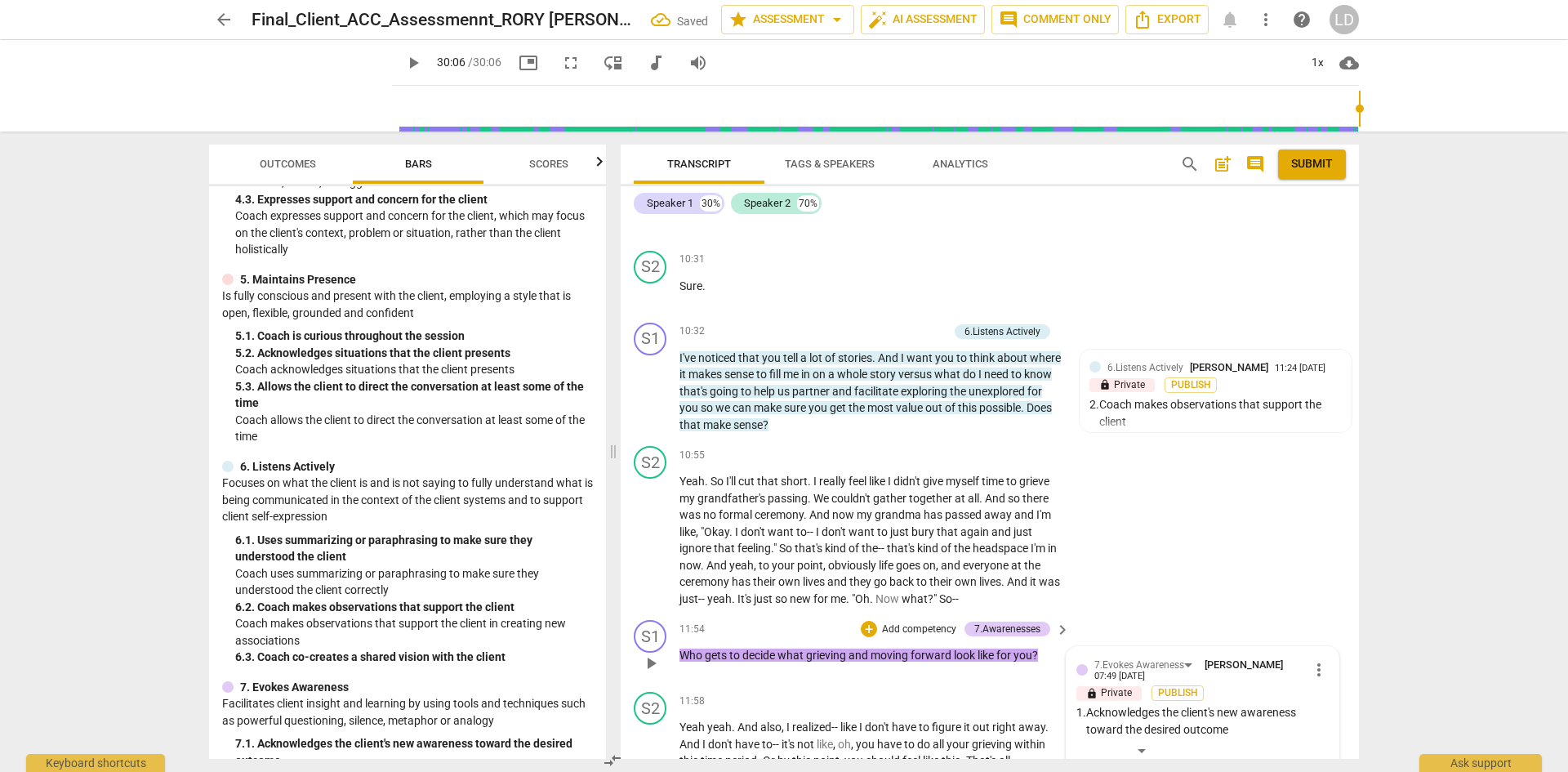
scroll to position [3839, 0]
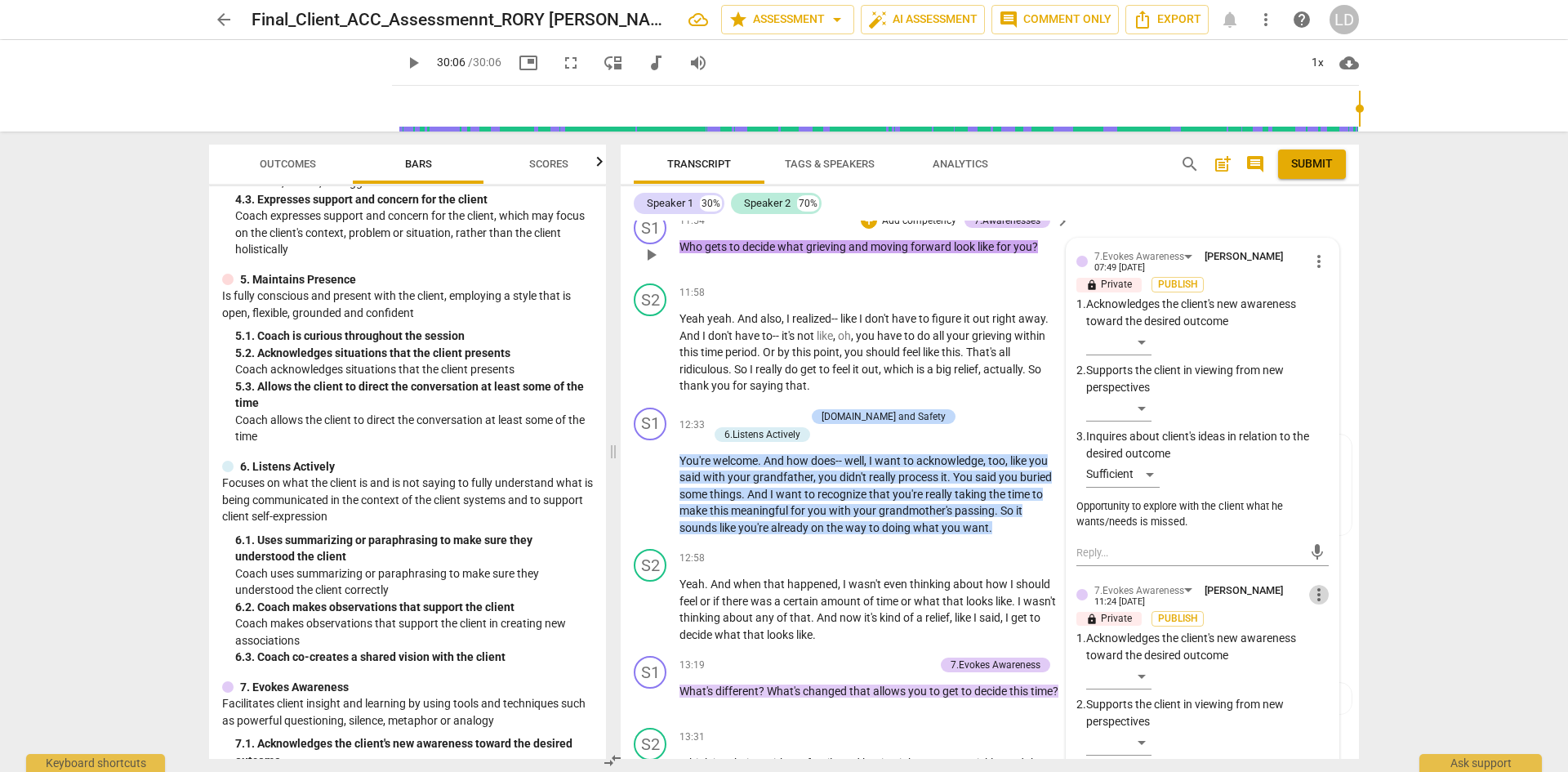
click at [1314, 585] on span "more_vert" at bounding box center [1319, 595] width 20 height 19
click at [1322, 602] on li "Delete" at bounding box center [1332, 608] width 57 height 31
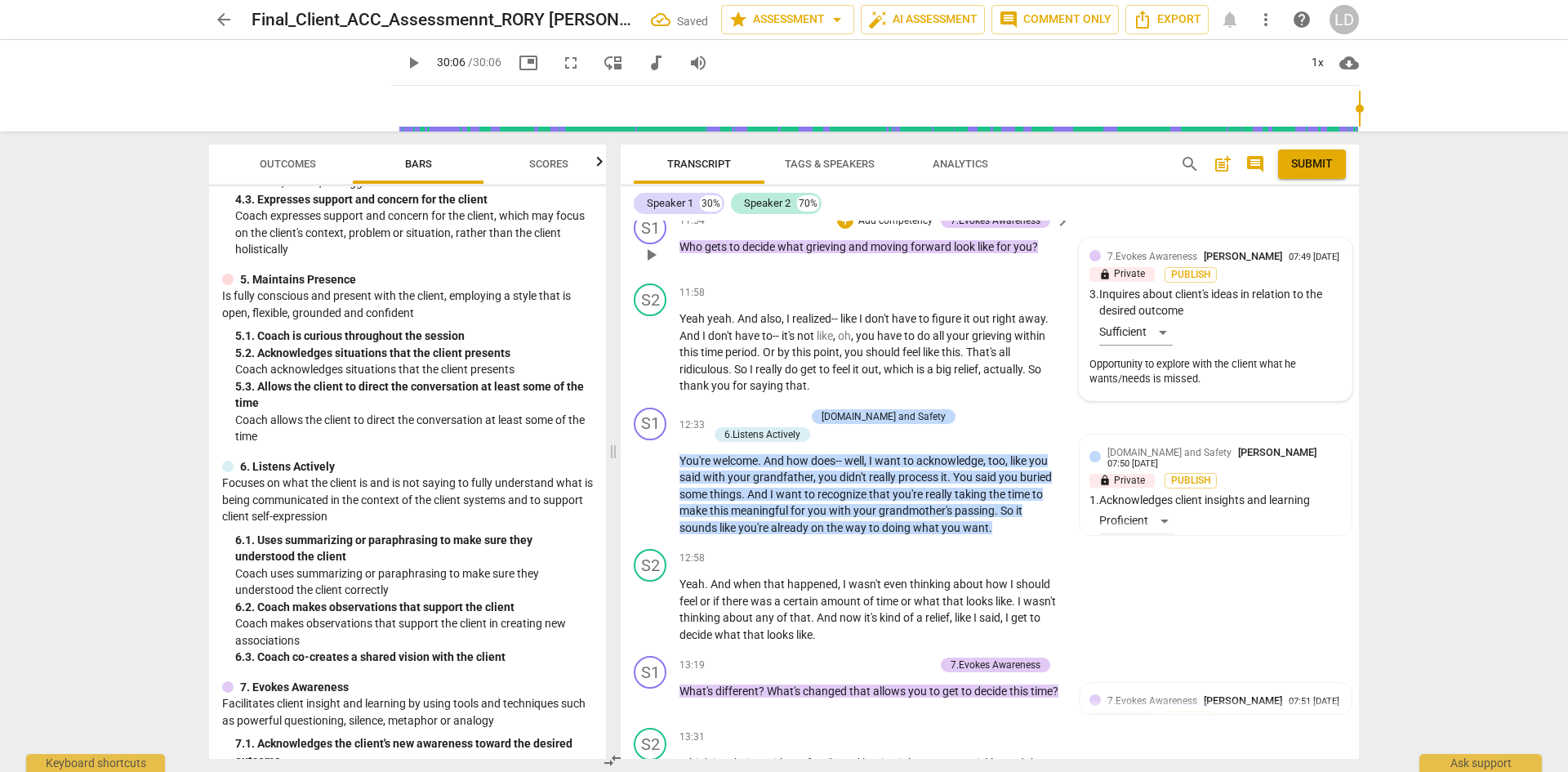
click at [1108, 248] on div "7.Evokes Awareness [PERSON_NAME]" at bounding box center [1198, 256] width 182 height 16
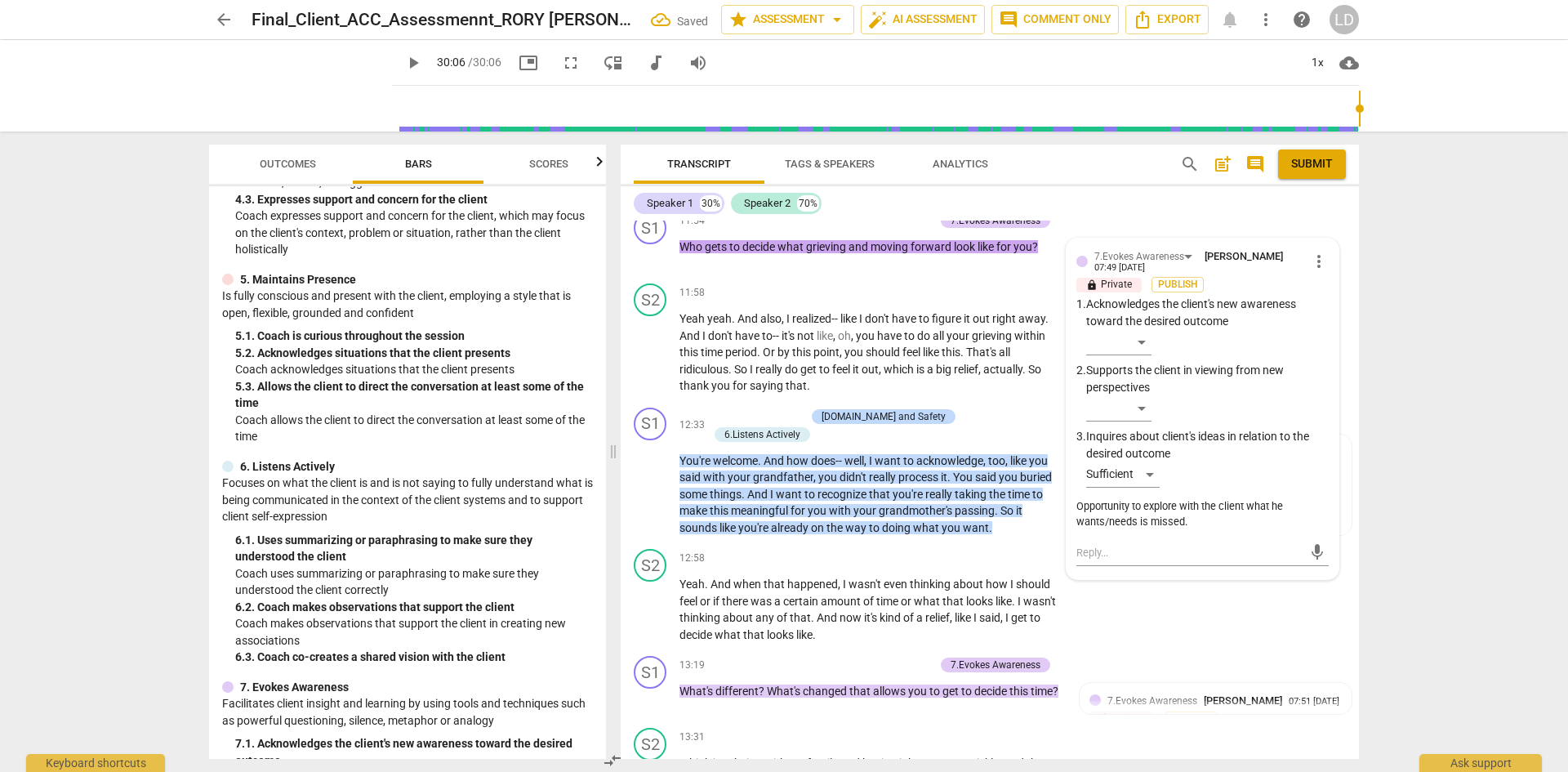
click at [1403, 328] on div "arrow_back Final_Client_ACC_Assessmennt_RORY [PERSON_NAME] Saved star Assessmen…" at bounding box center [784, 386] width 1568 height 772
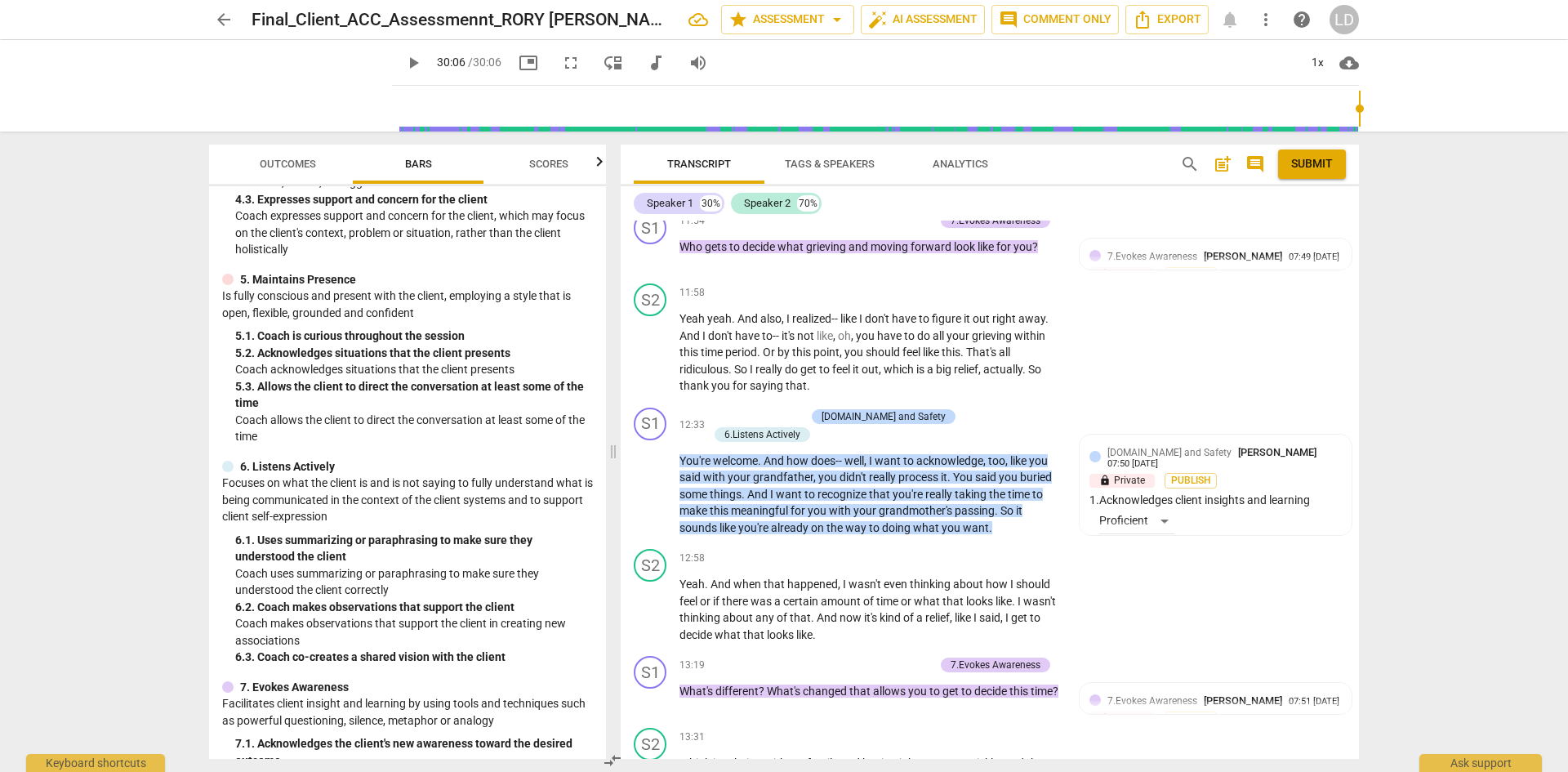
click at [296, 160] on span "Outcomes" at bounding box center [288, 164] width 57 height 12
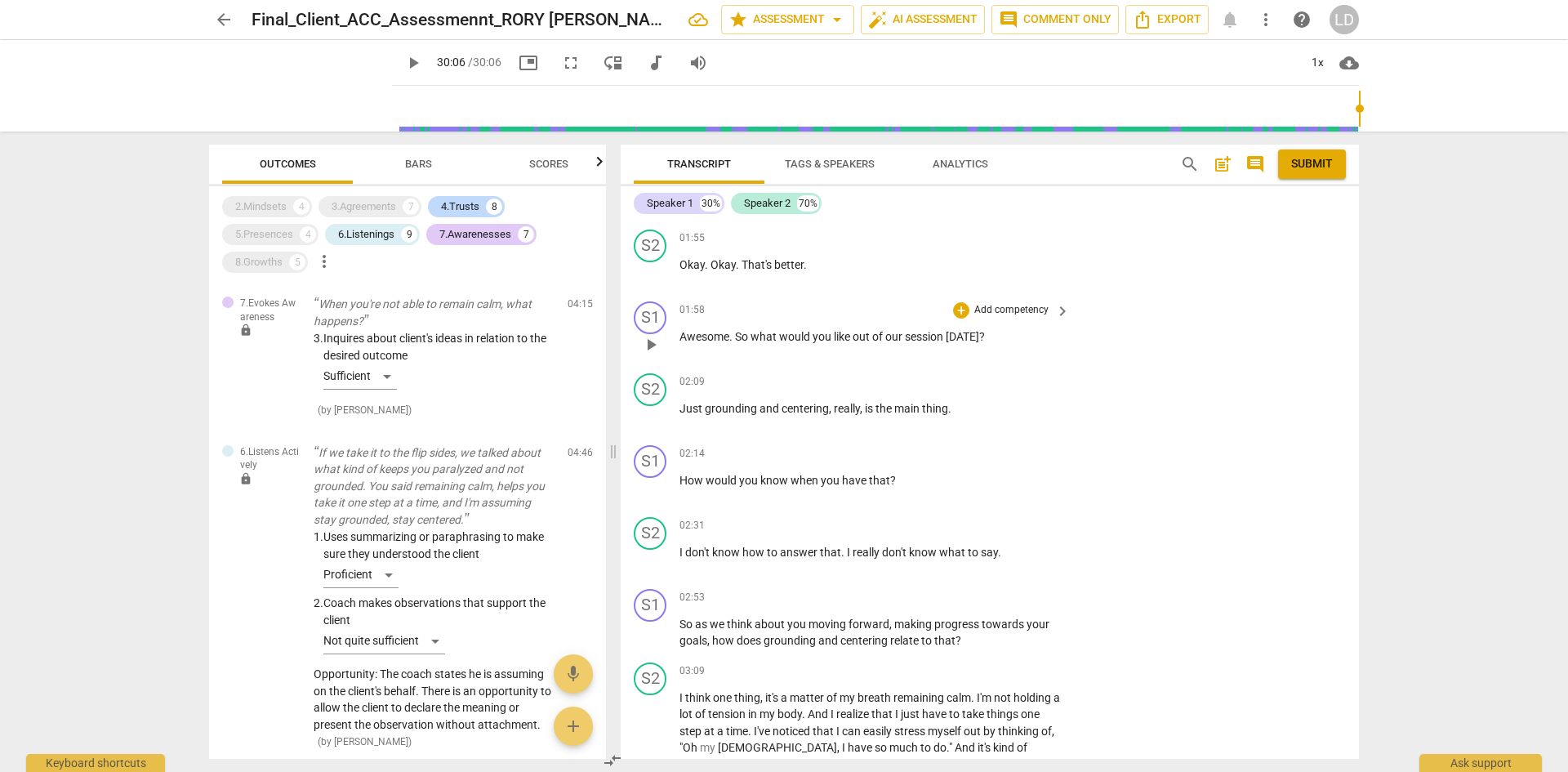
scroll to position [0, 0]
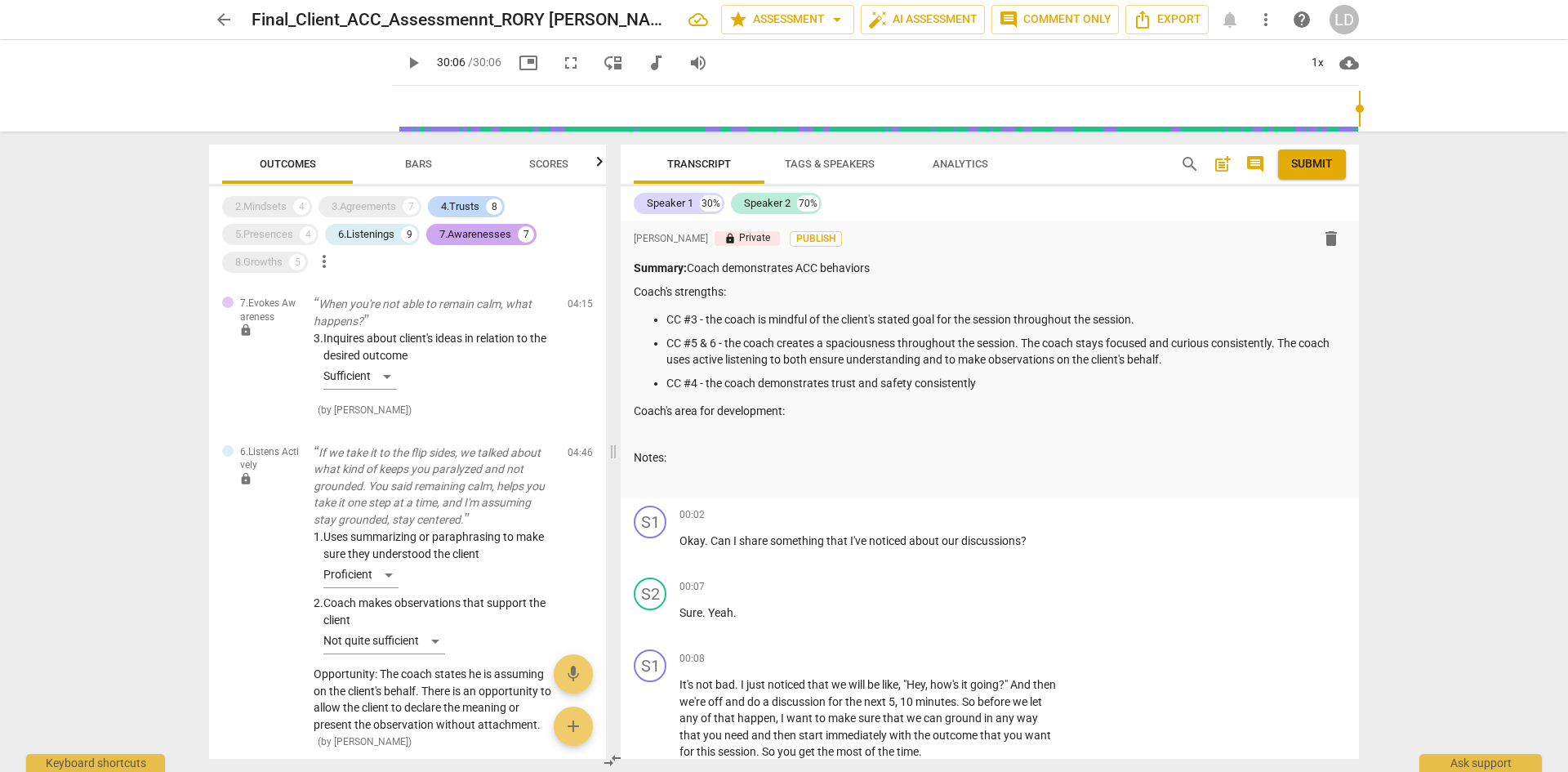
click at [468, 234] on div "7.Awarenesses" at bounding box center [475, 234] width 72 height 16
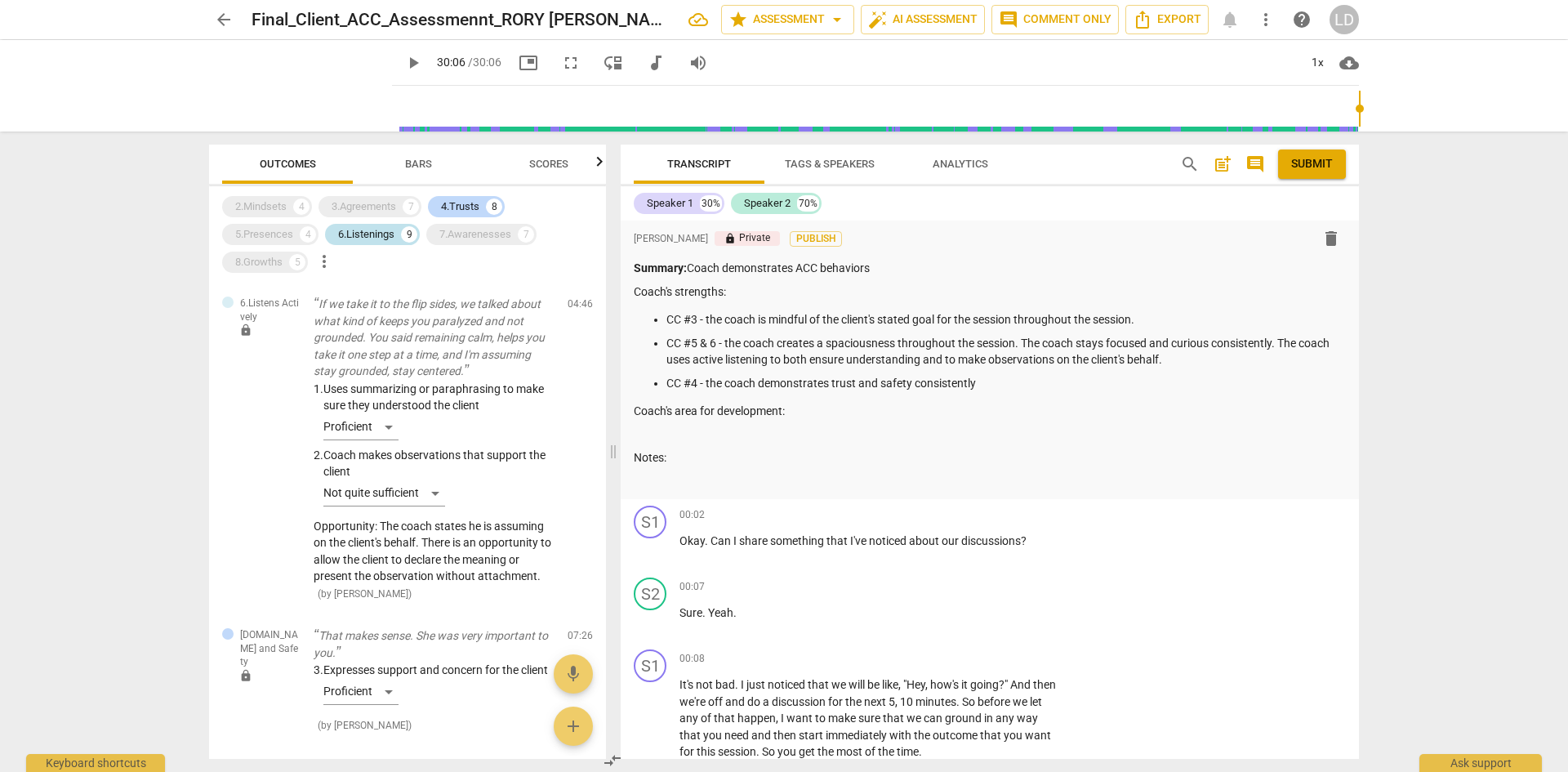
click at [391, 230] on div "6.Listenings" at bounding box center [367, 234] width 57 height 16
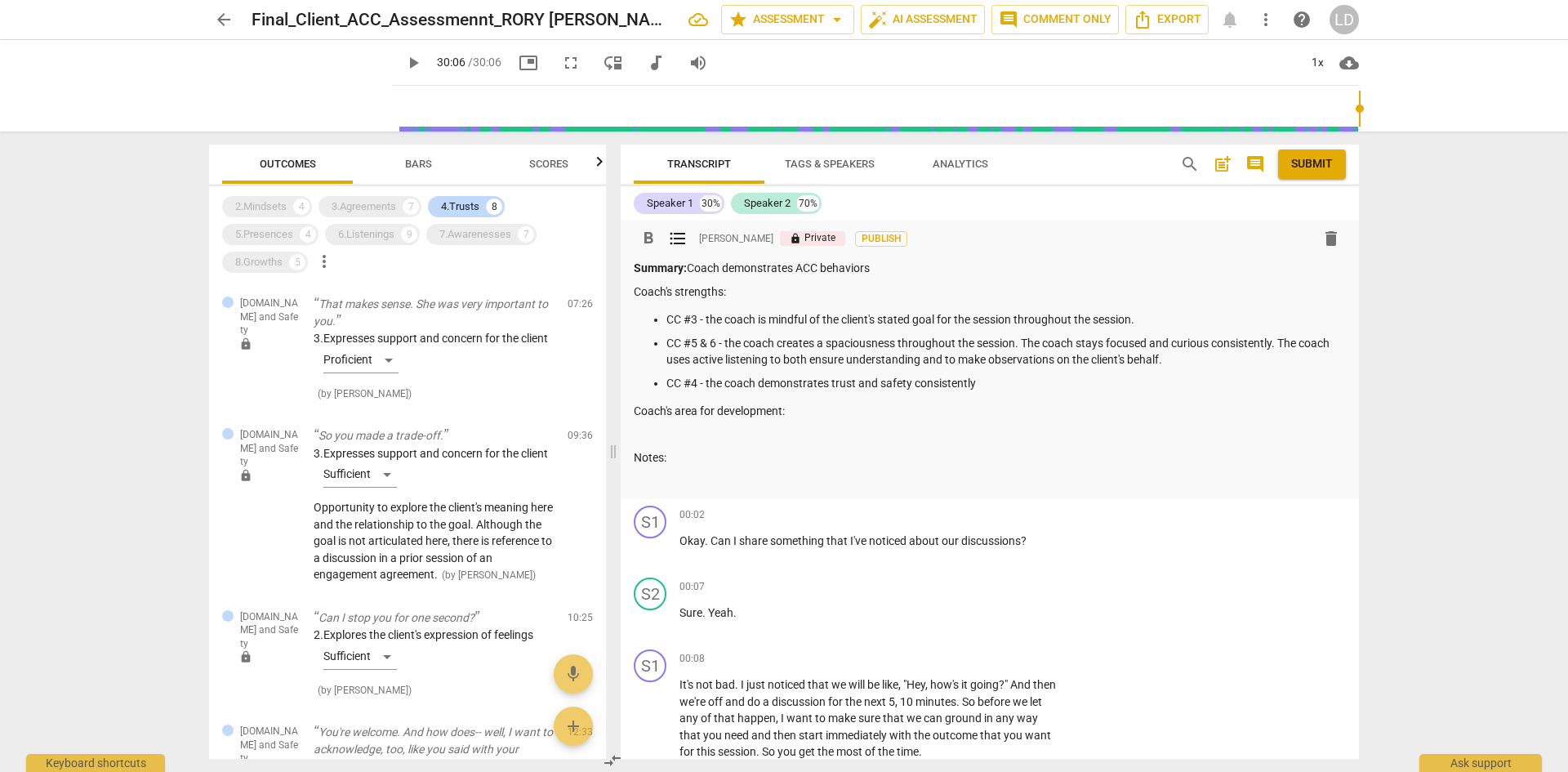
click at [1001, 385] on p "CC #4 - the coach demonstrates trust and safety consistently" at bounding box center [1006, 383] width 680 height 17
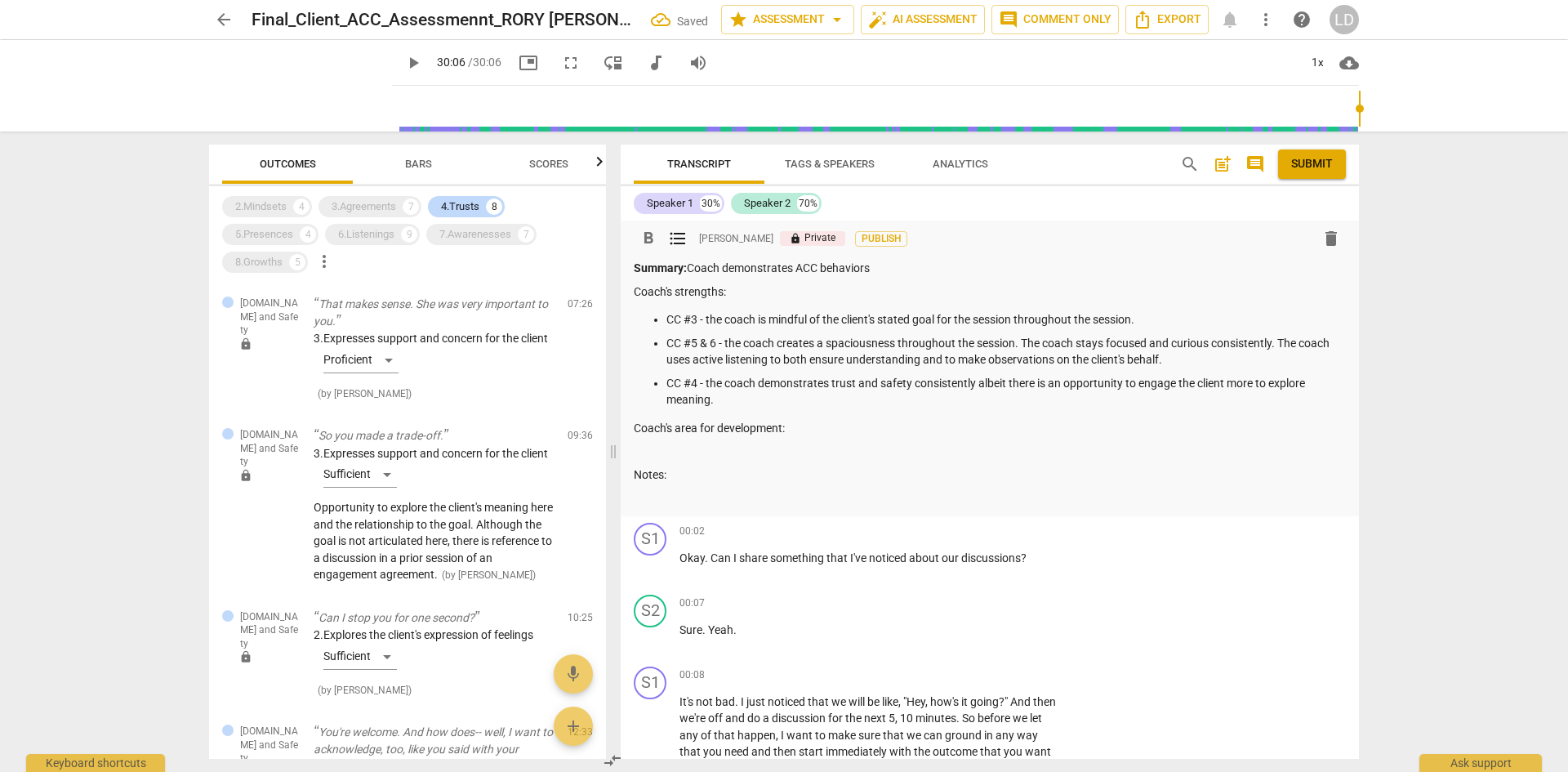
click at [838, 448] on p at bounding box center [990, 450] width 713 height 17
click at [676, 237] on span "format_list_bulleted" at bounding box center [678, 238] width 20 height 19
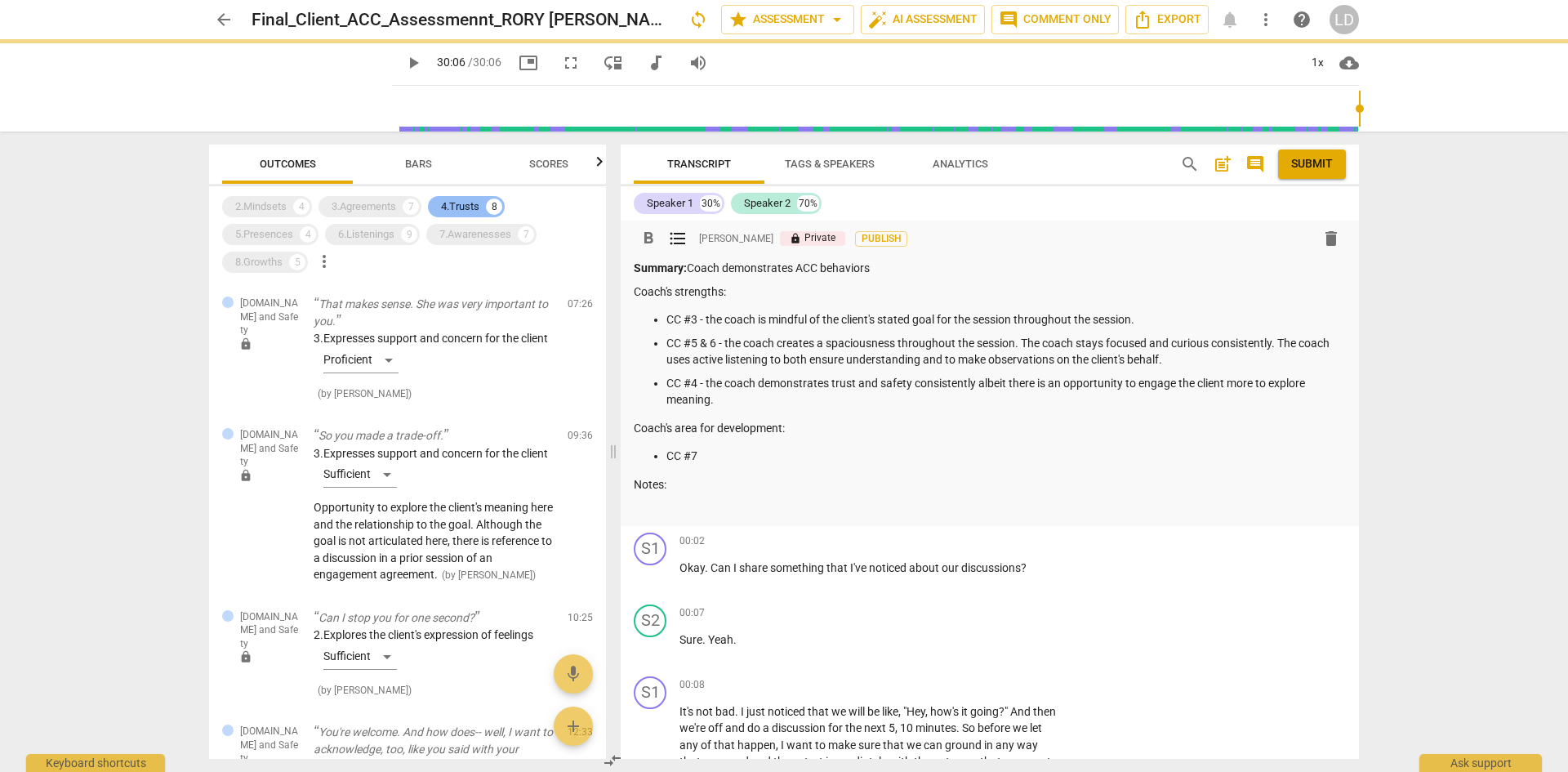
click at [457, 202] on div "4.Trusts" at bounding box center [460, 207] width 38 height 16
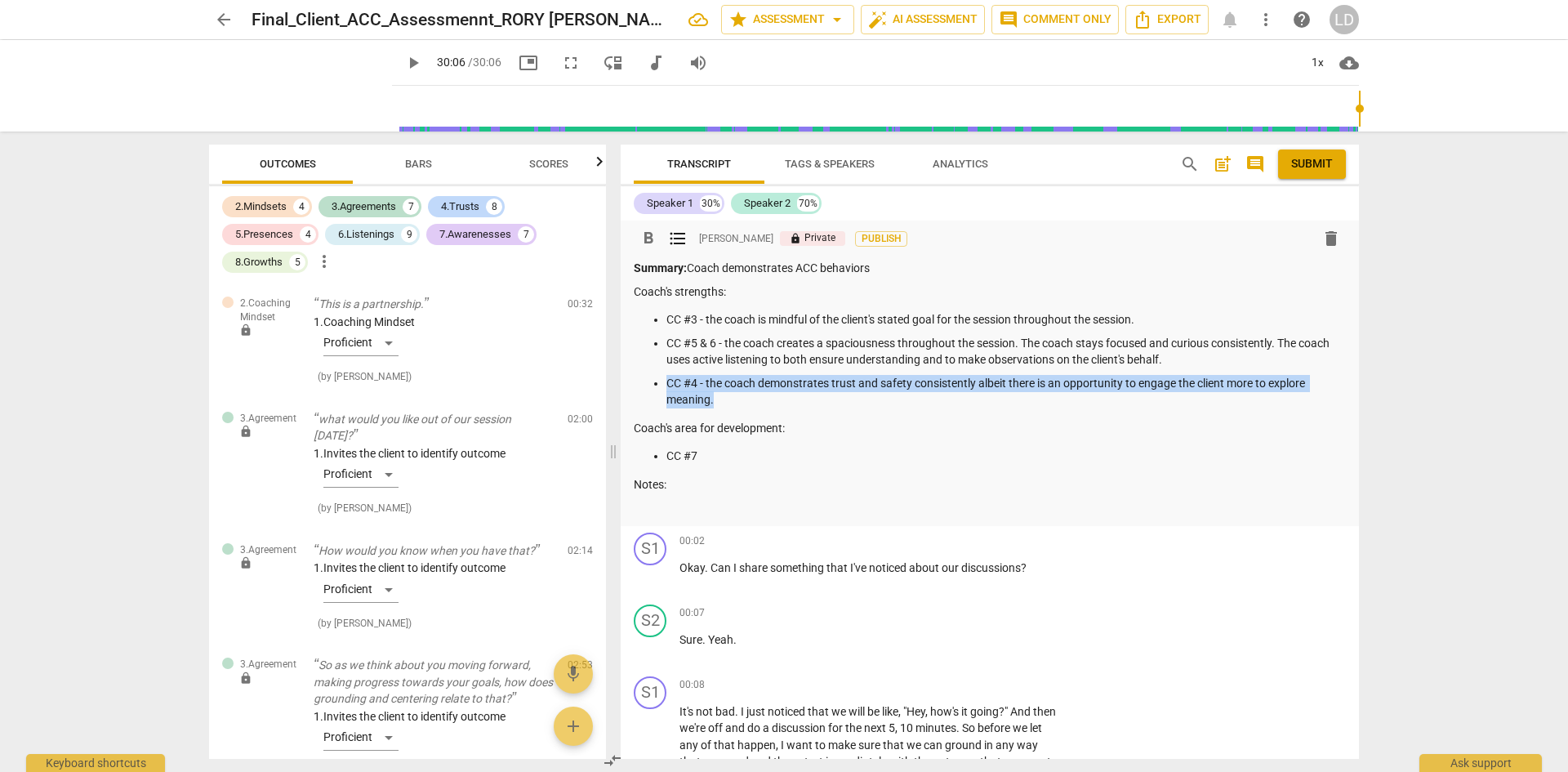
drag, startPoint x: 736, startPoint y: 394, endPoint x: 667, endPoint y: 381, distance: 70.2
click at [667, 381] on p "CC #4 - the coach demonstrates trust and safety consistently albeit there is an…" at bounding box center [1006, 392] width 680 height 34
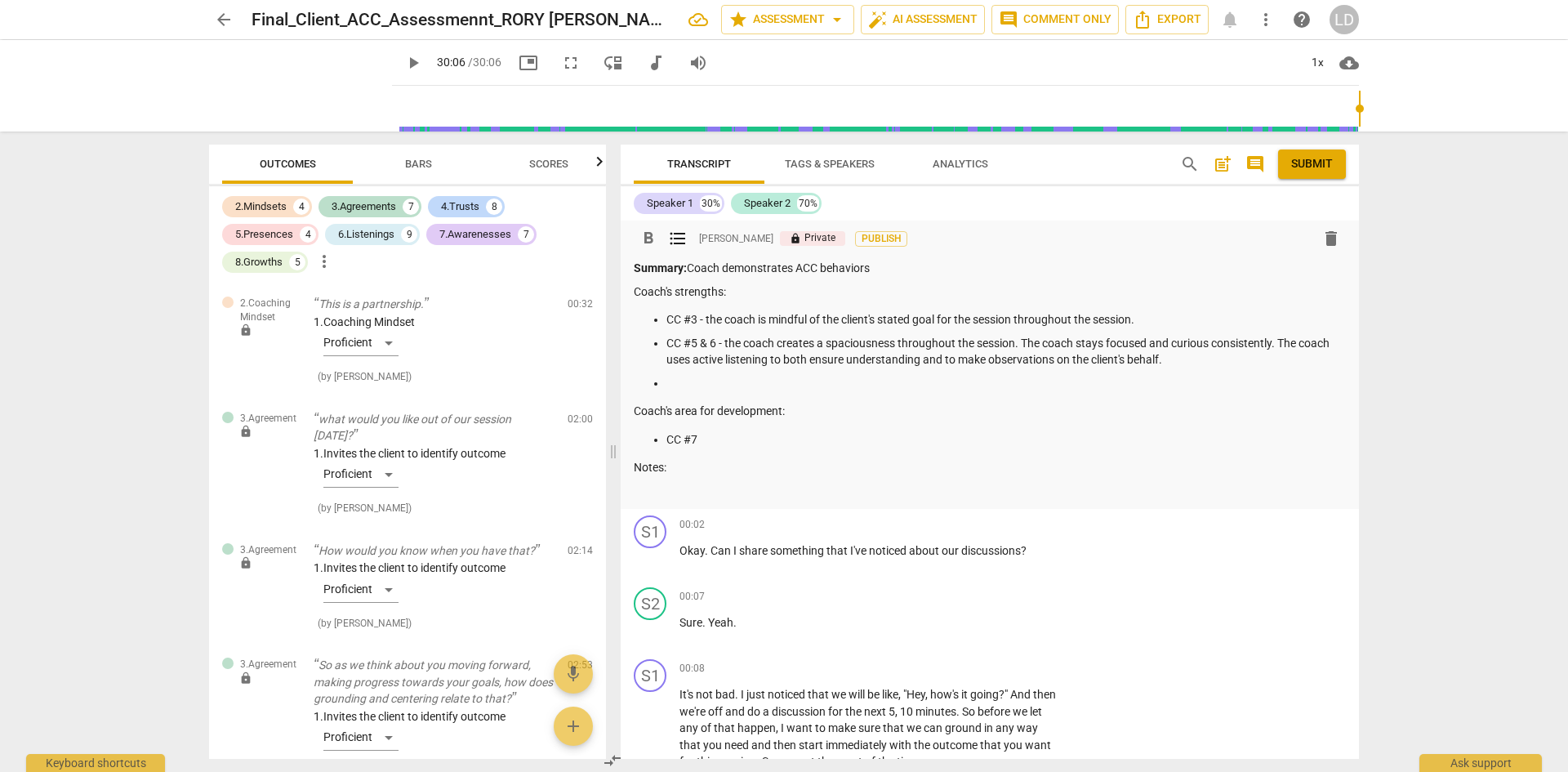
click at [665, 438] on ul "CC #7" at bounding box center [990, 440] width 713 height 17
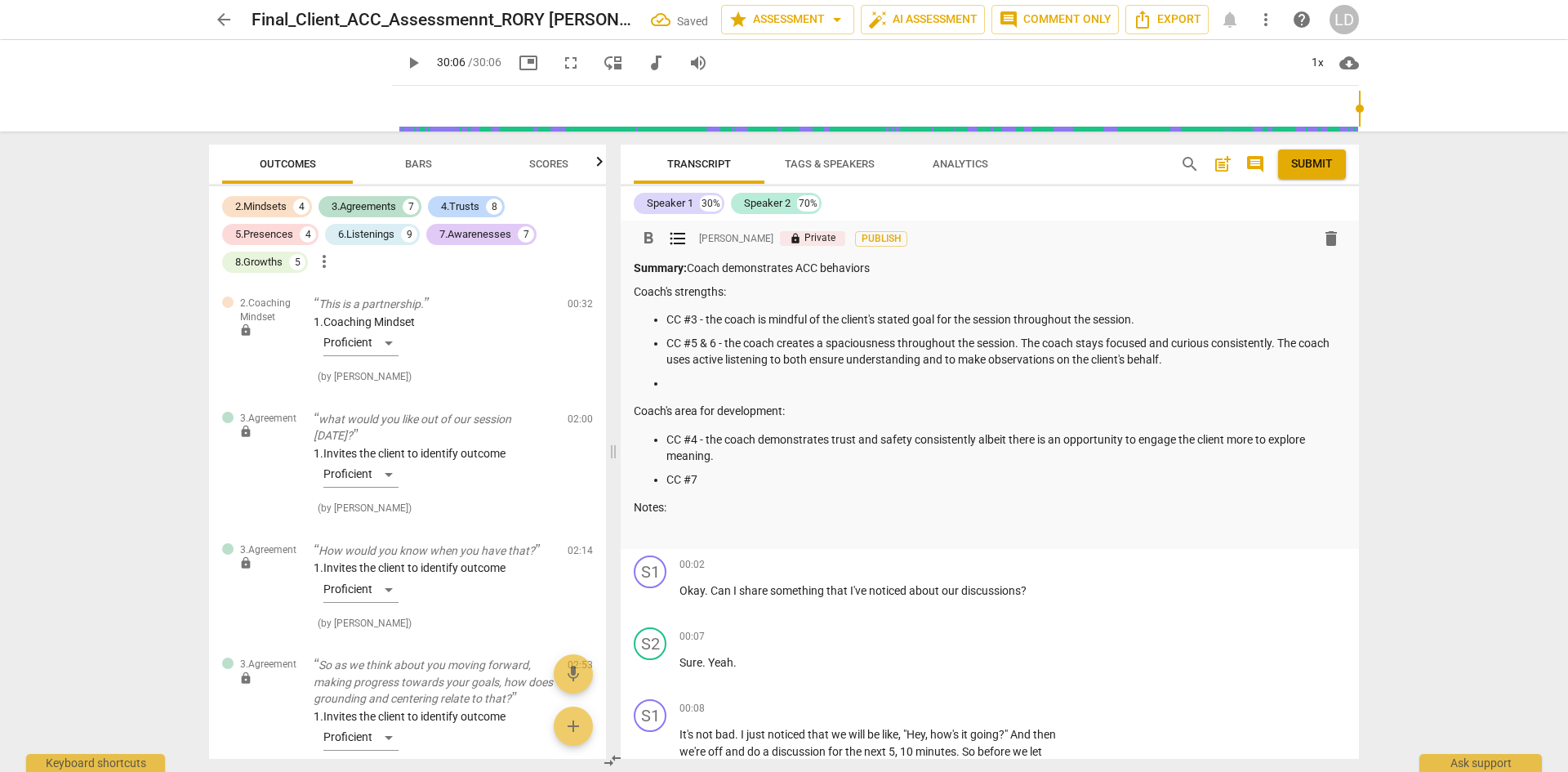
click at [734, 378] on p at bounding box center [1006, 383] width 680 height 17
click at [741, 478] on p "CC #7" at bounding box center [1006, 480] width 680 height 17
click at [455, 233] on div "7.Awarenesses" at bounding box center [475, 234] width 72 height 16
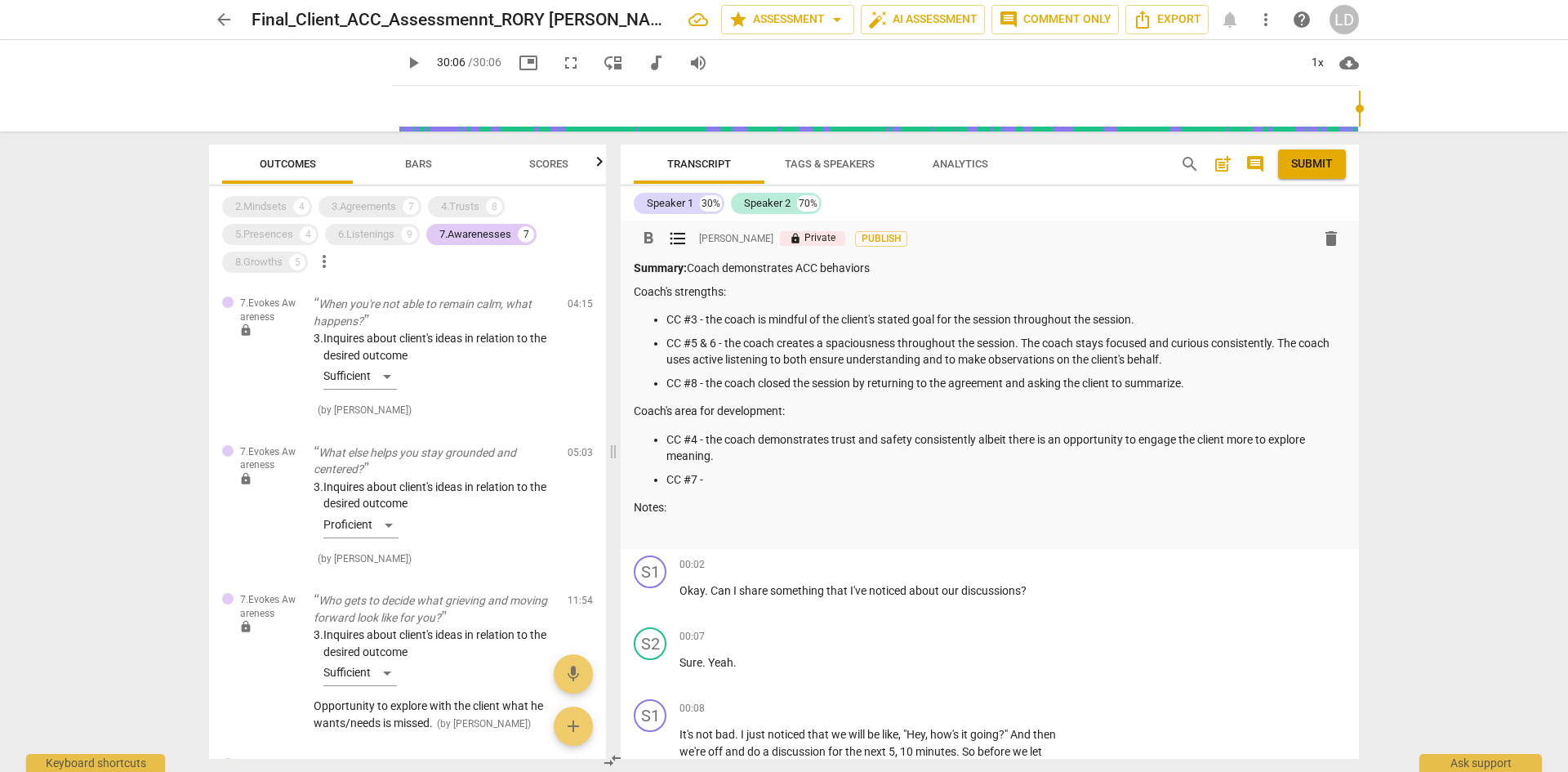
click at [721, 479] on p "CC #7 -" at bounding box center [1006, 480] width 680 height 17
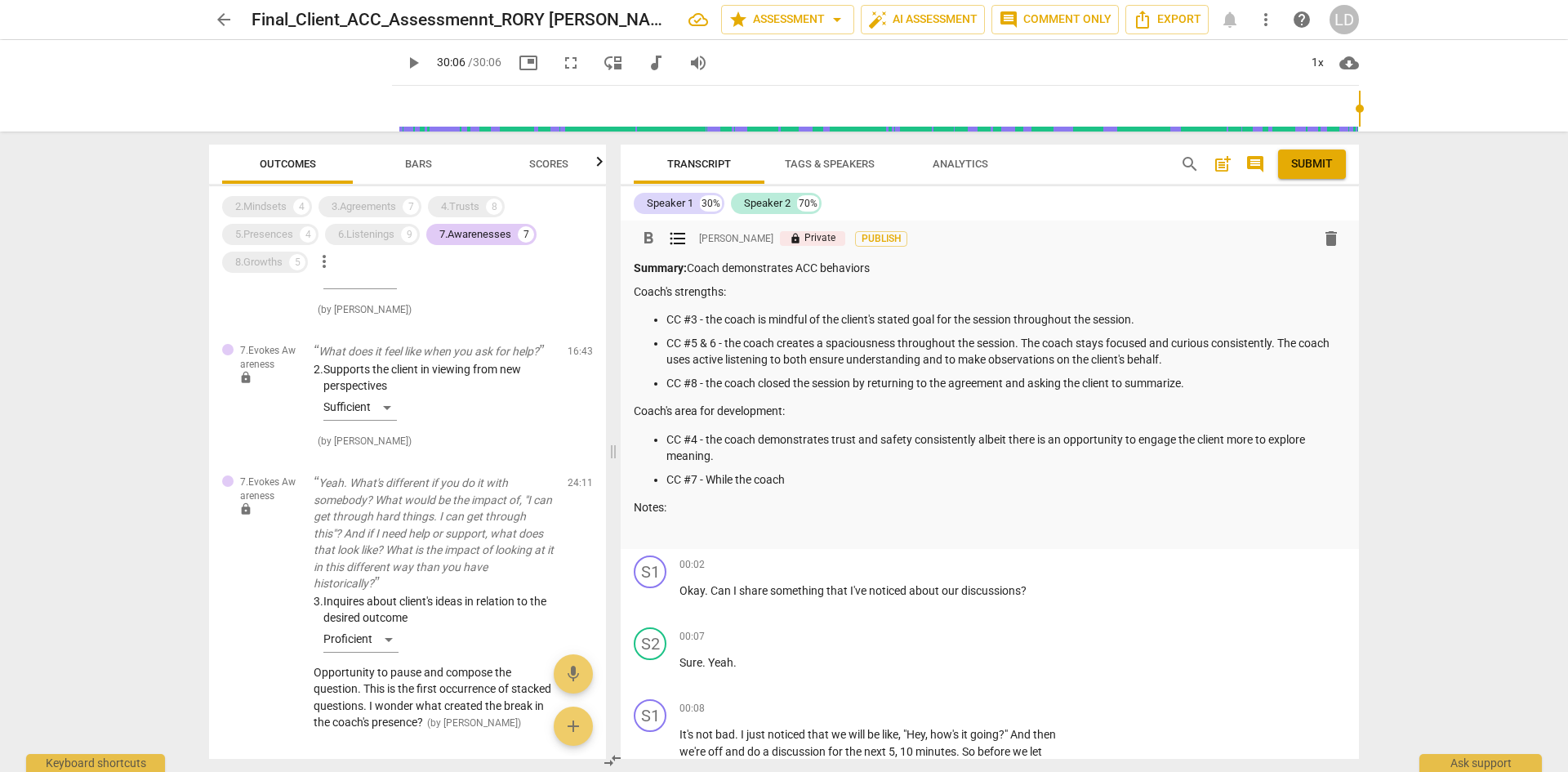
scroll to position [759, 0]
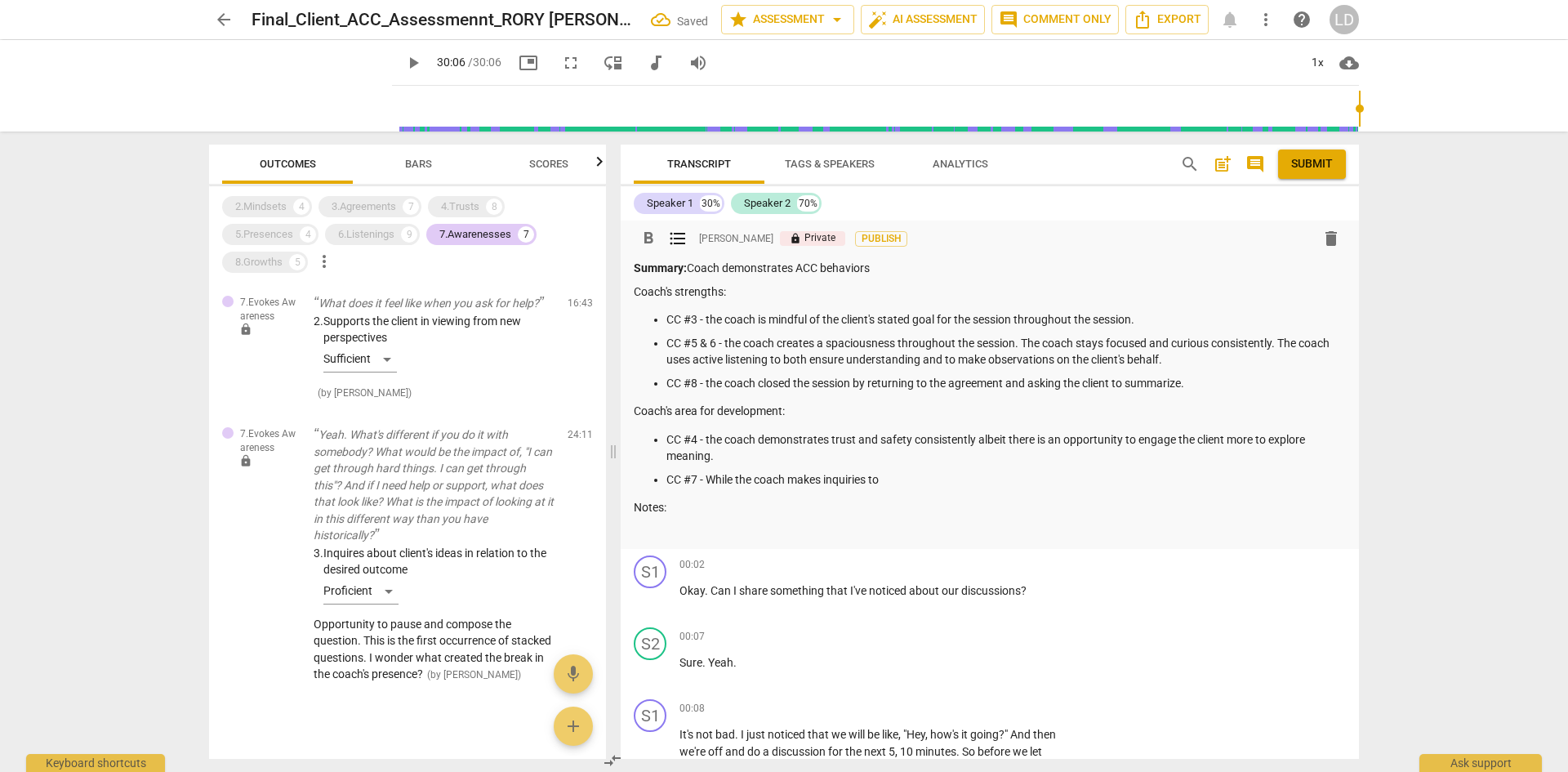
click at [925, 480] on p "CC #7 - While the coach makes inquiries to" at bounding box center [1006, 480] width 680 height 17
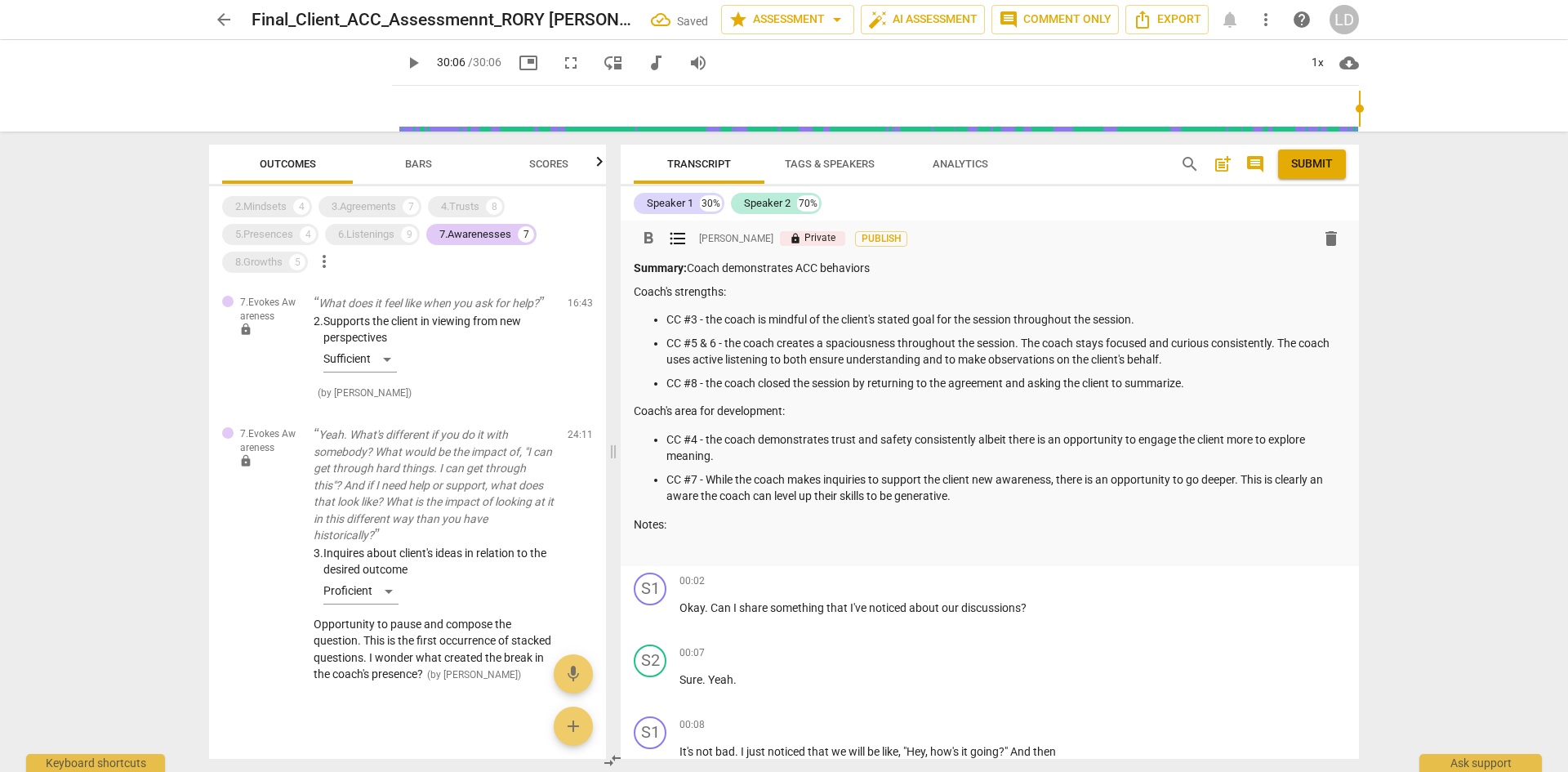
click at [926, 536] on div "Summary: Coach demonstrates ACC behaviors Coach's strengths: CC #3 - the coach …" at bounding box center [990, 408] width 713 height 297
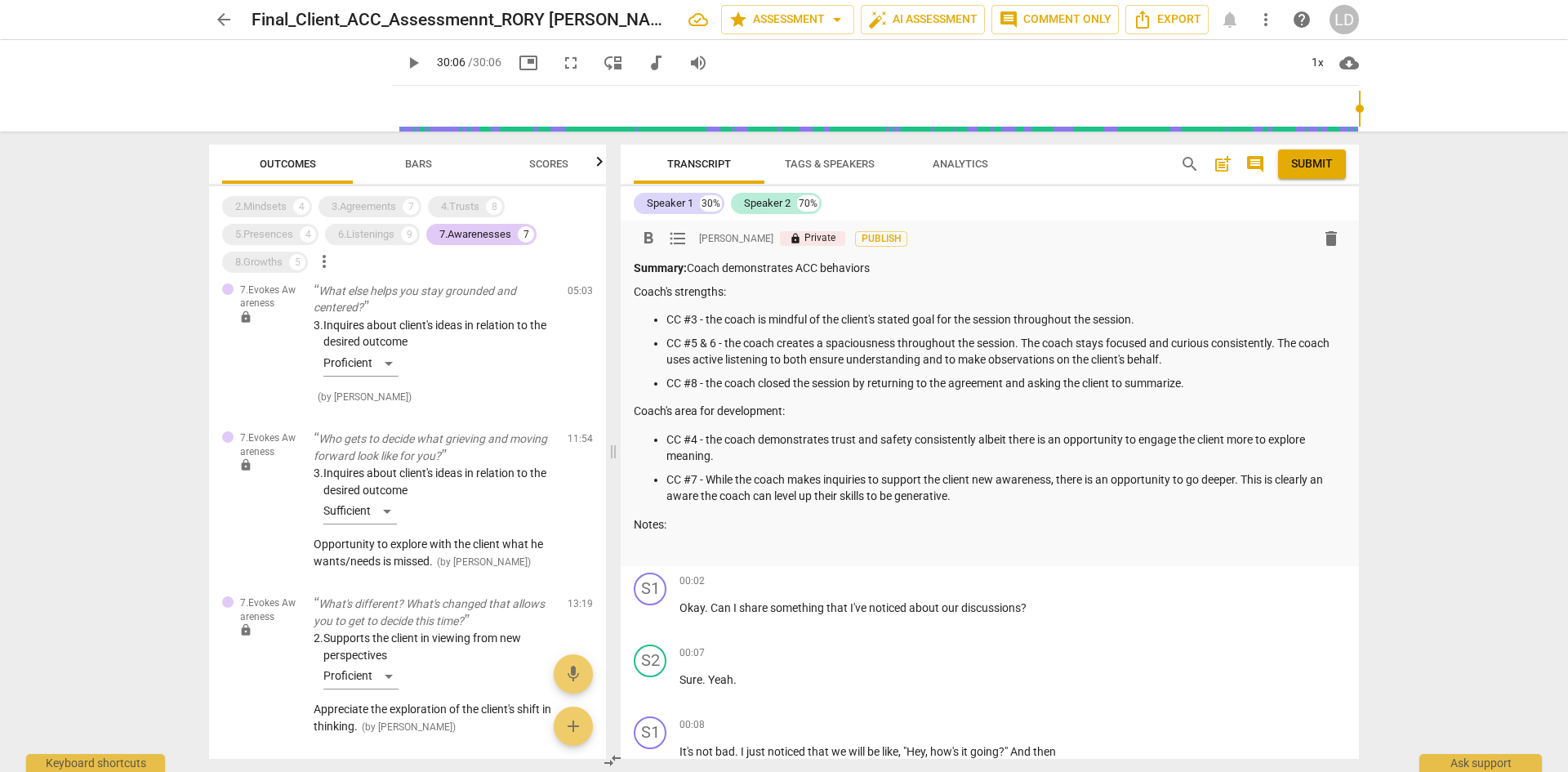
scroll to position [0, 0]
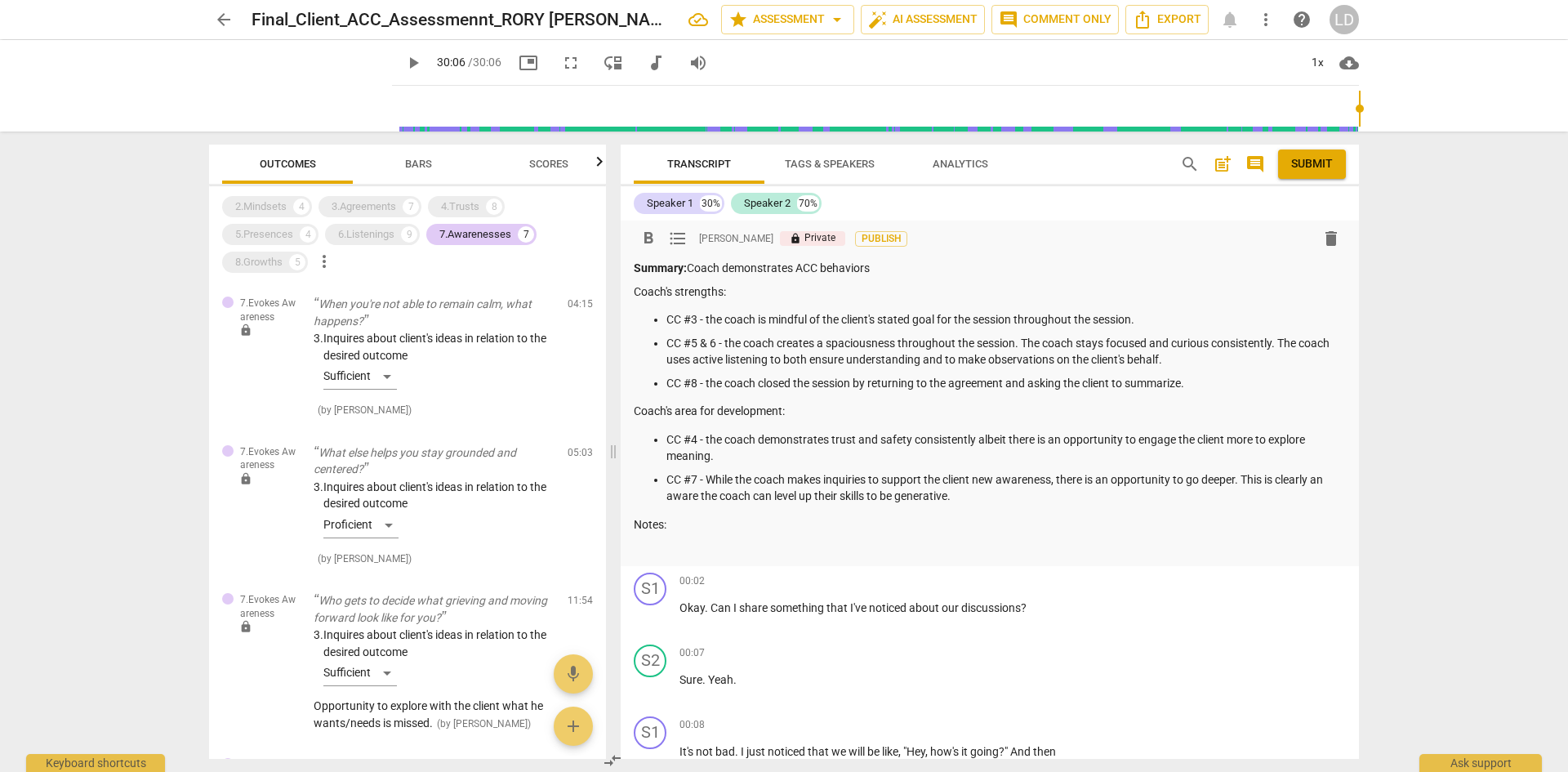
click at [811, 539] on p at bounding box center [990, 547] width 713 height 17
click at [469, 225] on div "7.Awarenesses 7" at bounding box center [481, 234] width 110 height 21
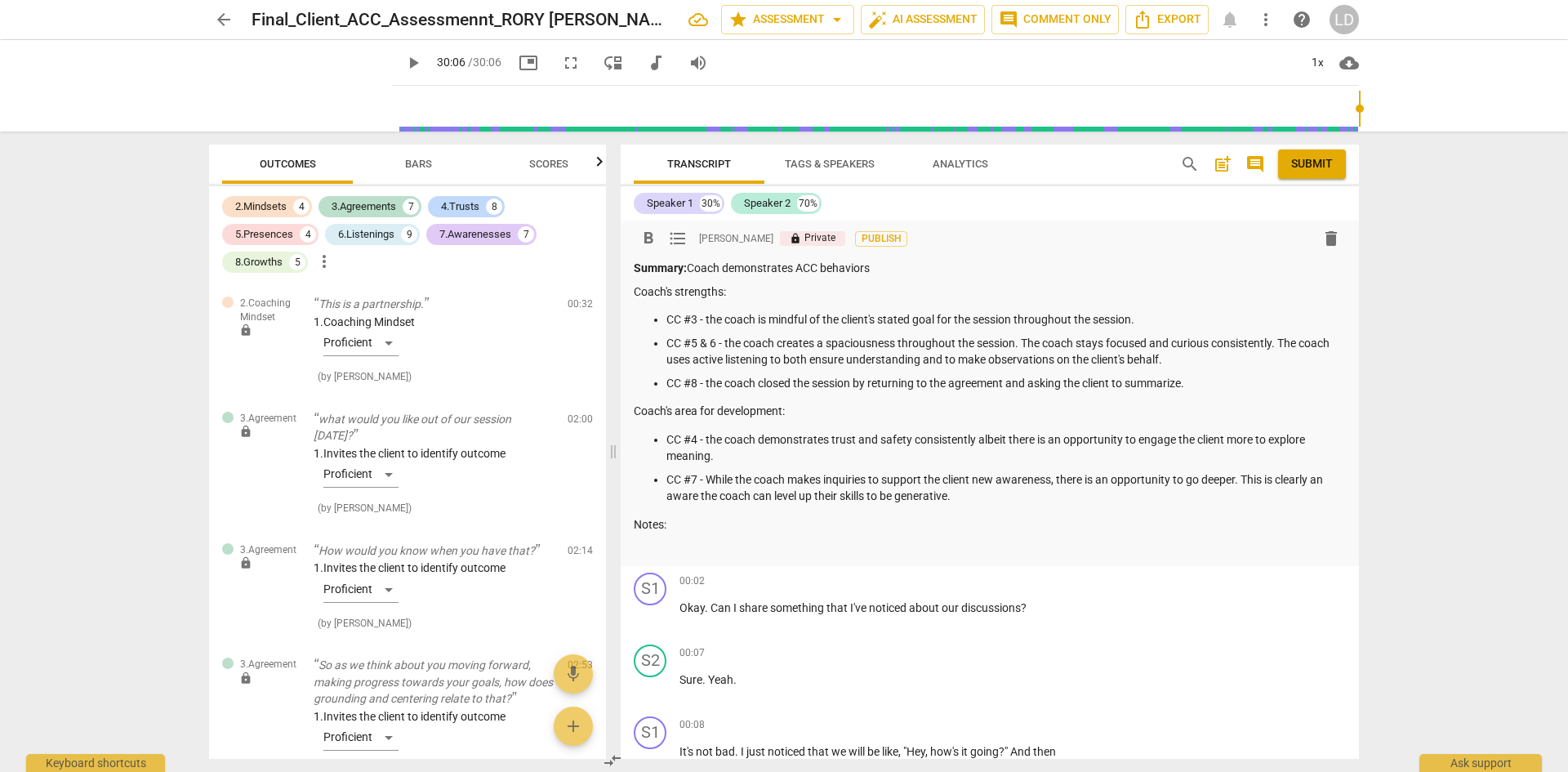
click at [670, 536] on div "Summary: Coach demonstrates ACC behaviors Coach's strengths: CC #3 - the coach …" at bounding box center [990, 408] width 713 height 297
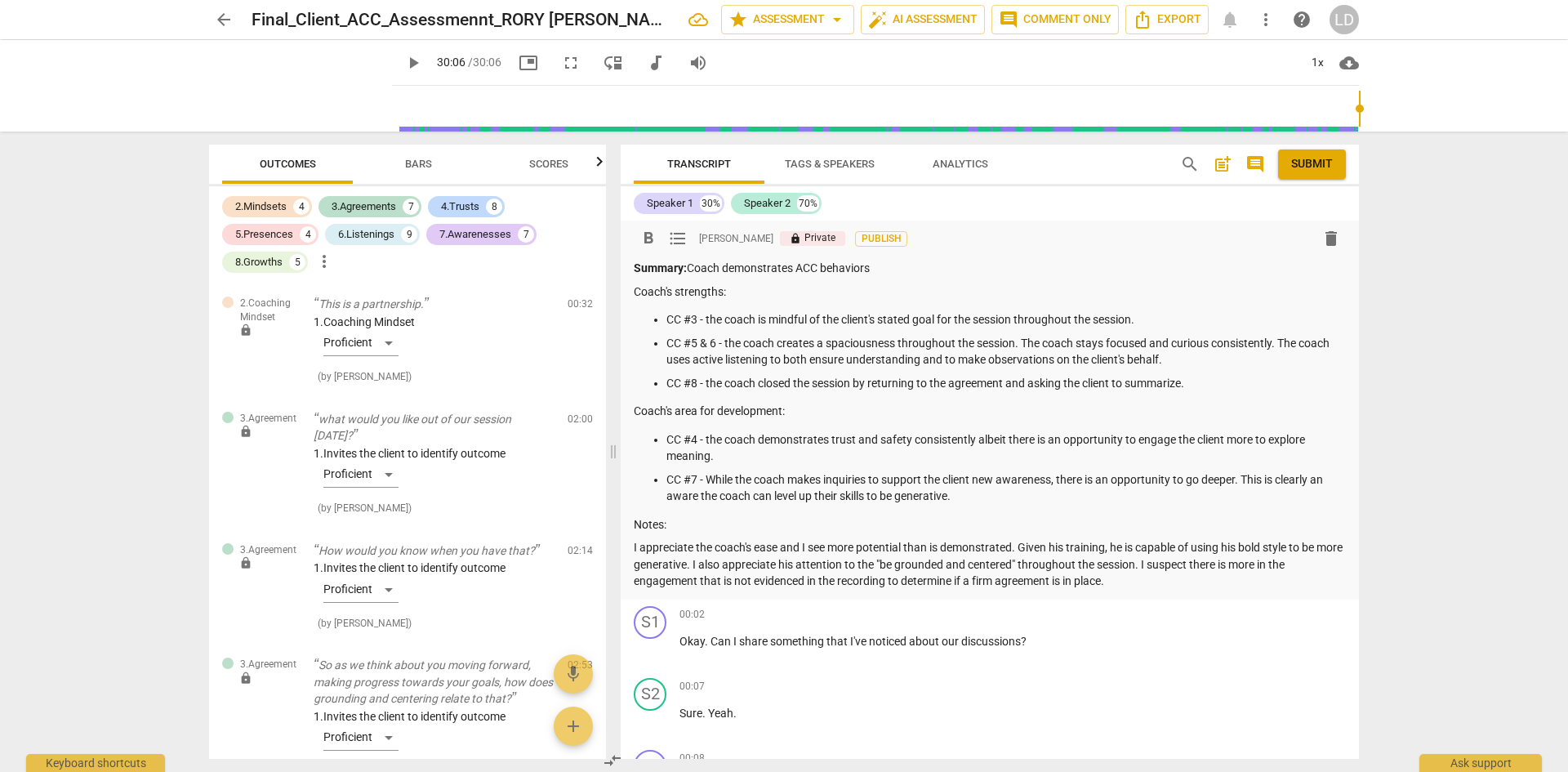
click at [886, 576] on p "I appreciate the coach's ease and I see more potential than is demonstrated. Gi…" at bounding box center [990, 564] width 713 height 51
click at [1213, 581] on p "I appreciate the coach's ease and I see more potential than is demonstrated. Gi…" at bounding box center [990, 564] width 713 height 51
click at [422, 160] on span "Bars" at bounding box center [418, 164] width 27 height 12
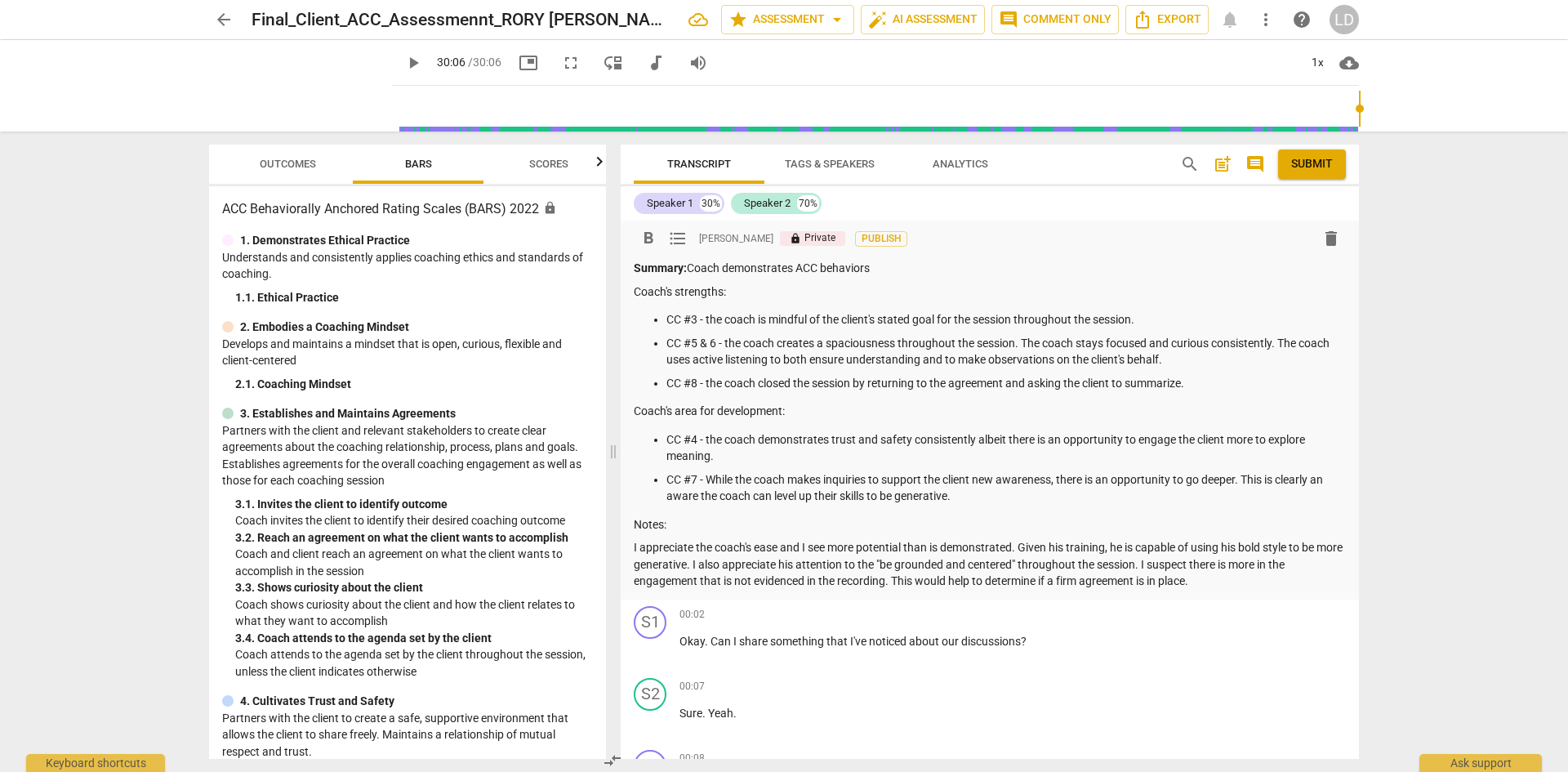
click at [636, 291] on p "Coach's strengths:" at bounding box center [990, 292] width 713 height 17
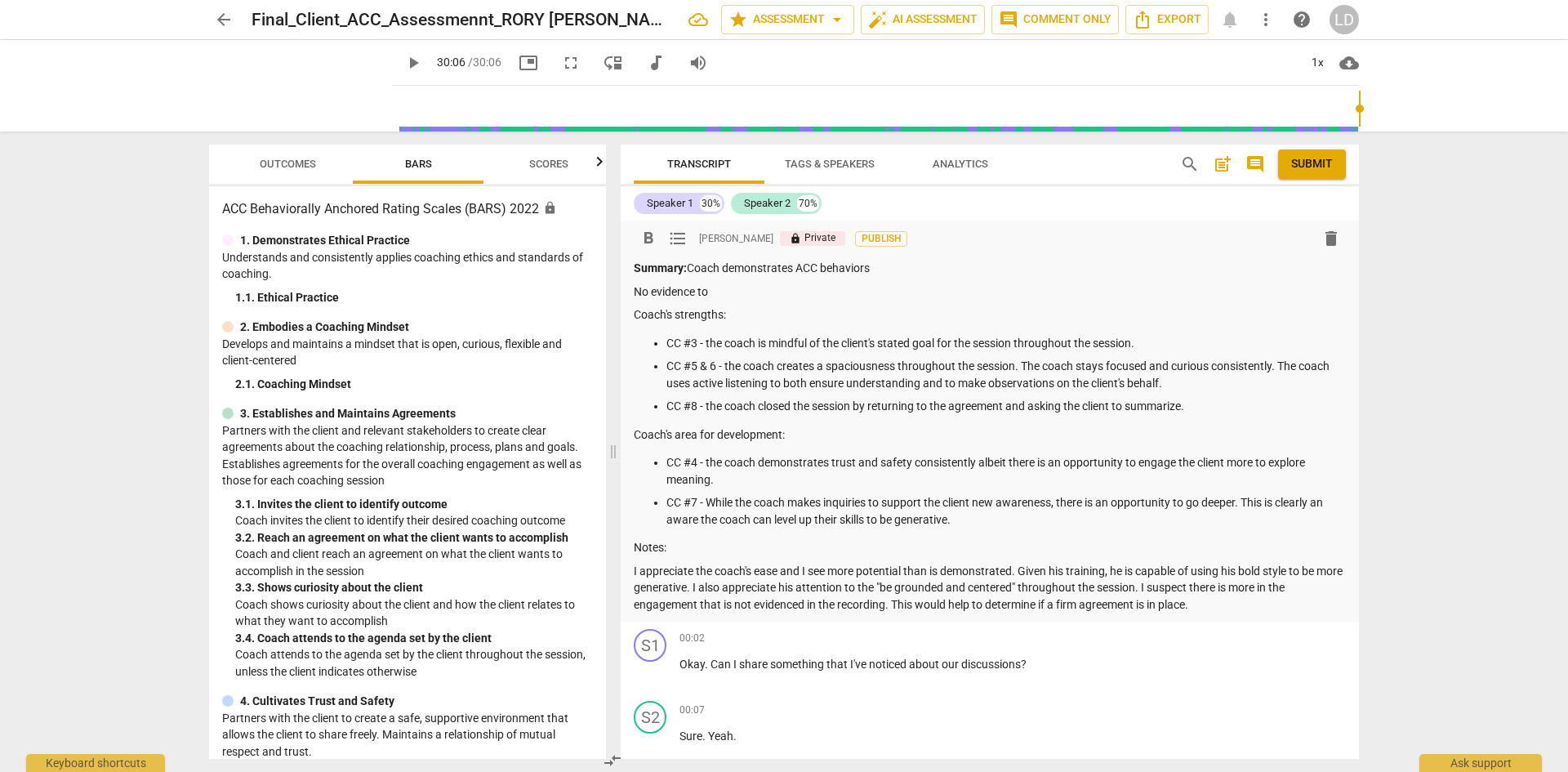
drag, startPoint x: 714, startPoint y: 290, endPoint x: 630, endPoint y: 288, distance: 84.0
click at [630, 288] on div "format_bold format_list_bulleted [PERSON_NAME] lock Private Publish delete Summ…" at bounding box center [989, 421] width 738 height 402
click at [298, 164] on span "Outcomes" at bounding box center [288, 164] width 57 height 12
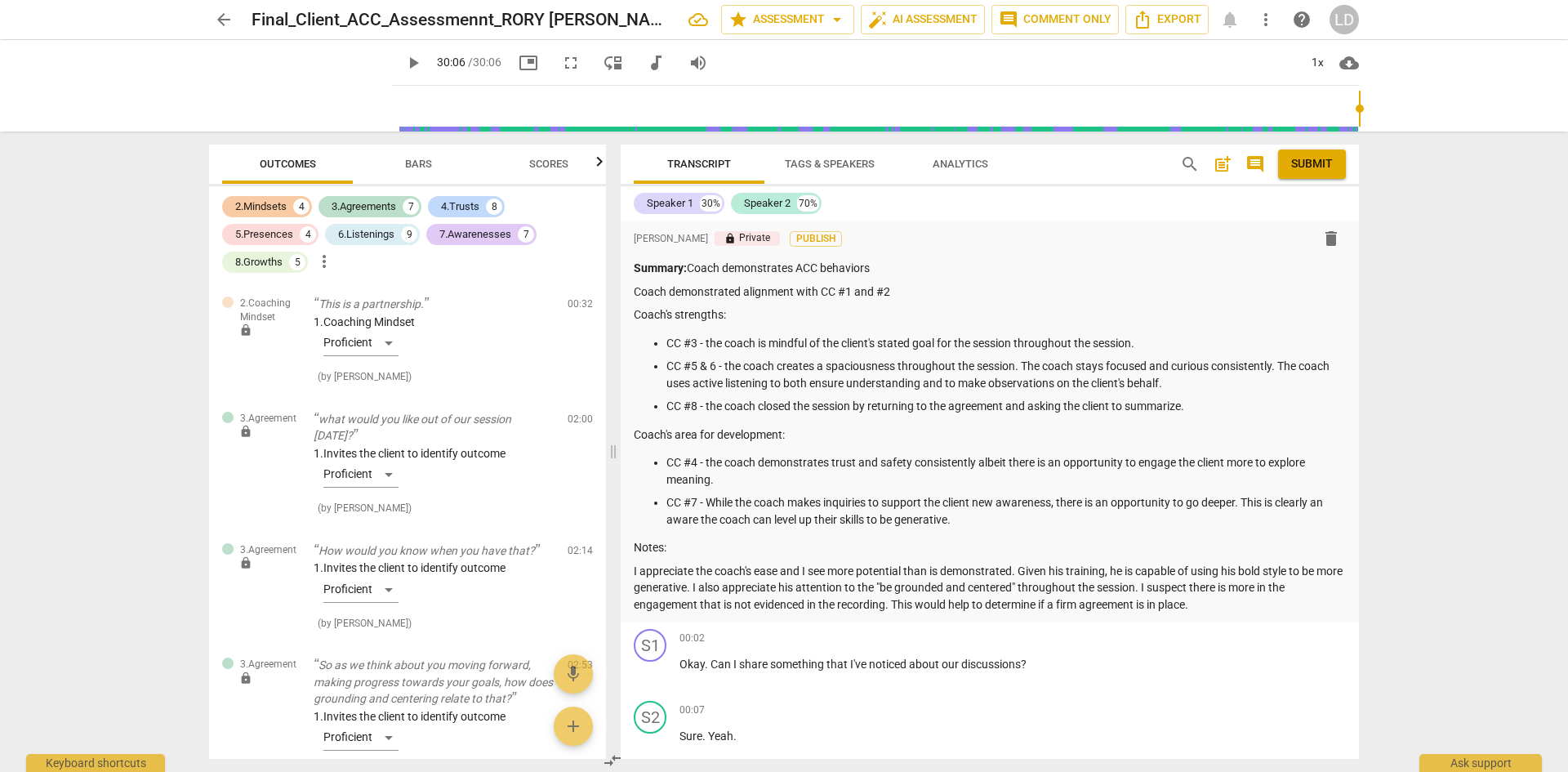
click at [262, 203] on div "2.Mindsets" at bounding box center [261, 207] width 51 height 16
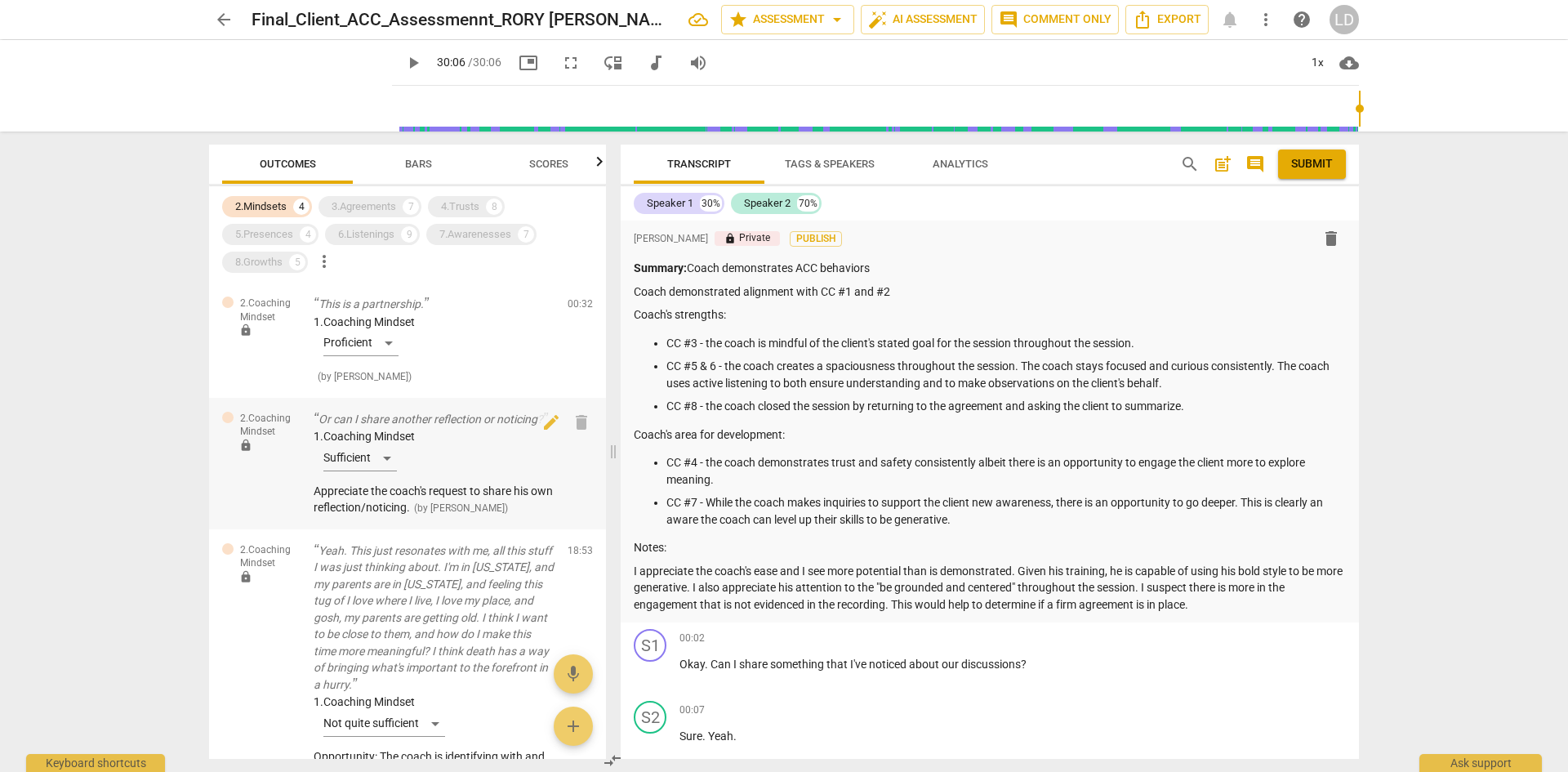
click at [387, 456] on div "1. Coaching Mindset Sufficient" at bounding box center [434, 453] width 241 height 50
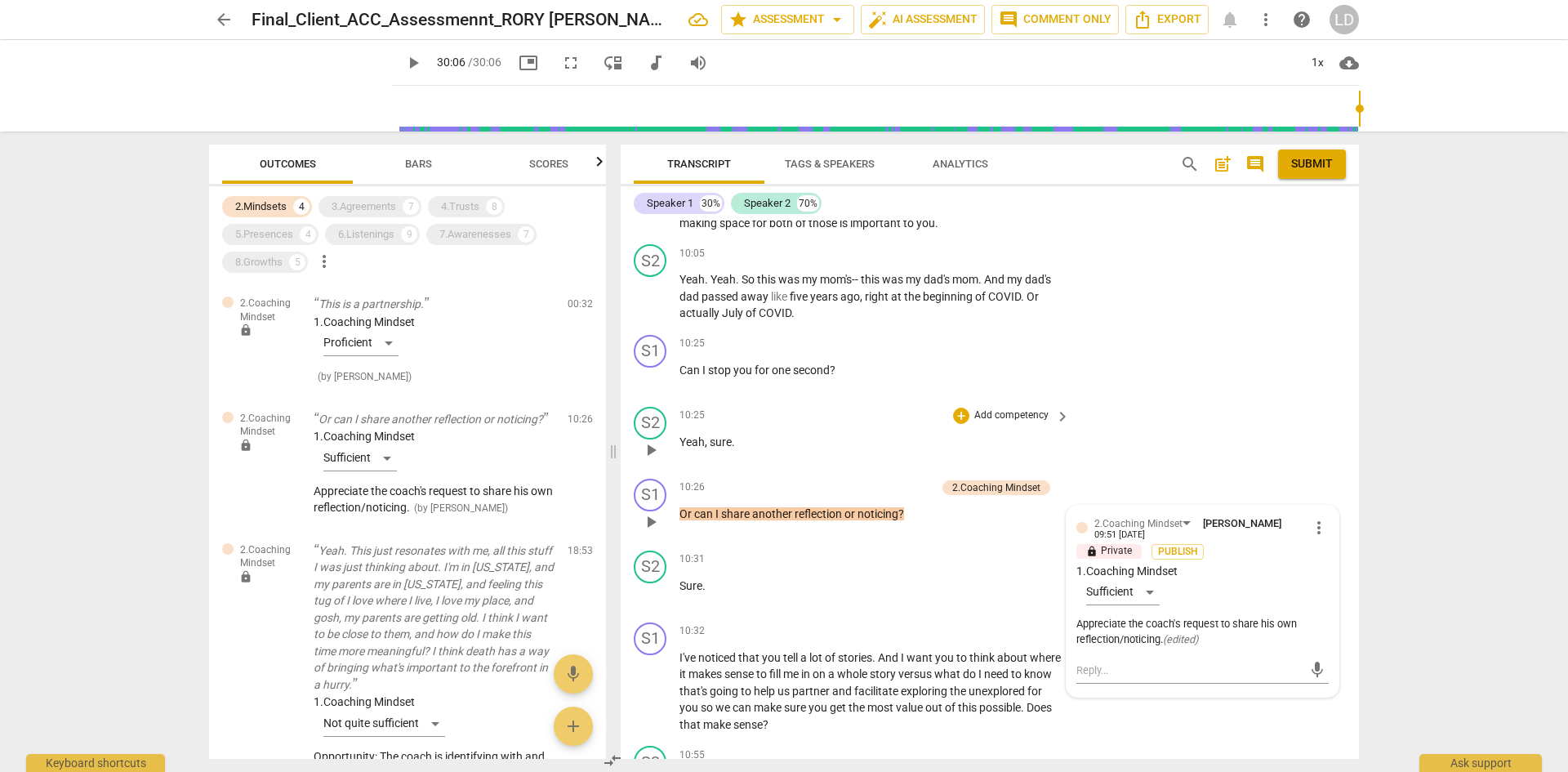
scroll to position [3256, 0]
click at [1145, 578] on div "Sufficient" at bounding box center [1123, 590] width 74 height 26
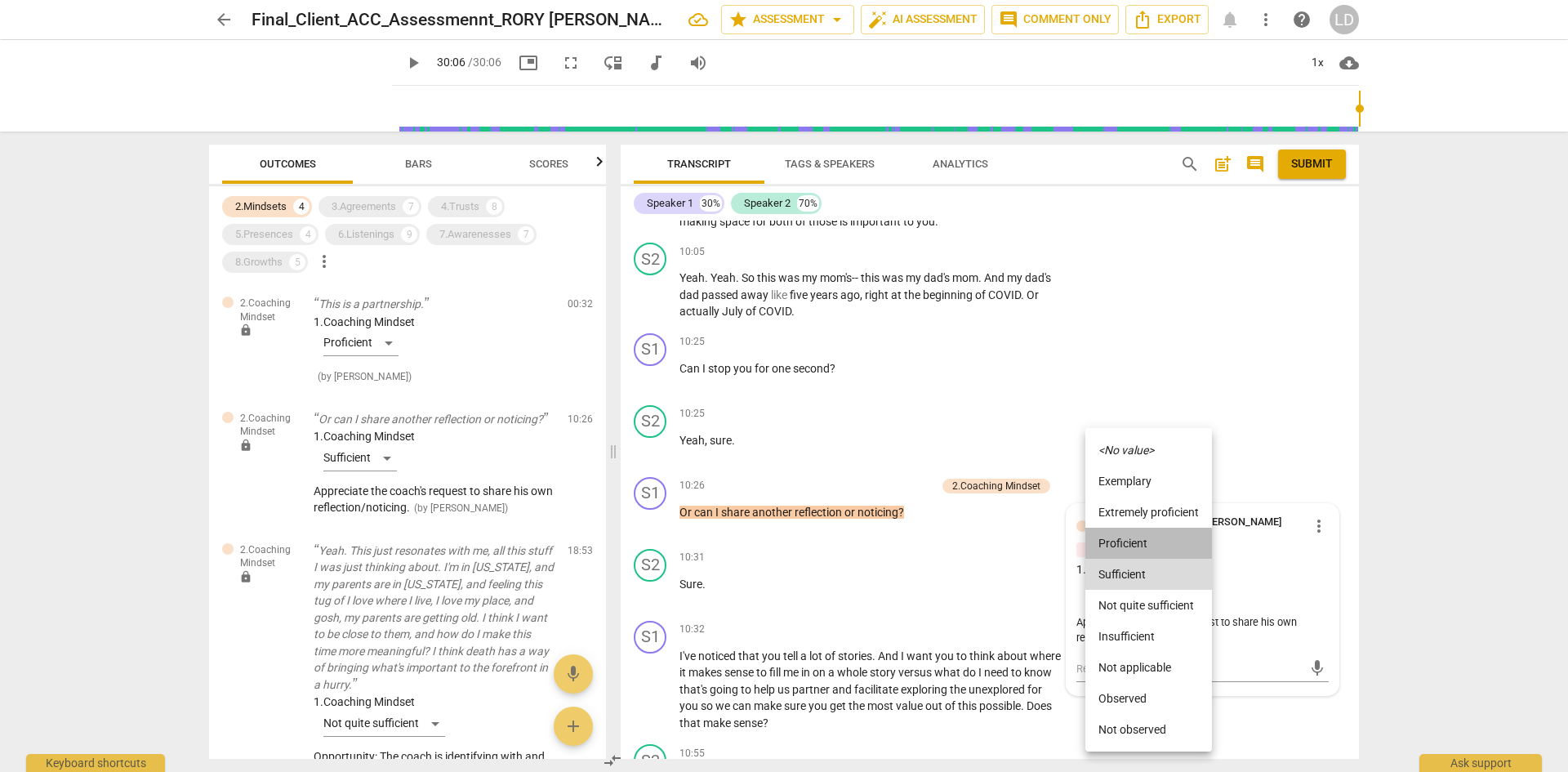
click at [1135, 545] on li "Proficient" at bounding box center [1149, 542] width 127 height 31
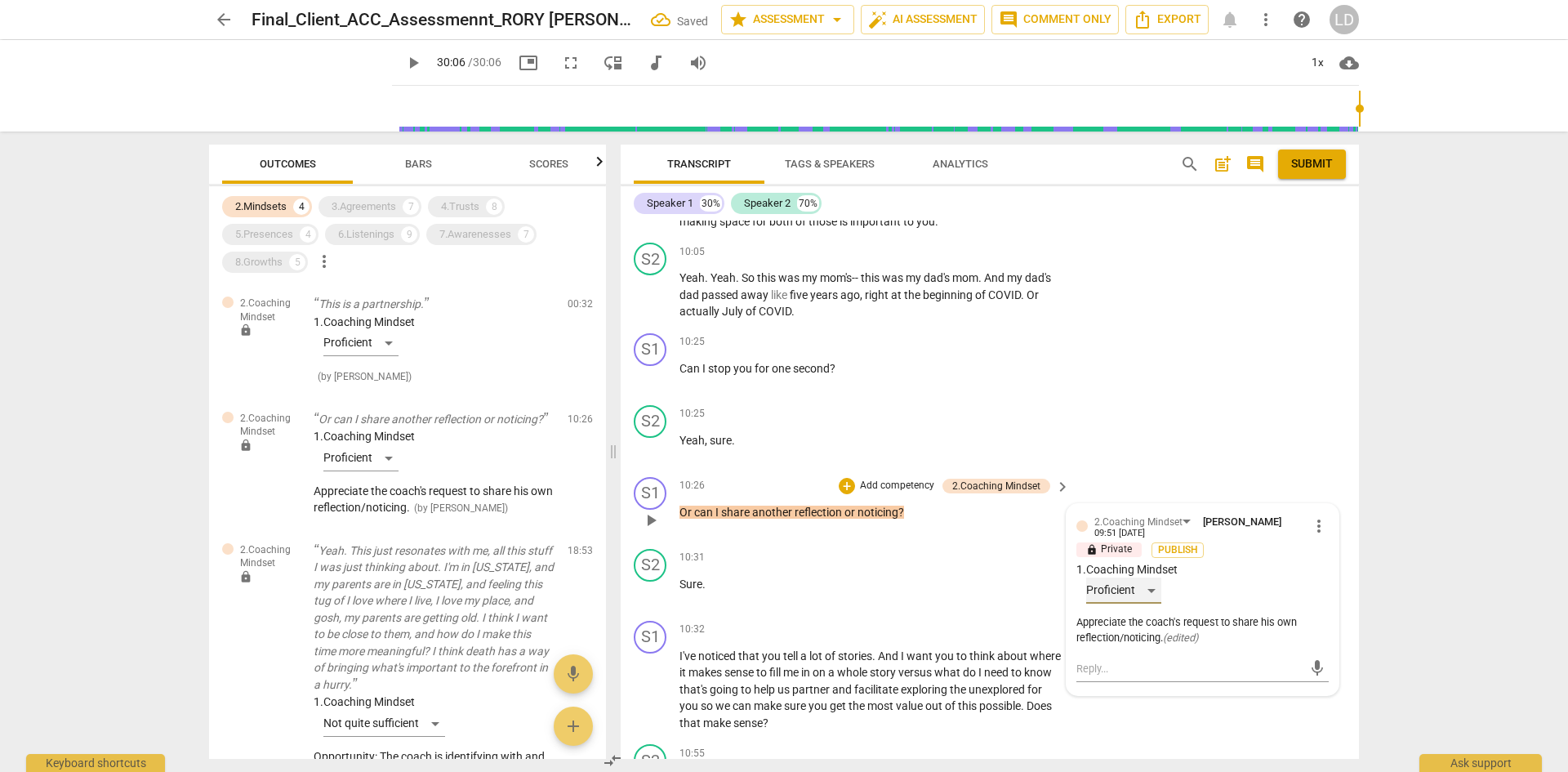
click at [1150, 578] on div "Proficient" at bounding box center [1124, 590] width 75 height 26
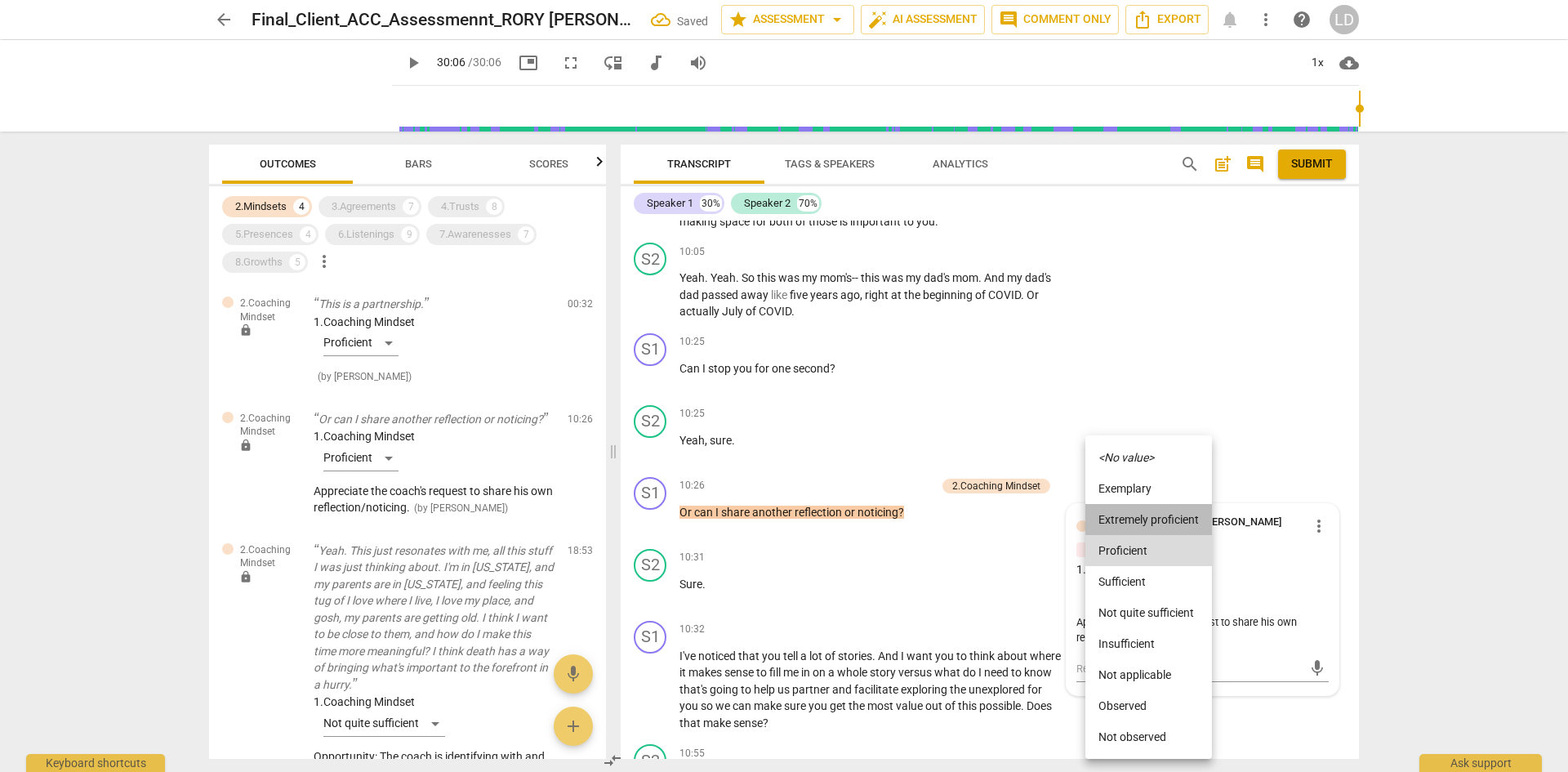
click at [1143, 519] on li "Extremely proficient" at bounding box center [1149, 519] width 127 height 31
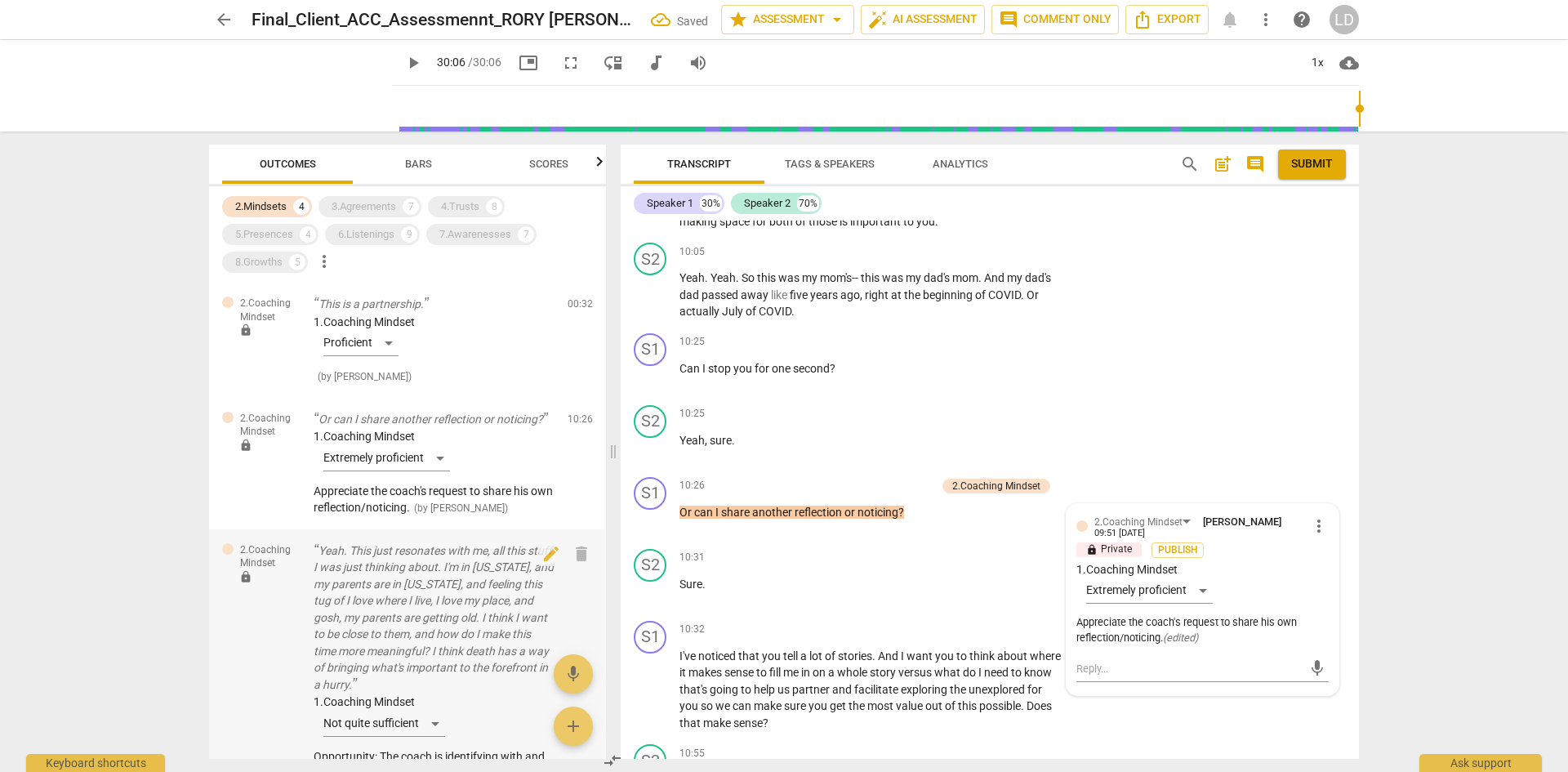
click at [487, 581] on p "Yeah. This just resonates with me, all this stuff I was just thinking about. I'…" at bounding box center [434, 618] width 241 height 151
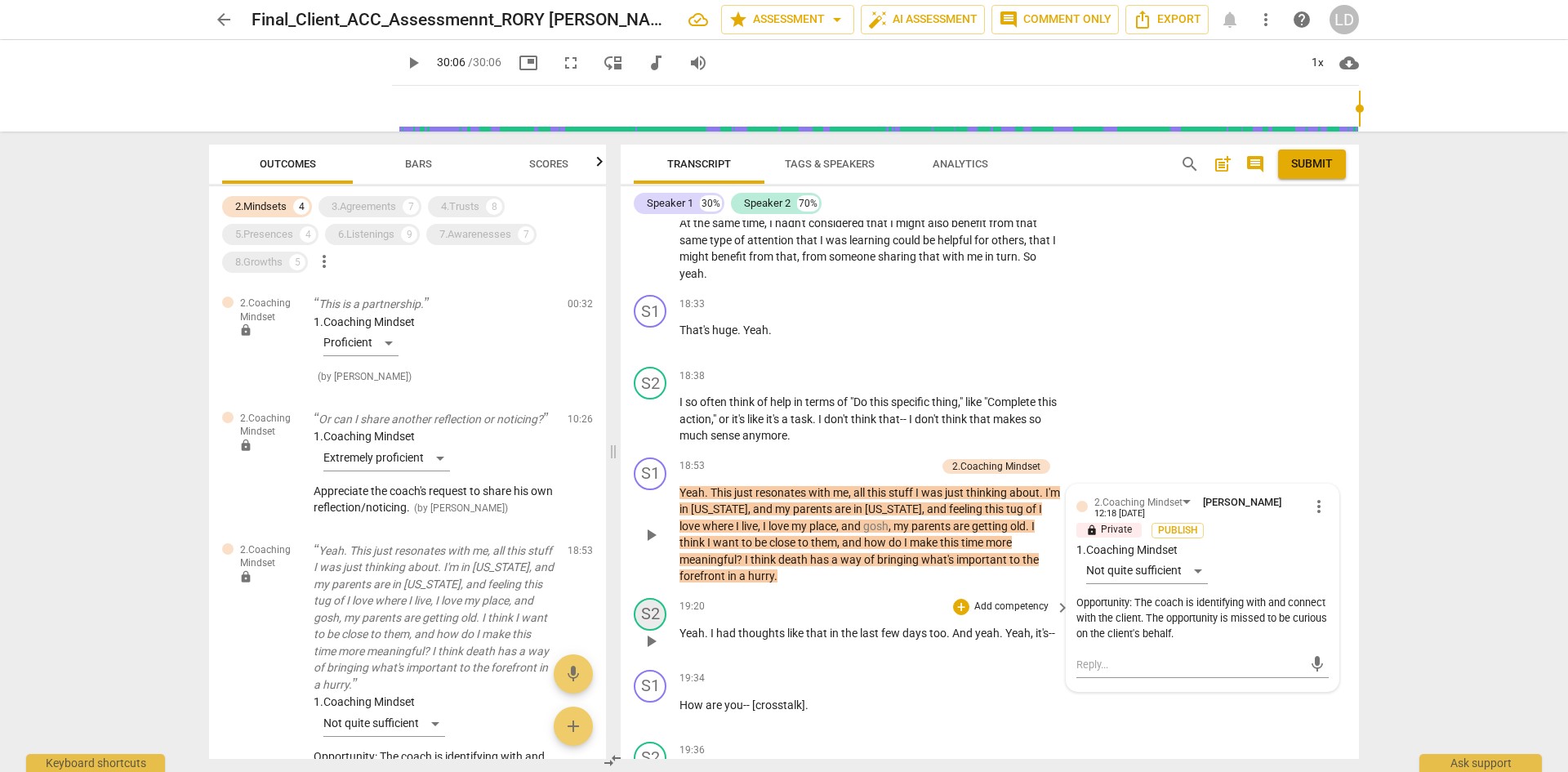
scroll to position [5843, 0]
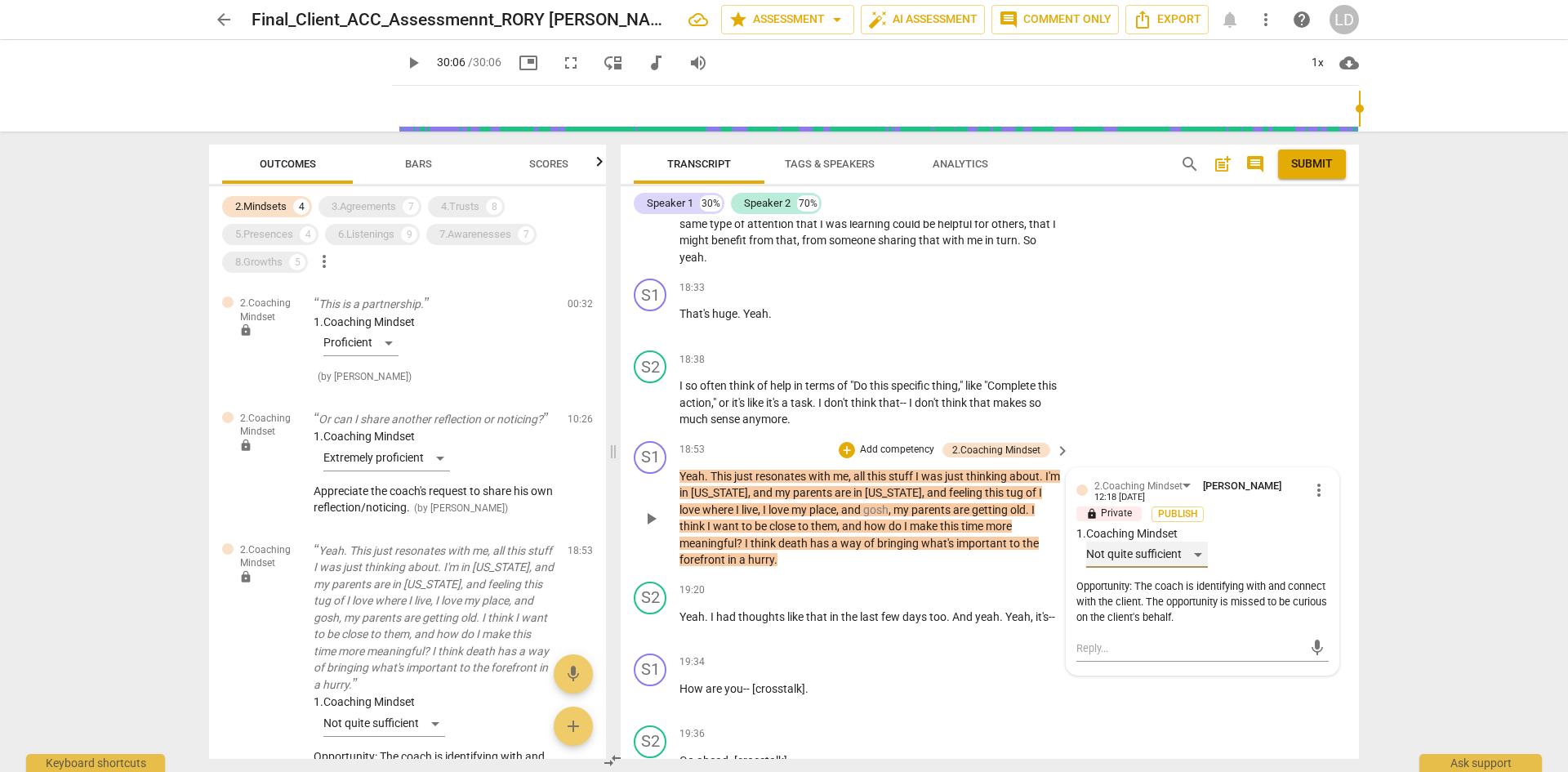
click at [1202, 542] on div "Not quite sufficient" at bounding box center [1147, 554] width 121 height 26
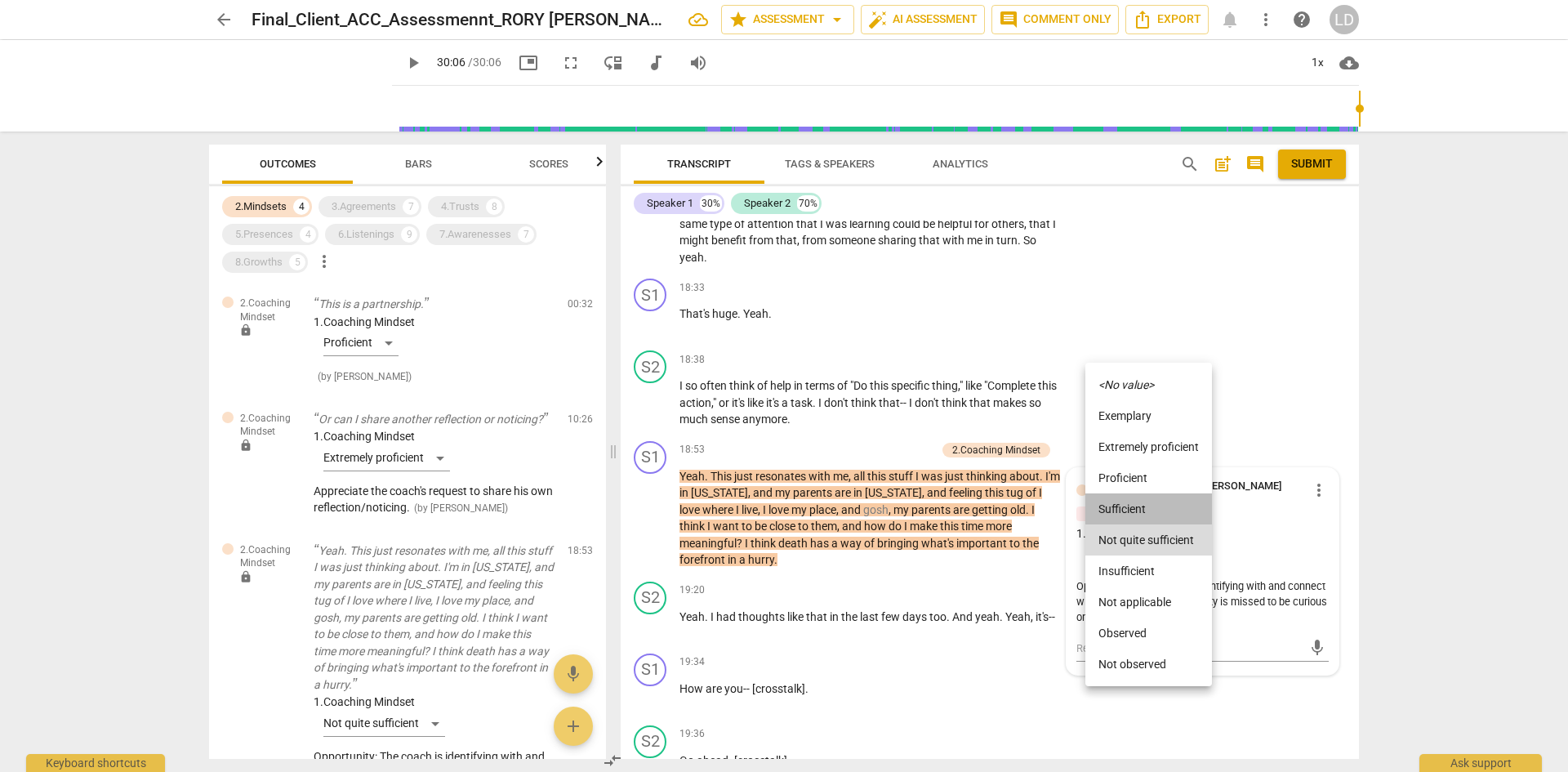
click at [1176, 513] on li "Sufficient" at bounding box center [1149, 509] width 127 height 31
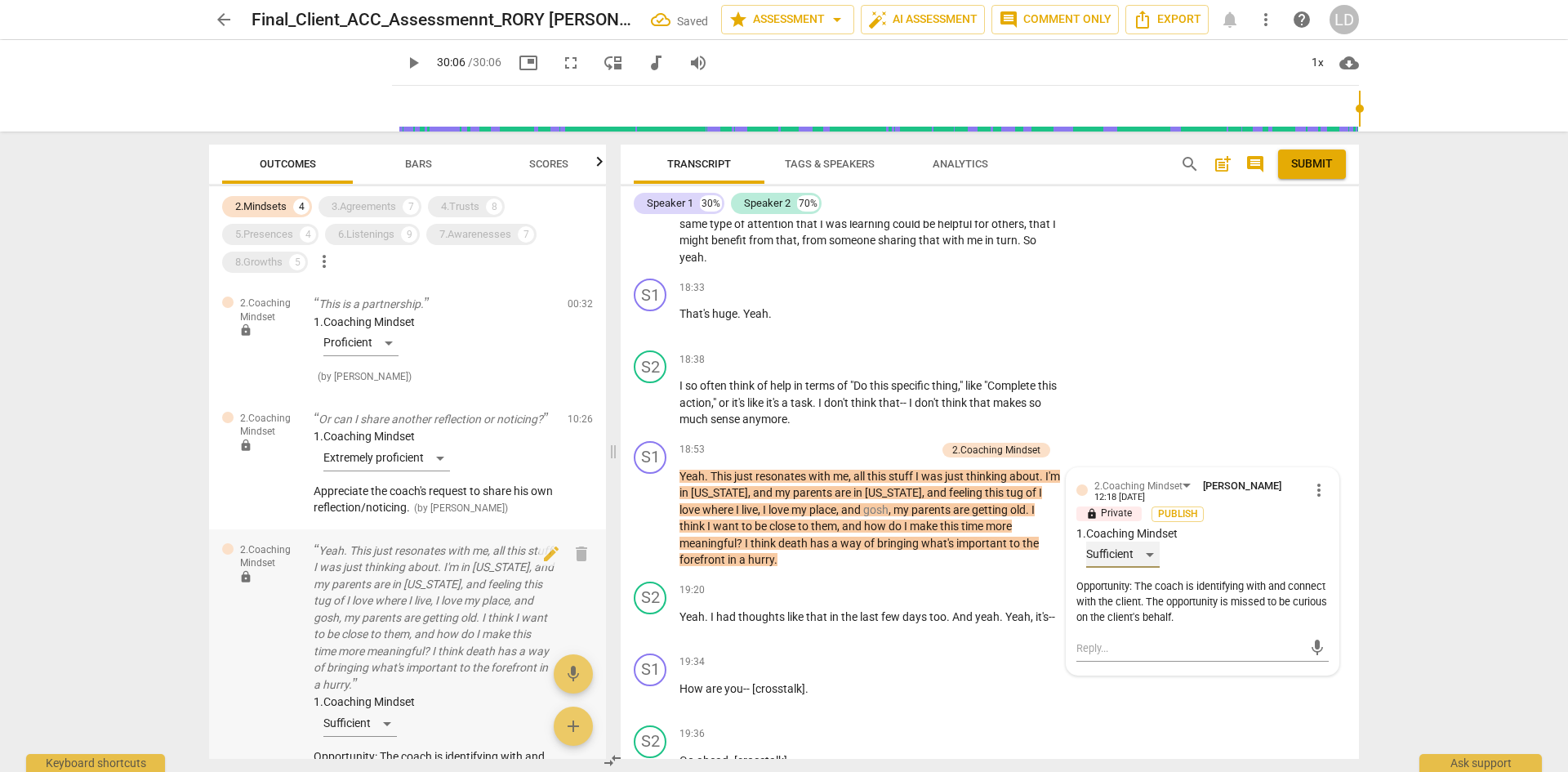
scroll to position [400, 0]
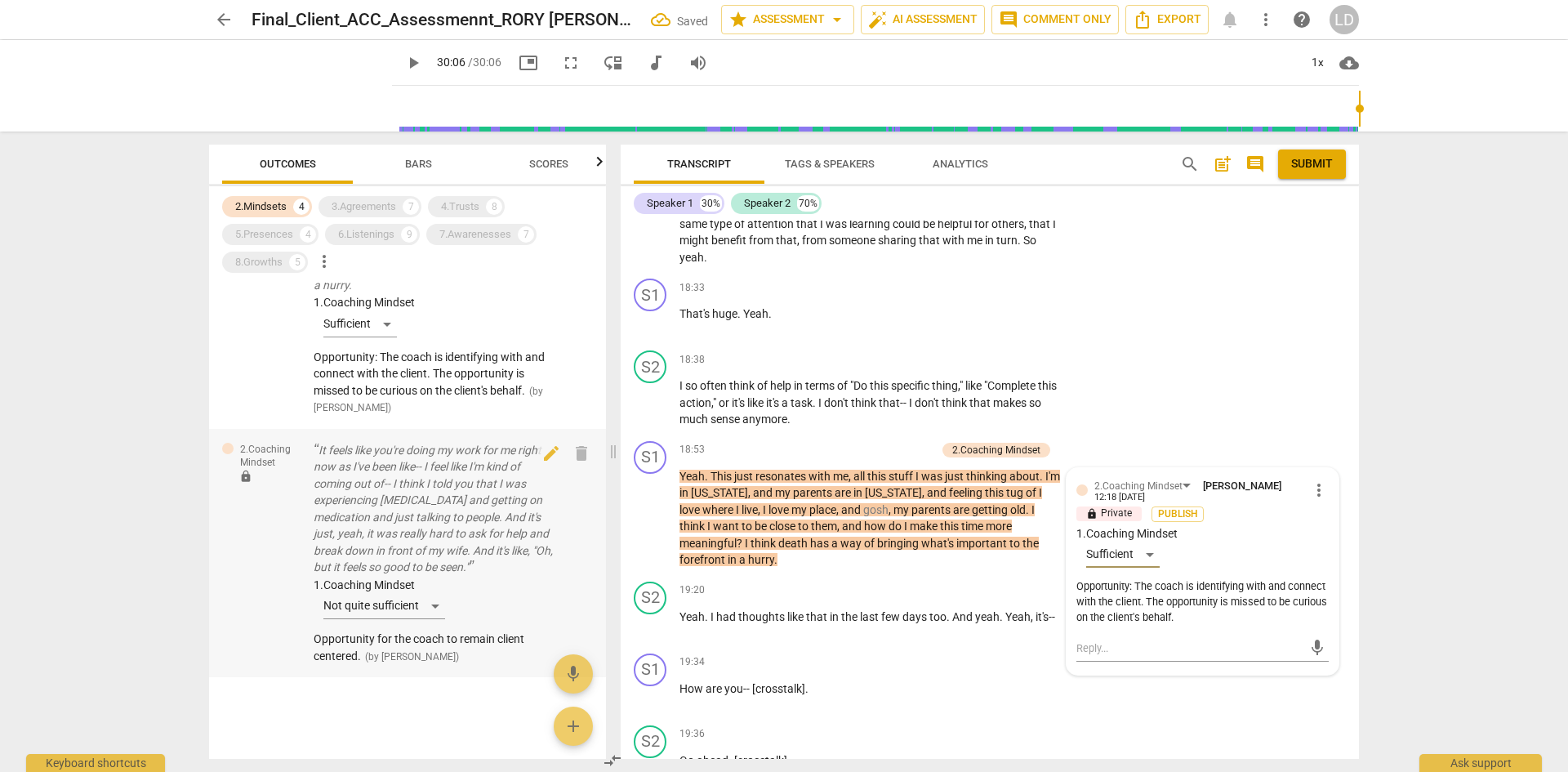
click at [503, 551] on p "It feels like you're doing my work for me right now as I've been like-- I feel …" at bounding box center [434, 509] width 241 height 134
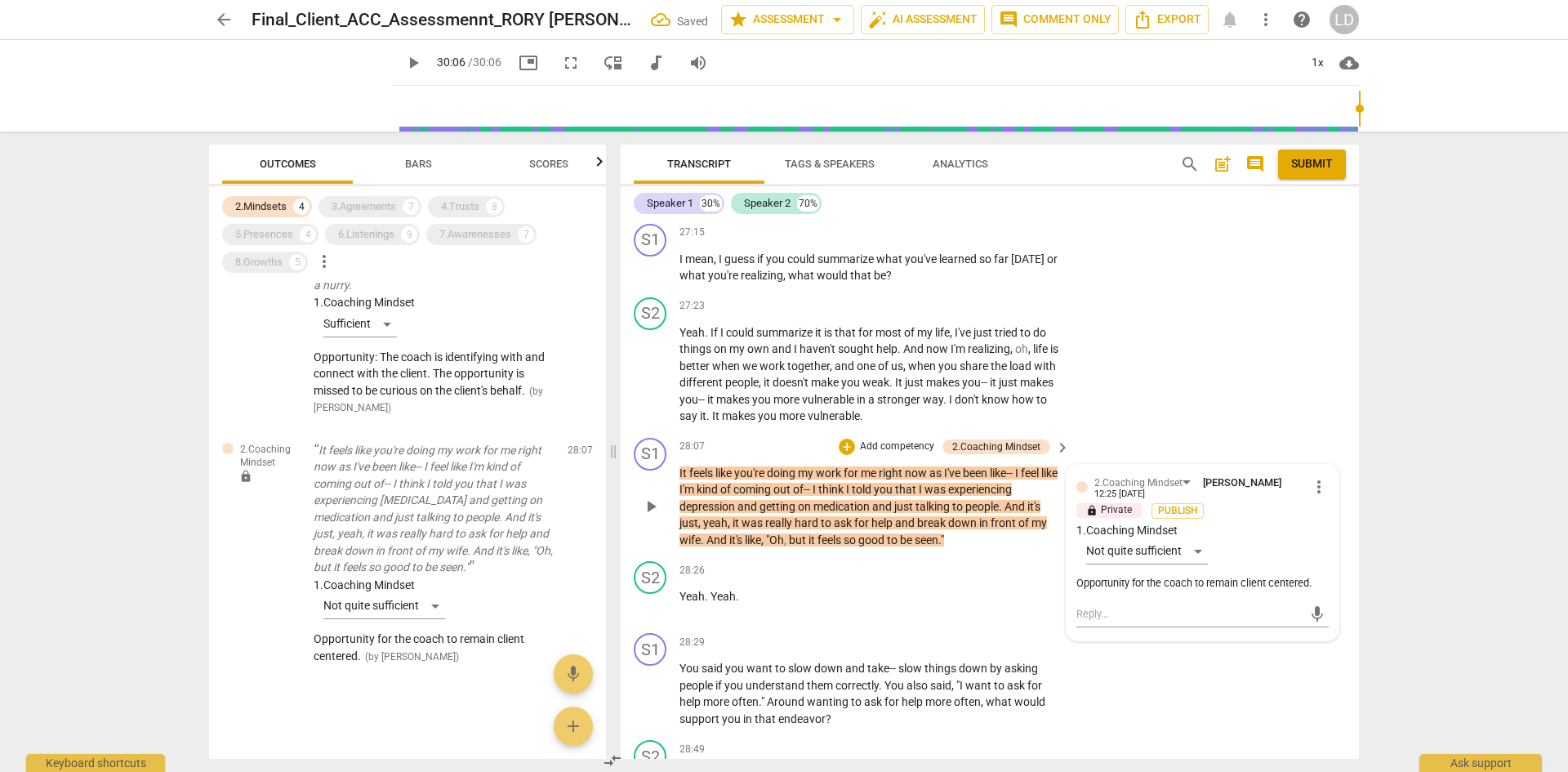
scroll to position [8151, 0]
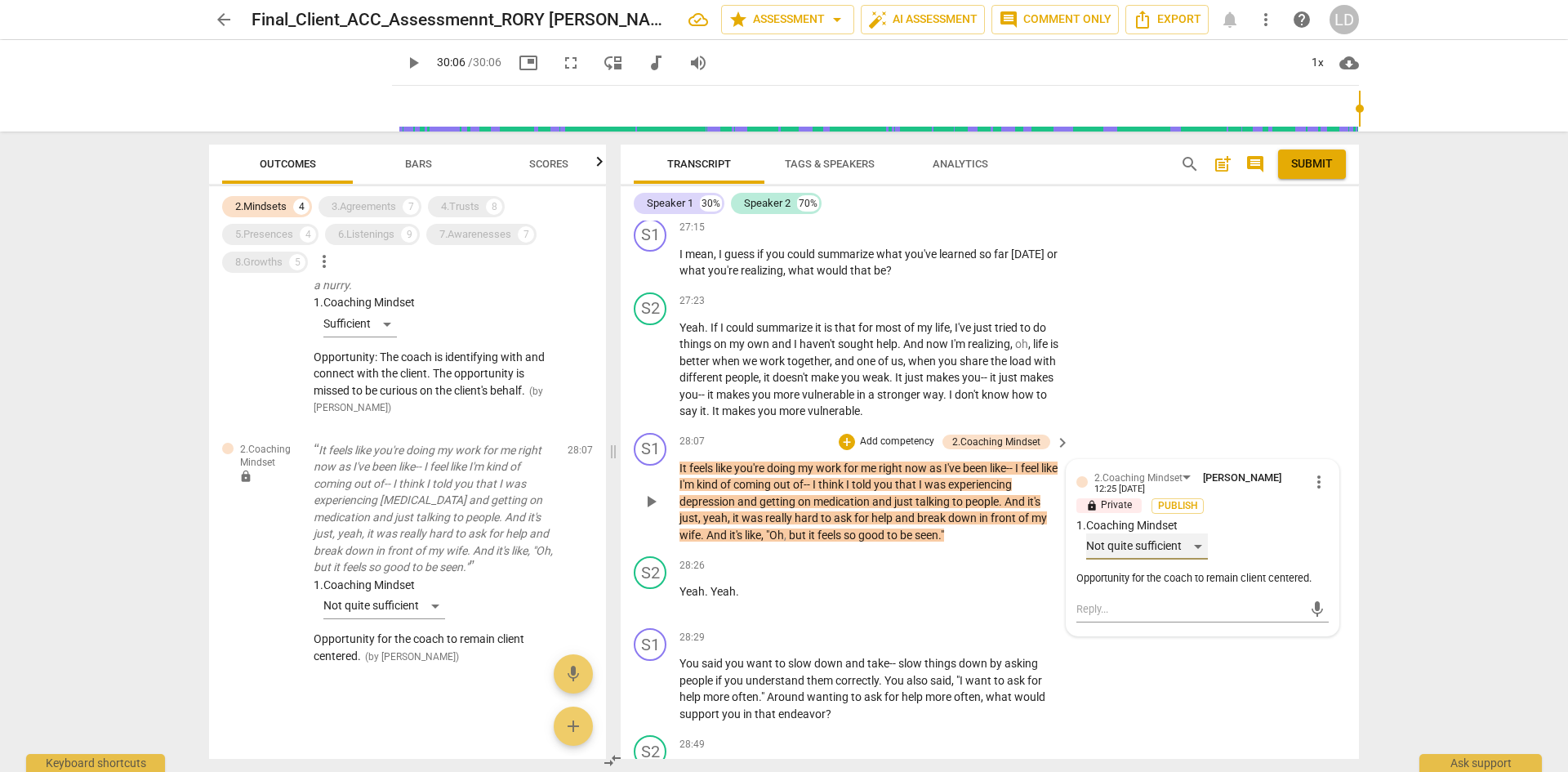
click at [1197, 549] on div "Not quite sufficient" at bounding box center [1147, 546] width 121 height 26
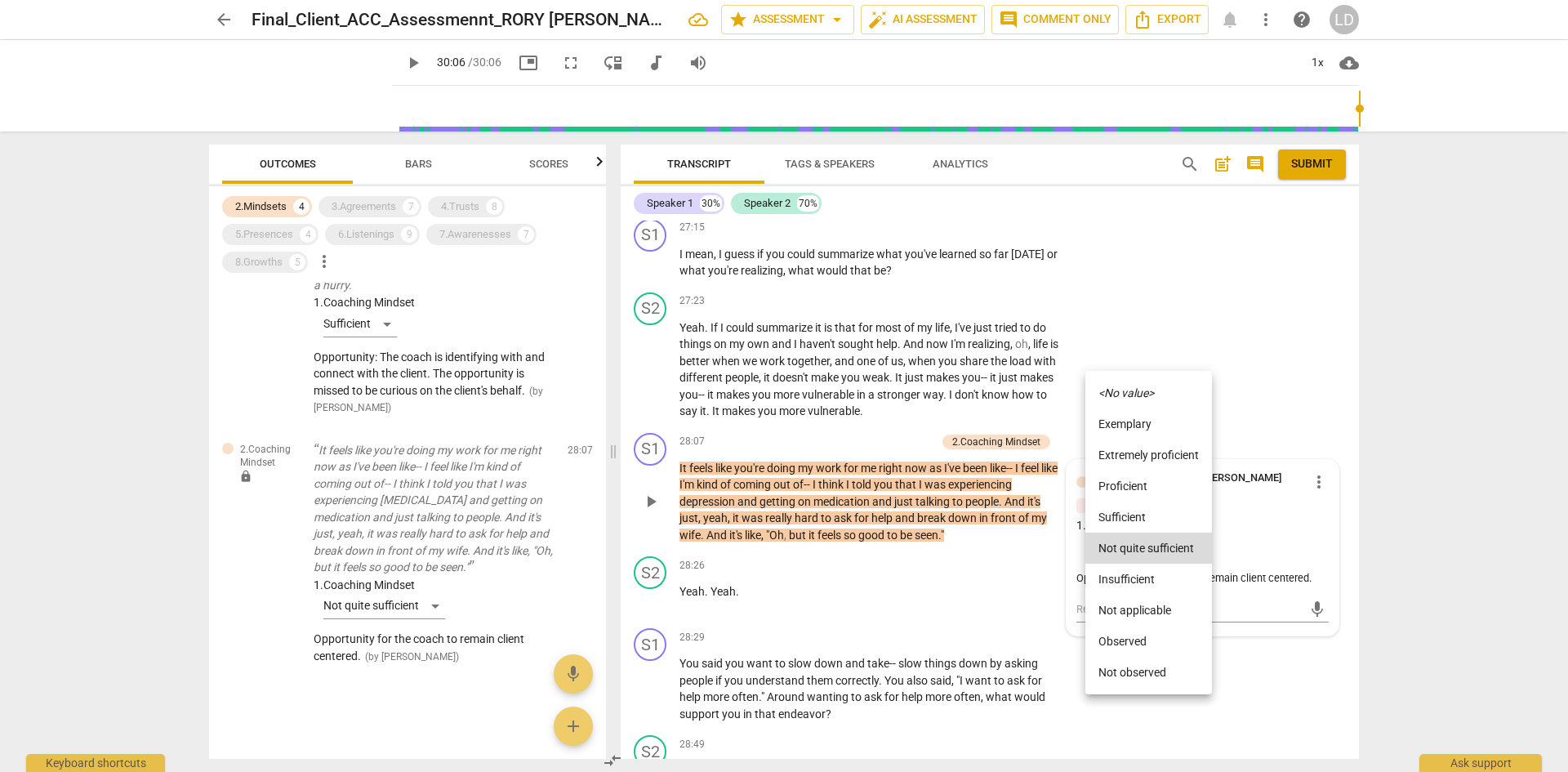
click at [1182, 515] on li "Sufficient" at bounding box center [1149, 517] width 127 height 31
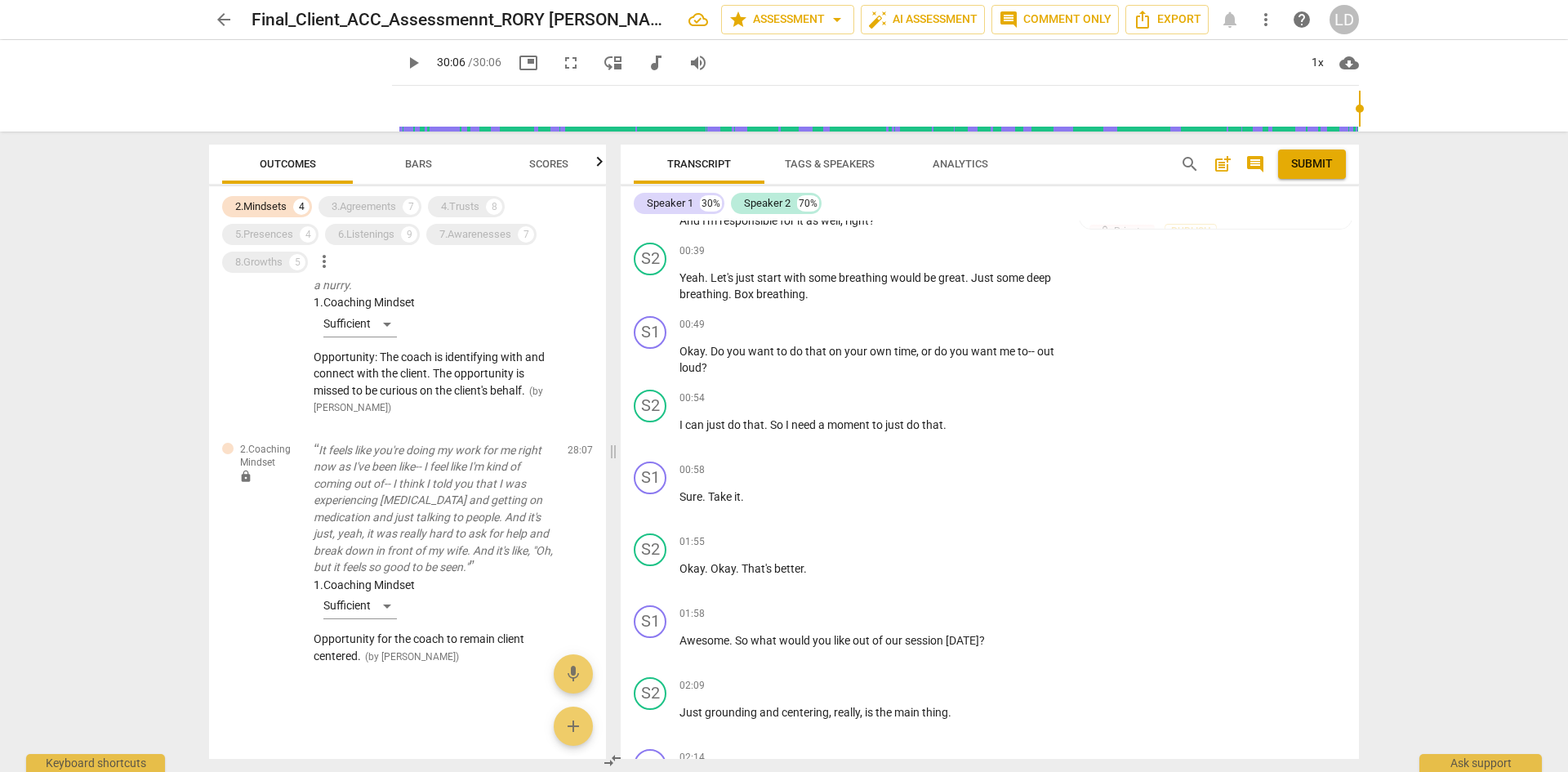
scroll to position [0, 0]
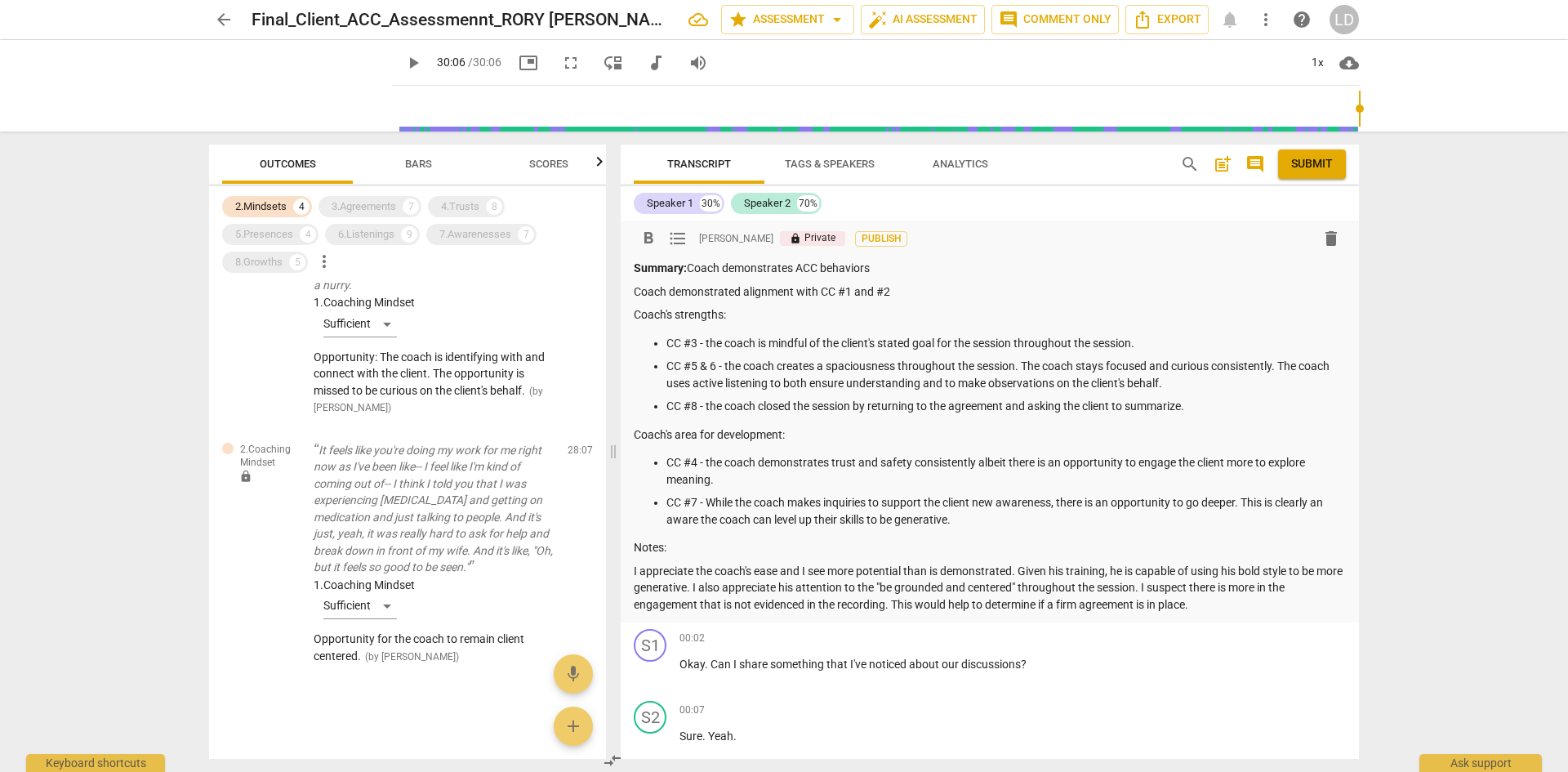
click at [942, 277] on div "Summary: Coach demonstrates ACC behaviors Coach demonstrated alignment with CC …" at bounding box center [990, 436] width 713 height 353
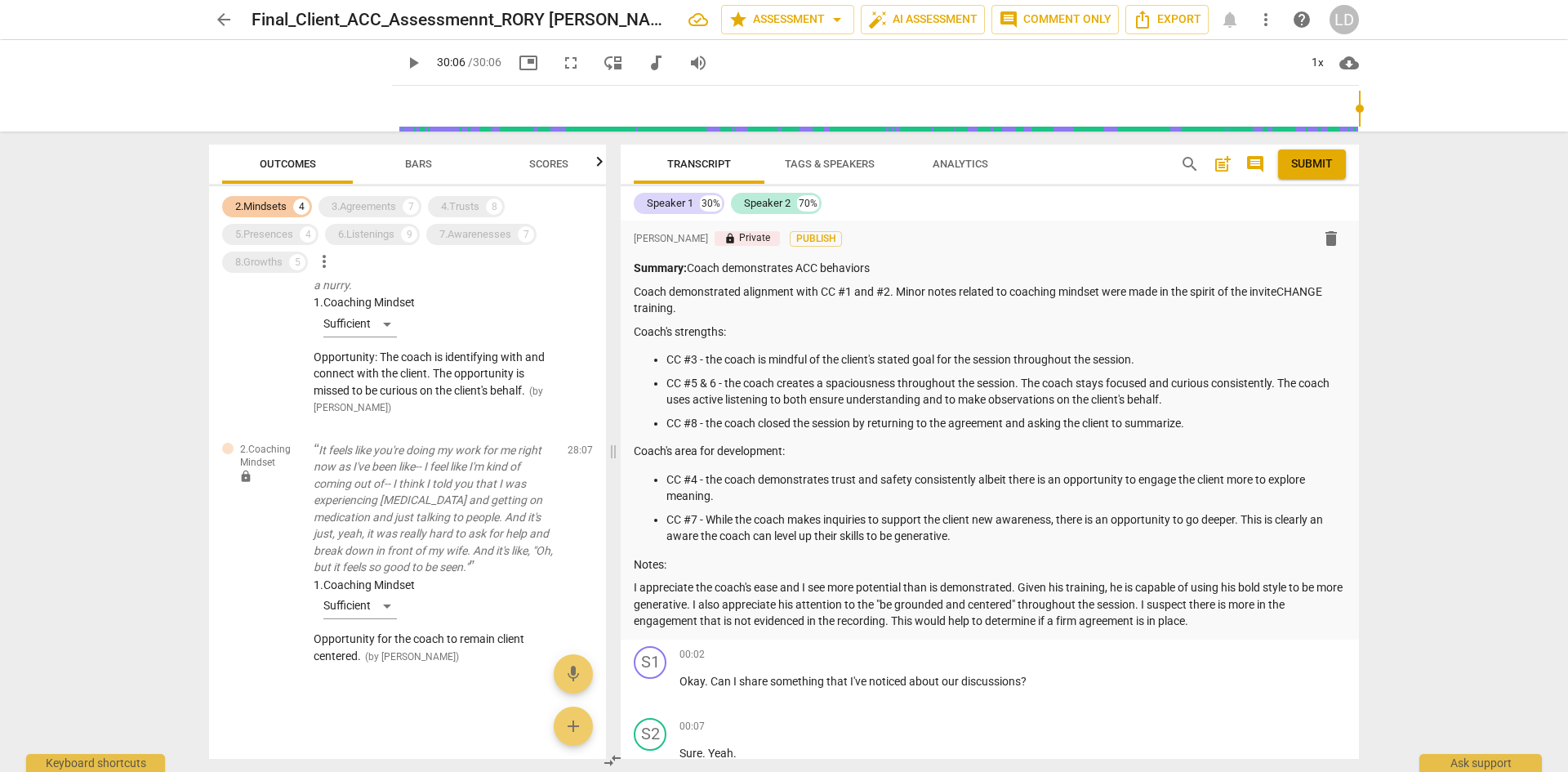
click at [268, 199] on div "2.Mindsets" at bounding box center [261, 207] width 51 height 16
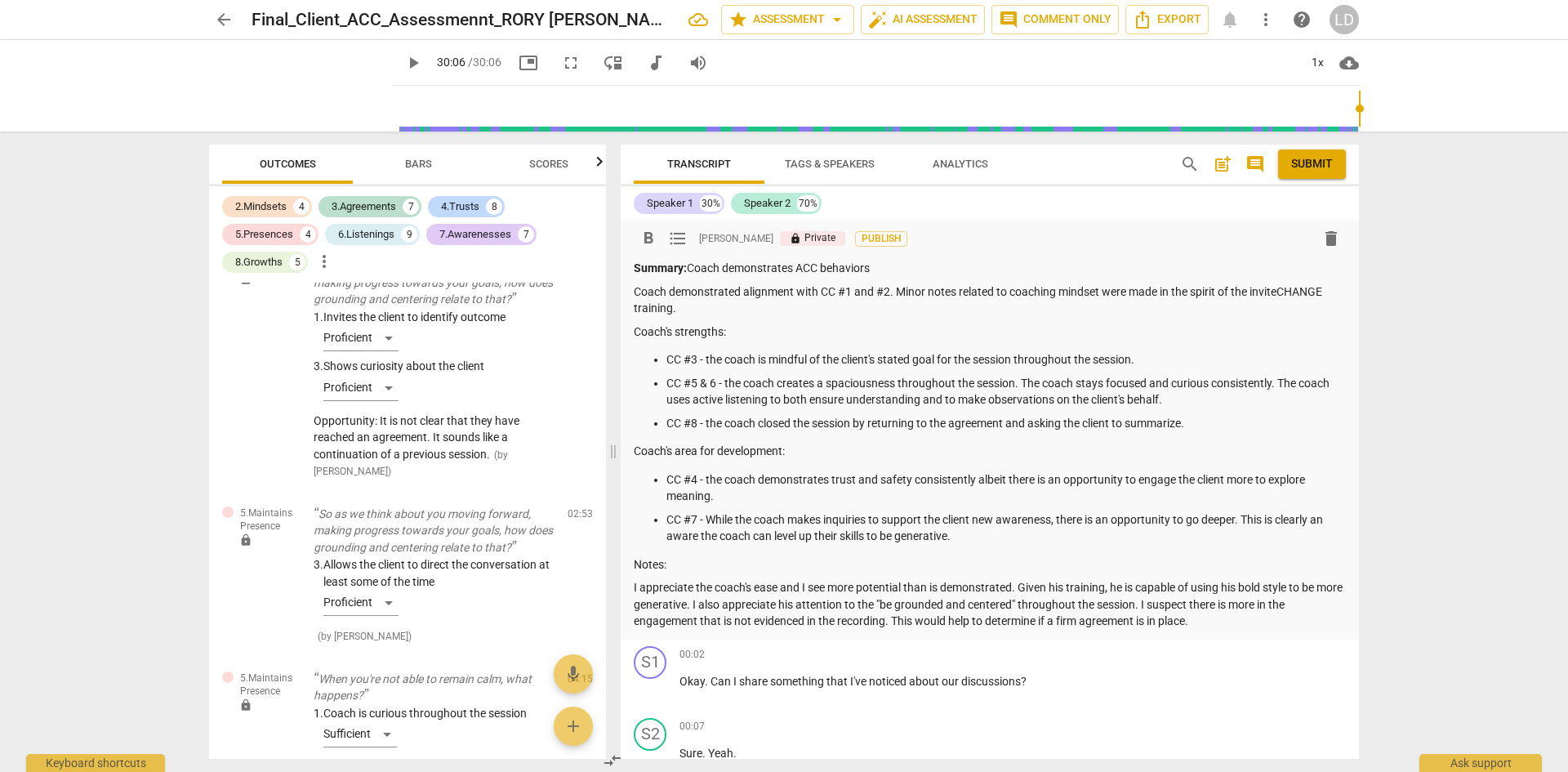
scroll to position [5536, 0]
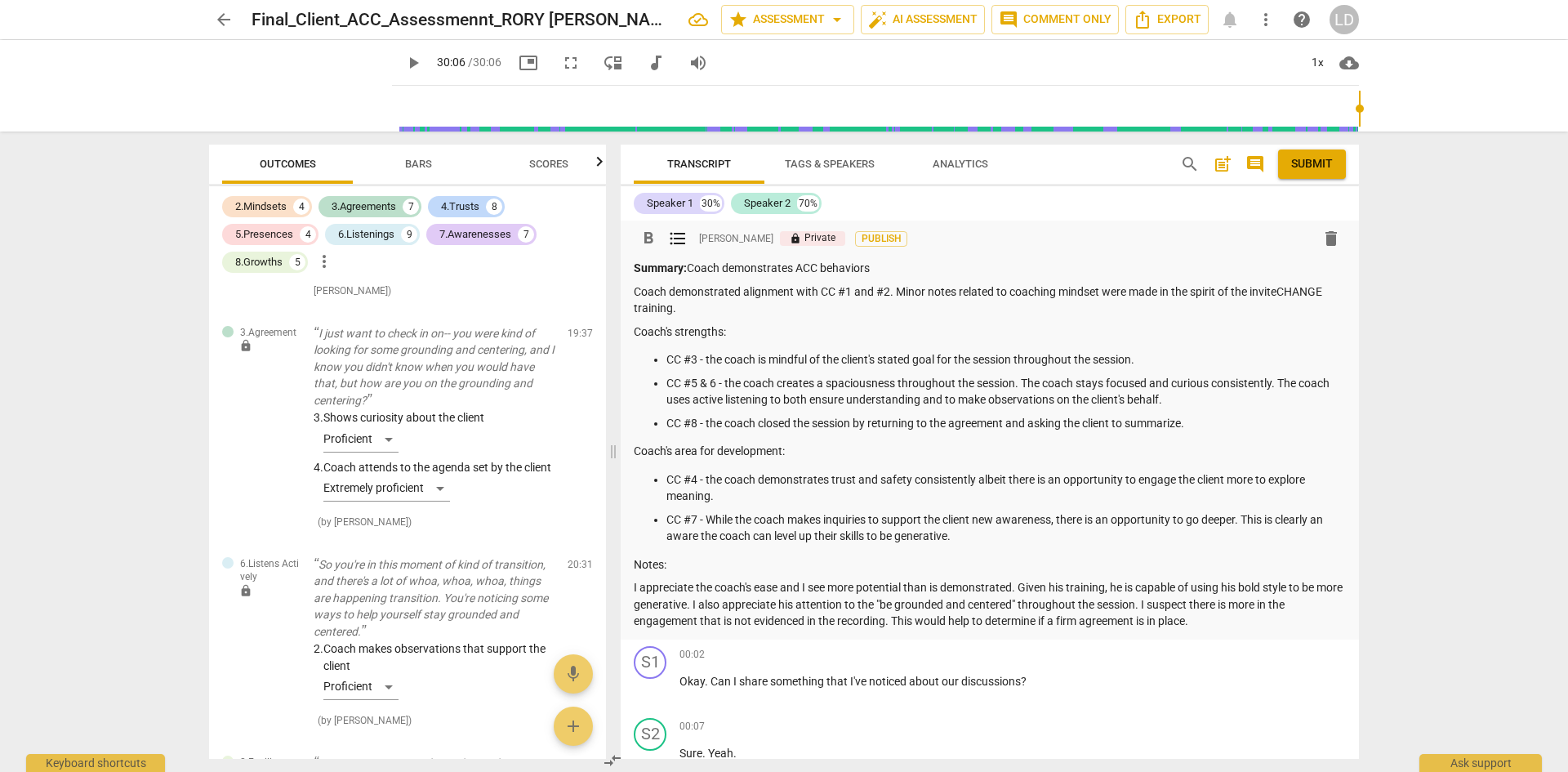
click at [895, 495] on p "CC #4 - the coach demonstrates trust and safety consistently albeit there is an…" at bounding box center [1006, 488] width 680 height 34
click at [678, 534] on p "CC #7 - While the coach makes inquiries to support the client new awareness, th…" at bounding box center [1006, 528] width 680 height 34
click at [1262, 535] on p "CC #7 - While the coach makes inquiries to support the client new awareness, th…" at bounding box center [1006, 528] width 680 height 34
click at [1313, 168] on span "Submit" at bounding box center [1312, 164] width 42 height 16
